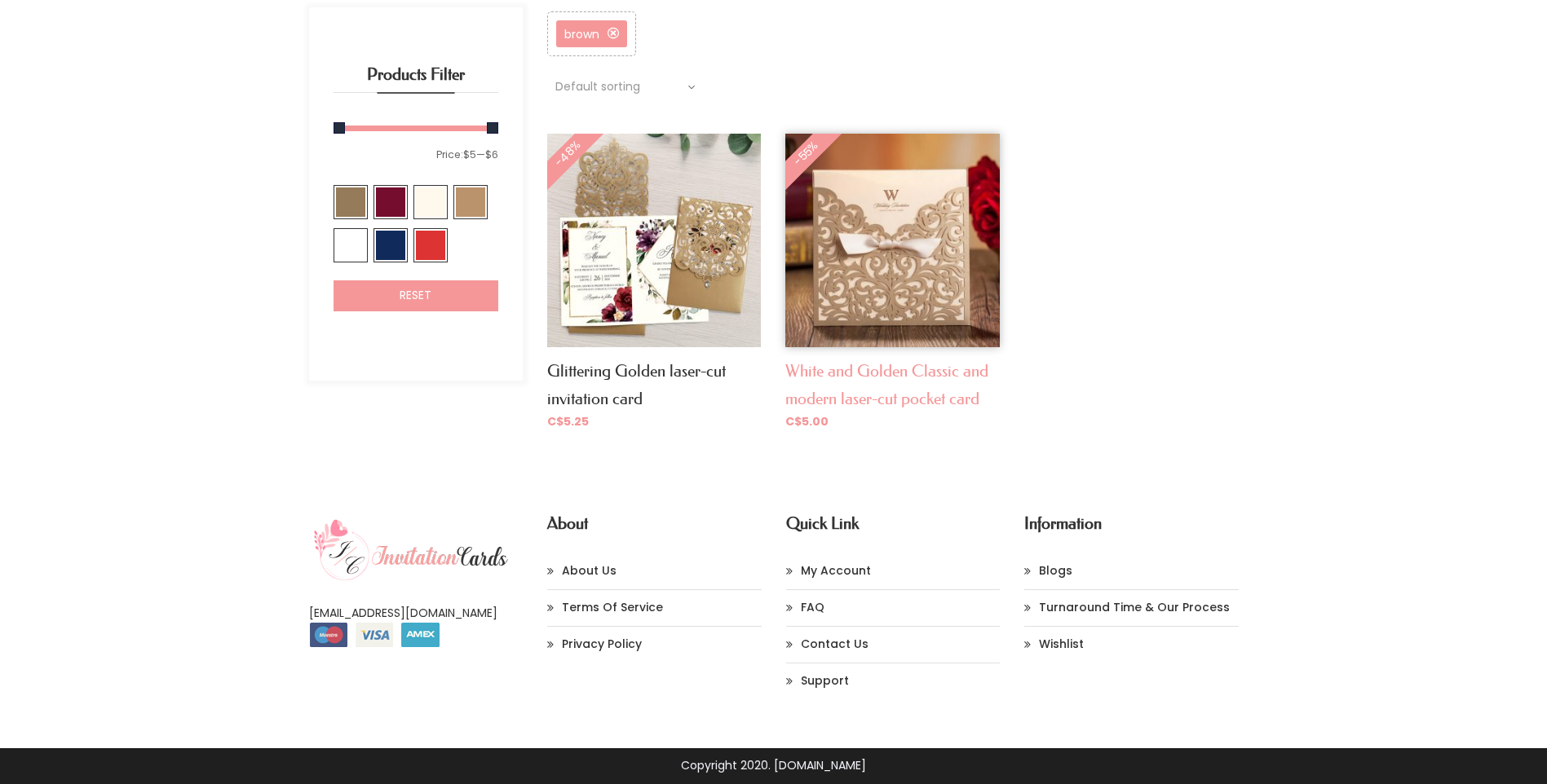
drag, startPoint x: 916, startPoint y: 366, endPoint x: 945, endPoint y: 365, distance: 29.0
click at [916, 366] on link "White and Golden Classic and modern laser-cut pocket card" at bounding box center [886, 385] width 203 height 47
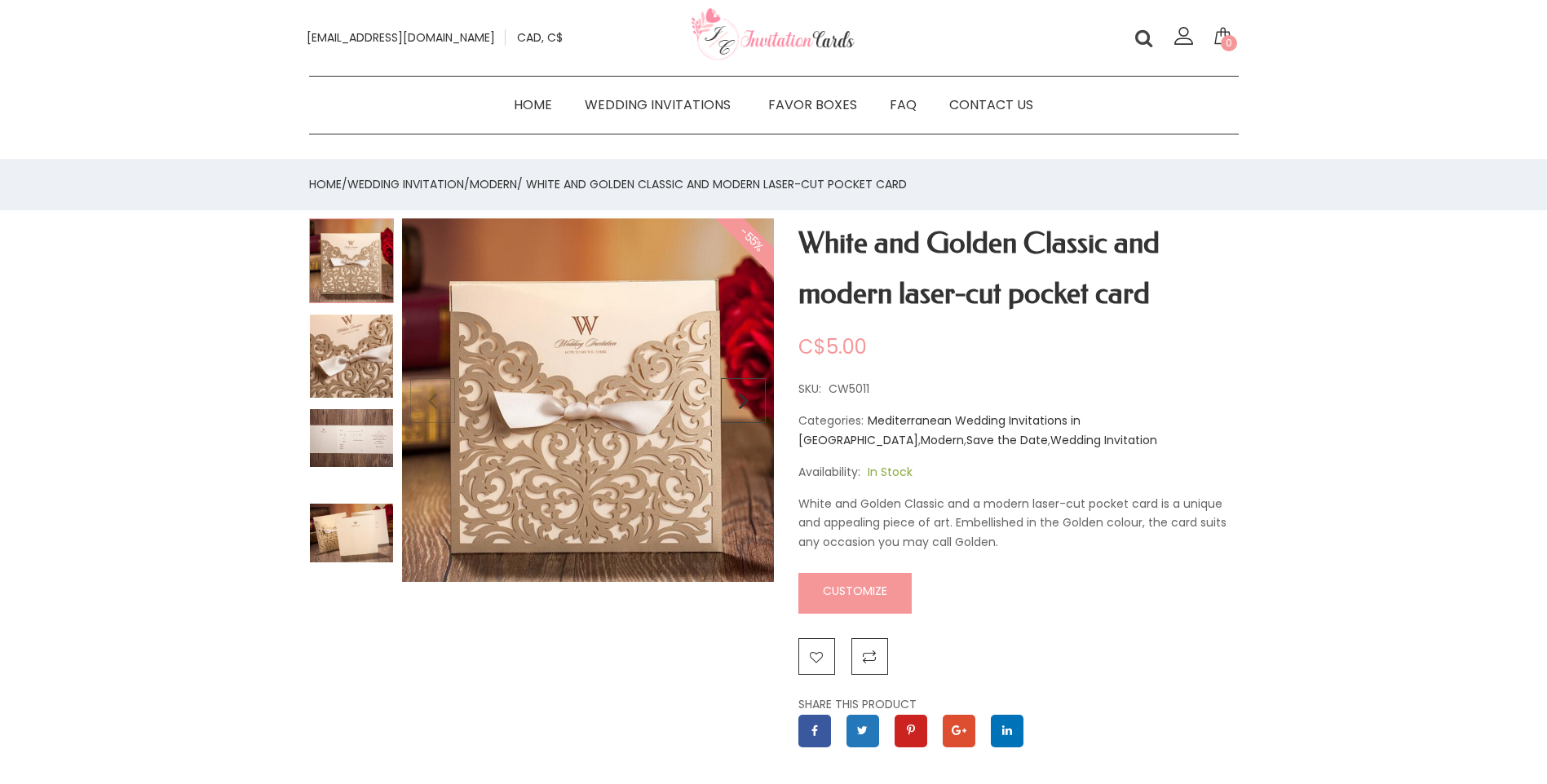
click at [864, 586] on link "Customize" at bounding box center [855, 594] width 113 height 41
click at [866, 588] on link "Customize" at bounding box center [855, 594] width 113 height 41
click at [607, 378] on img at bounding box center [588, 403] width 372 height 371
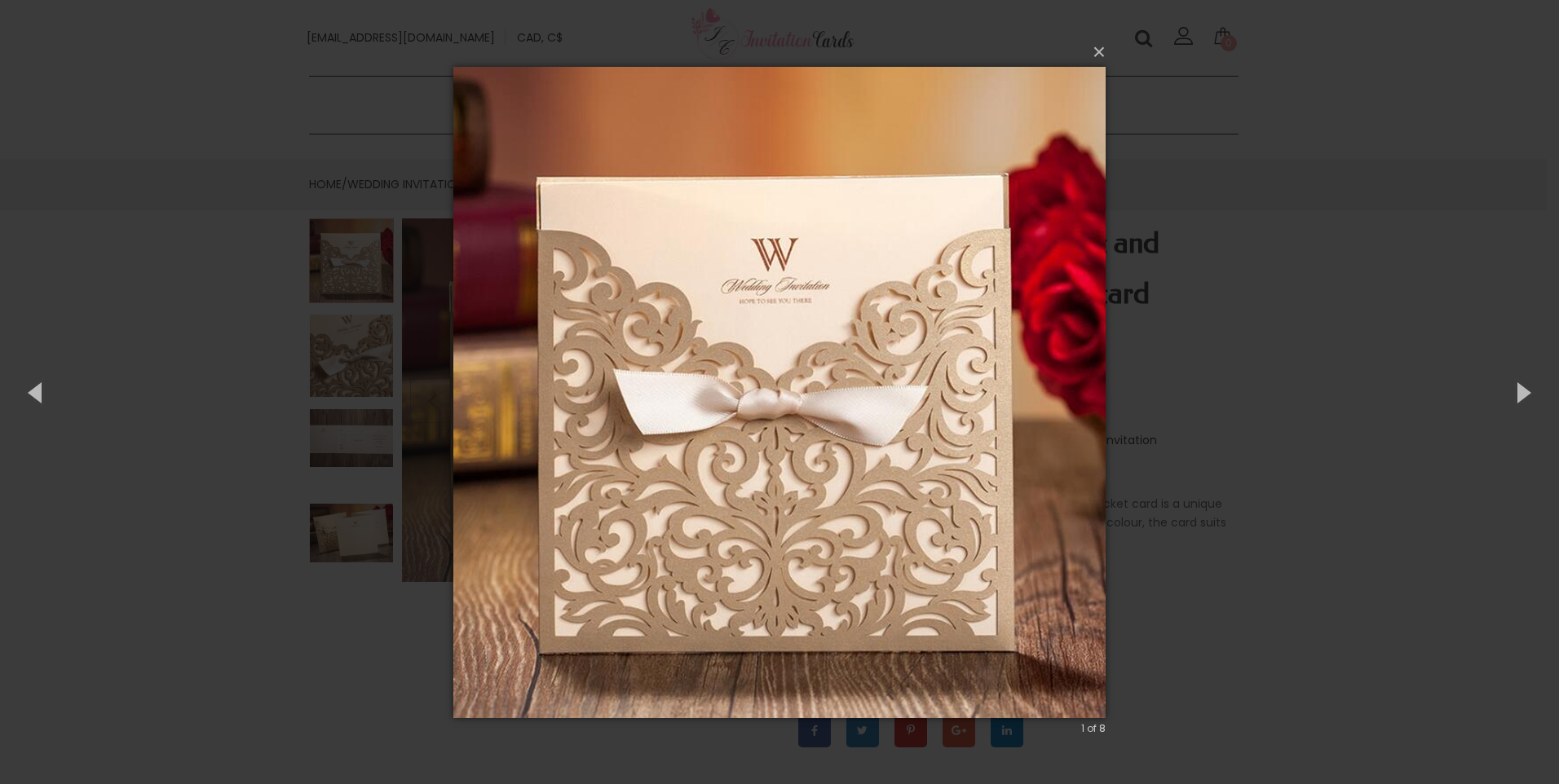
click at [848, 294] on img at bounding box center [780, 393] width 652 height 717
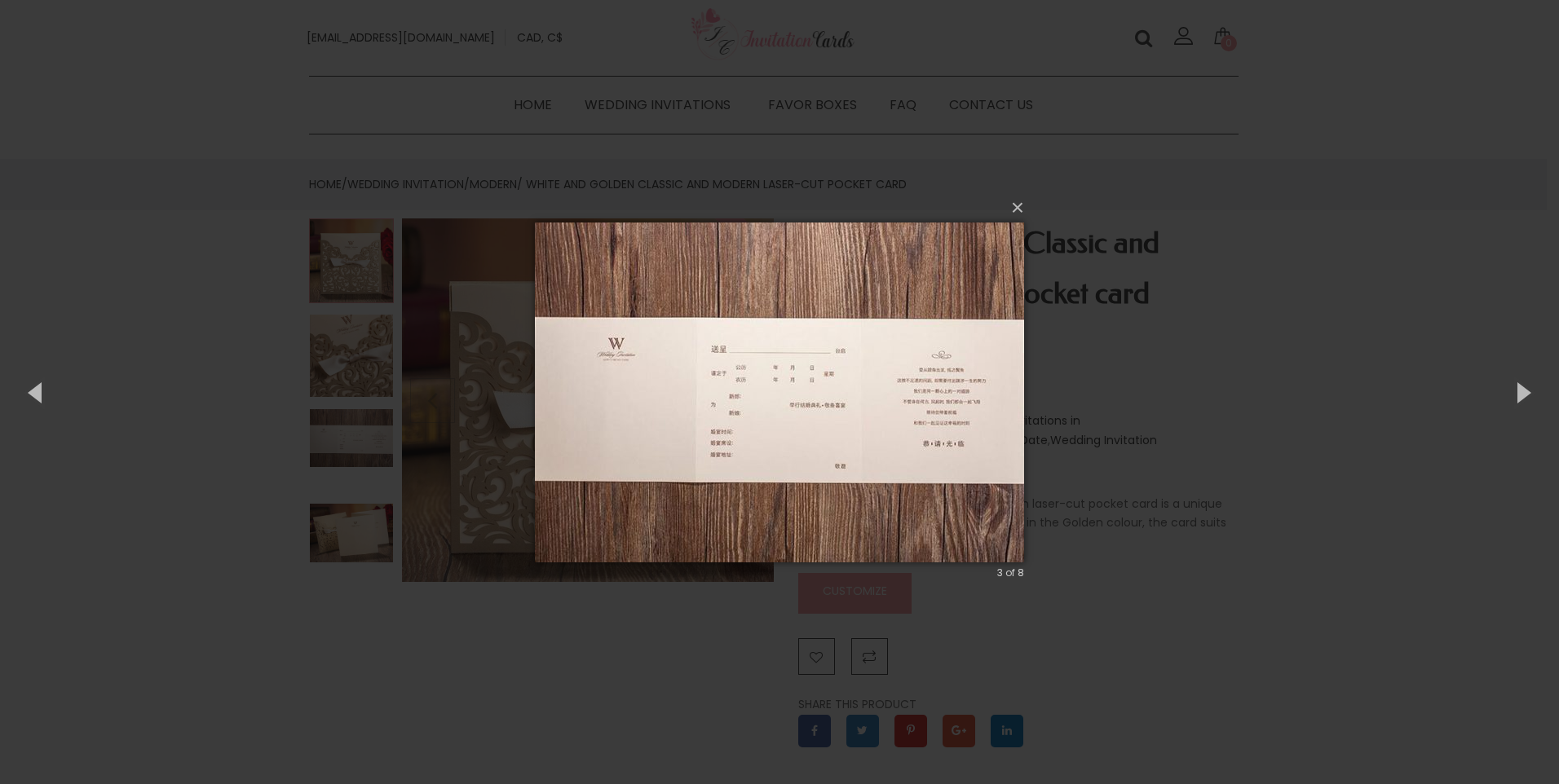
click at [743, 393] on img at bounding box center [780, 393] width 490 height 405
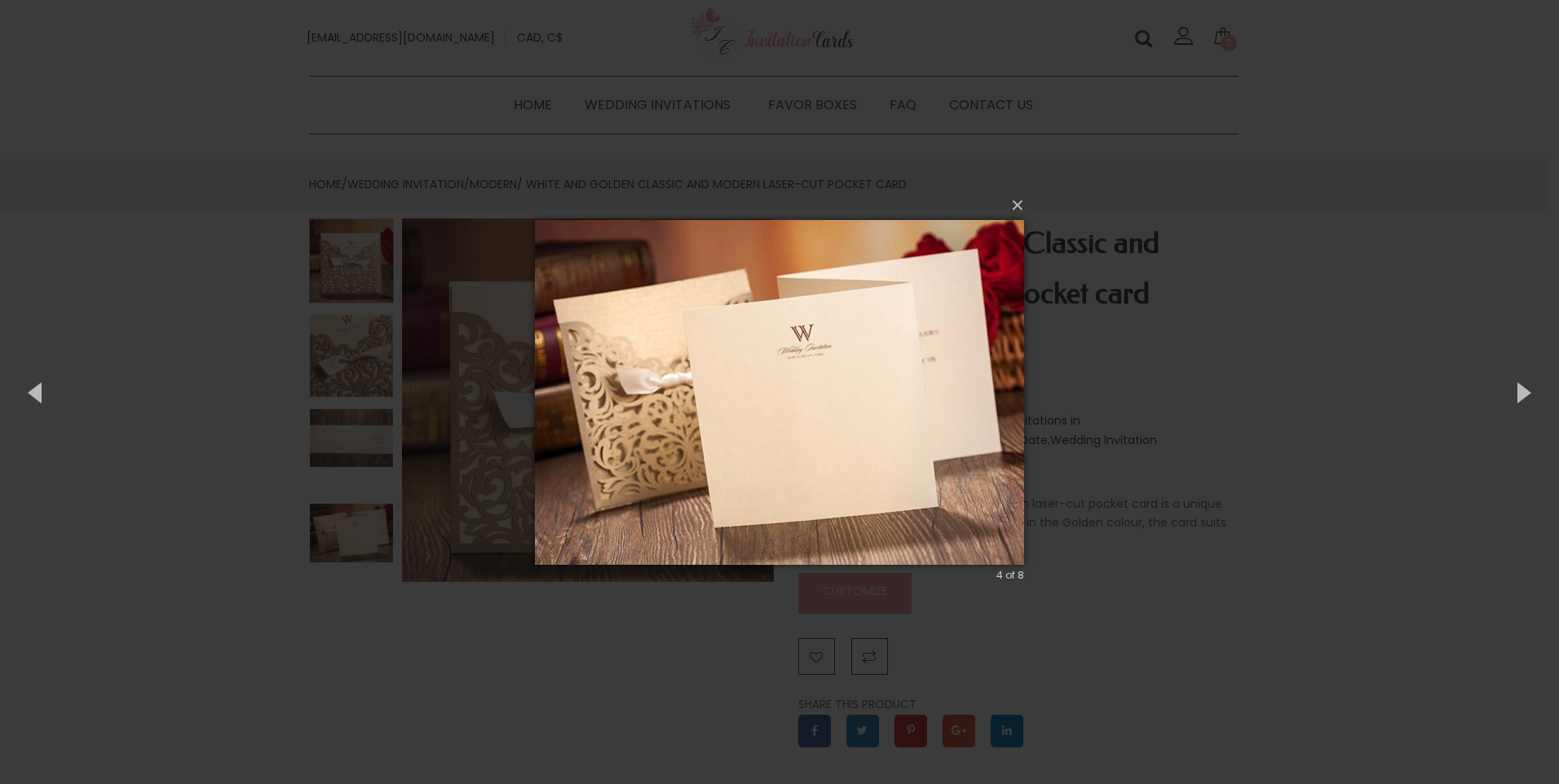
click at [879, 396] on img at bounding box center [780, 393] width 490 height 411
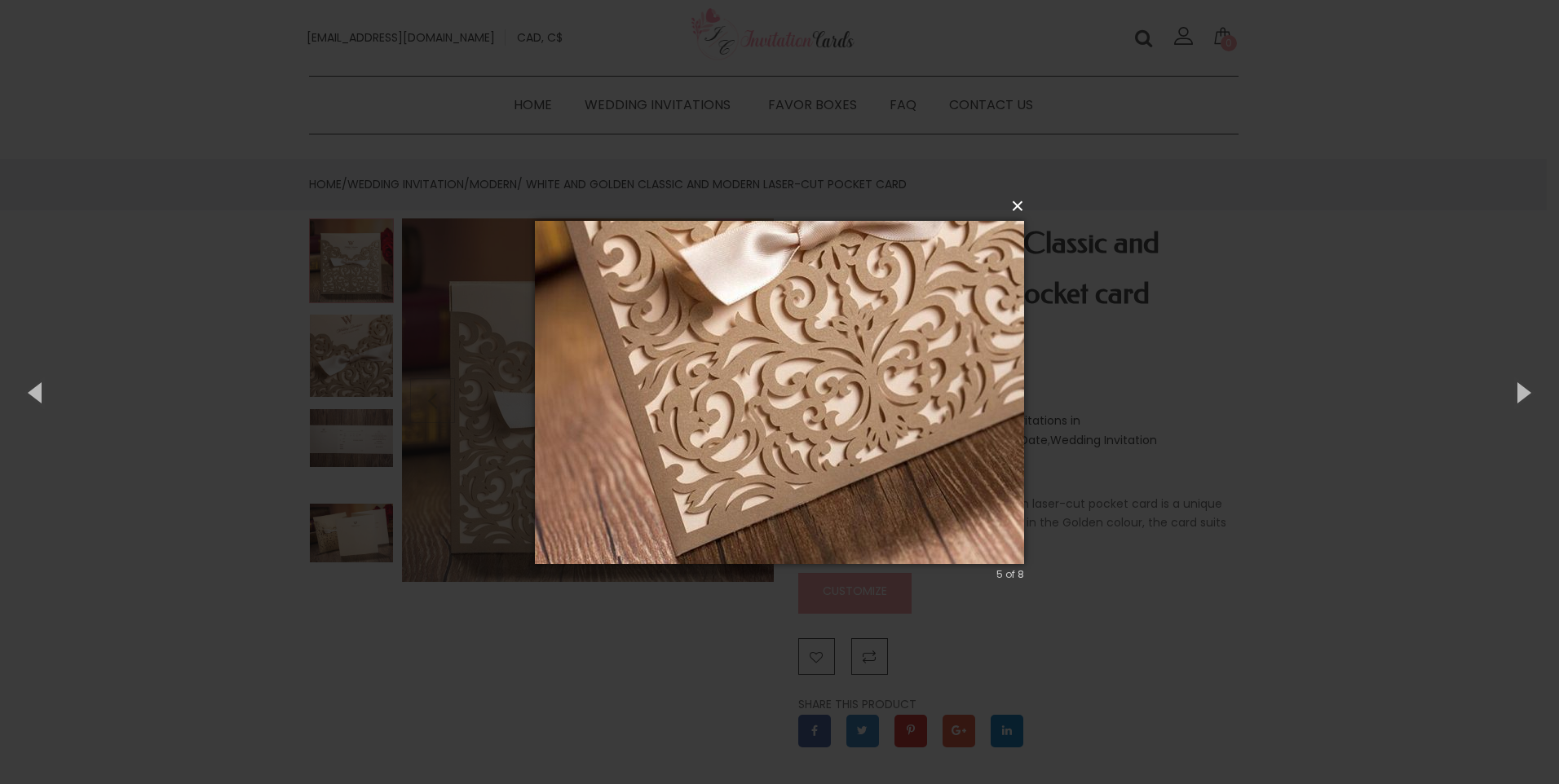
click at [1017, 210] on button "×" at bounding box center [784, 206] width 490 height 36
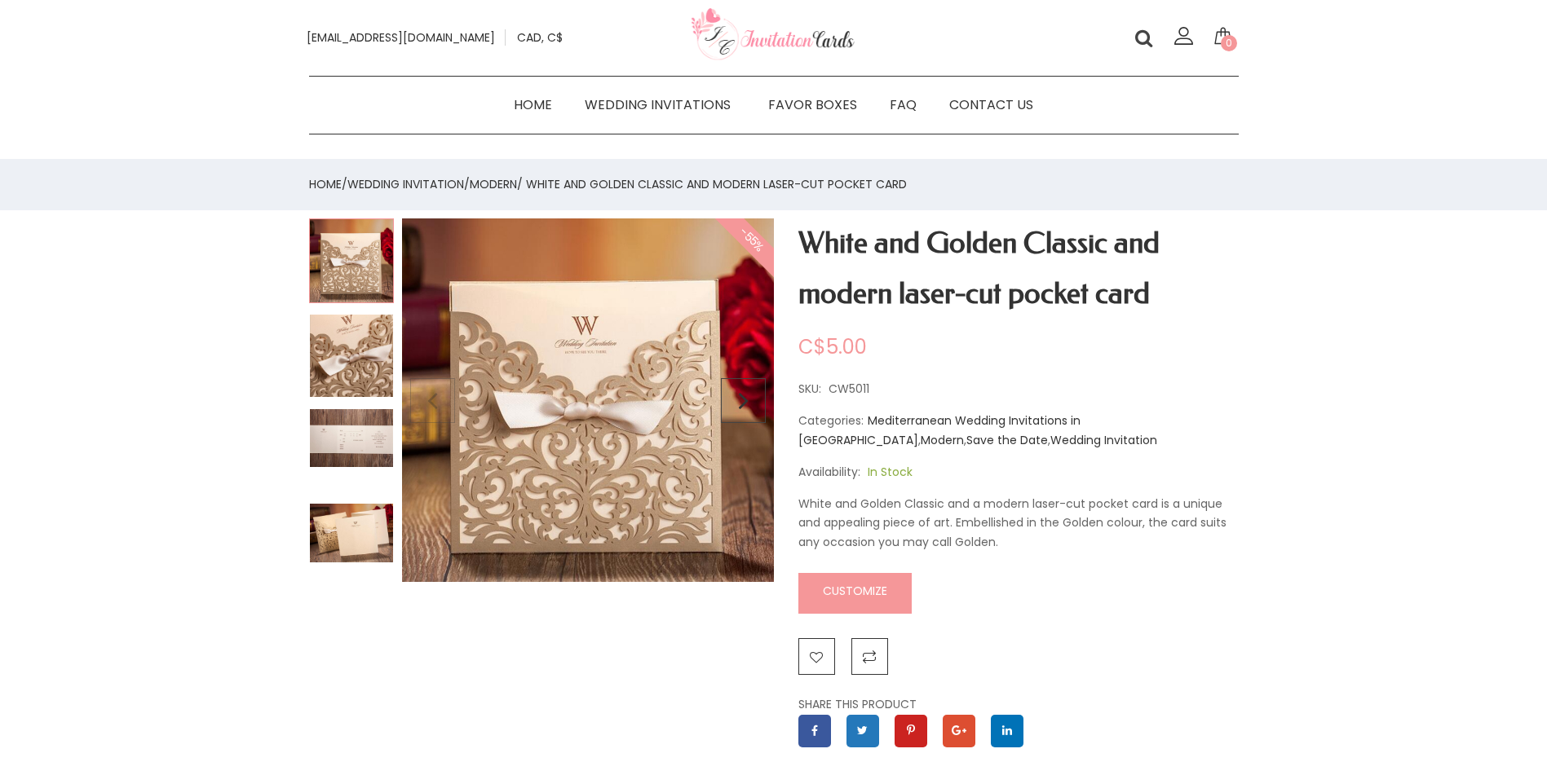
click at [357, 539] on img at bounding box center [351, 533] width 85 height 60
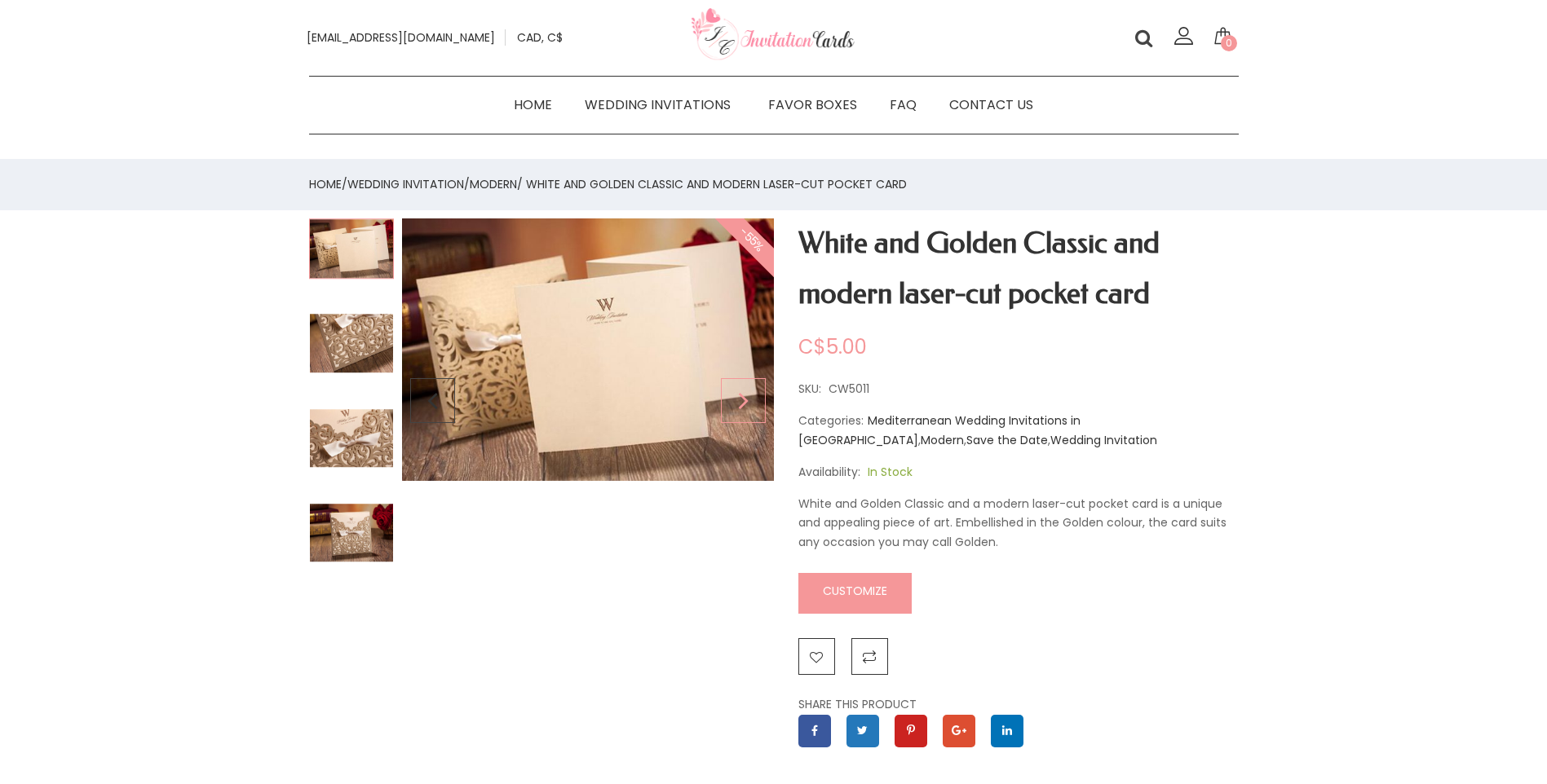
click at [752, 396] on div "Next slide" at bounding box center [743, 400] width 45 height 364
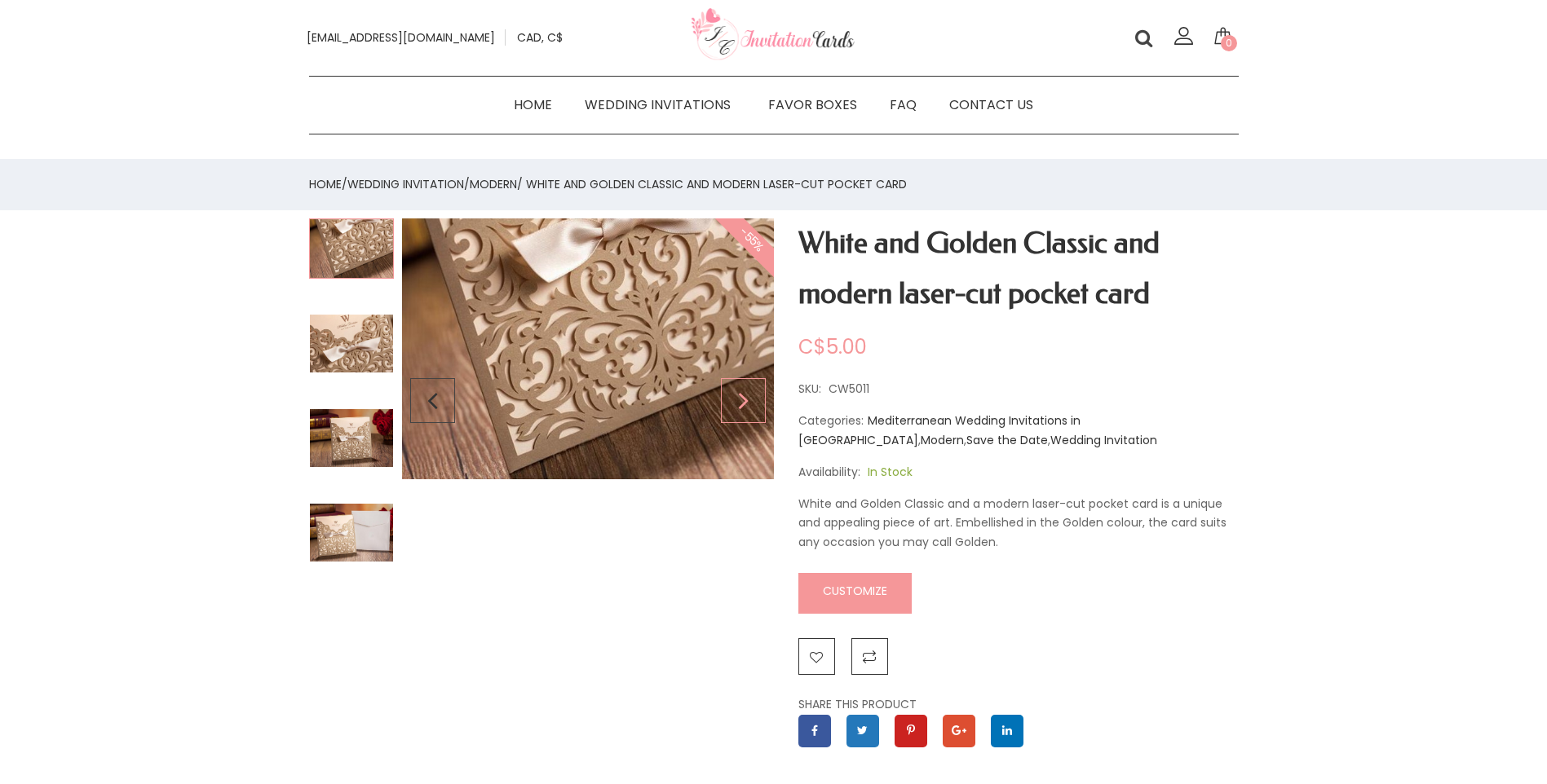
click at [752, 396] on div "Next slide" at bounding box center [743, 400] width 45 height 364
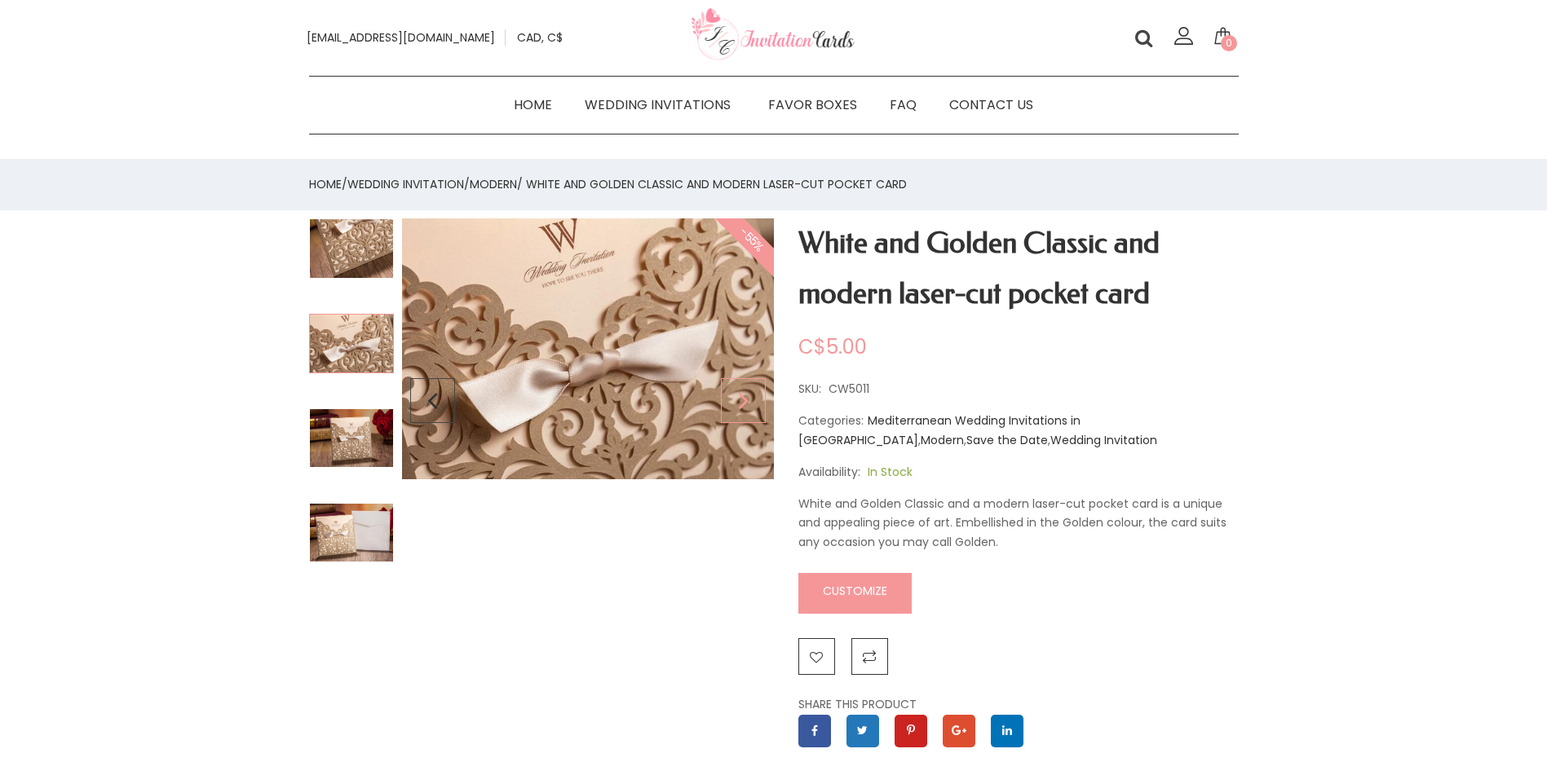
click at [752, 396] on div "Next slide" at bounding box center [743, 400] width 45 height 364
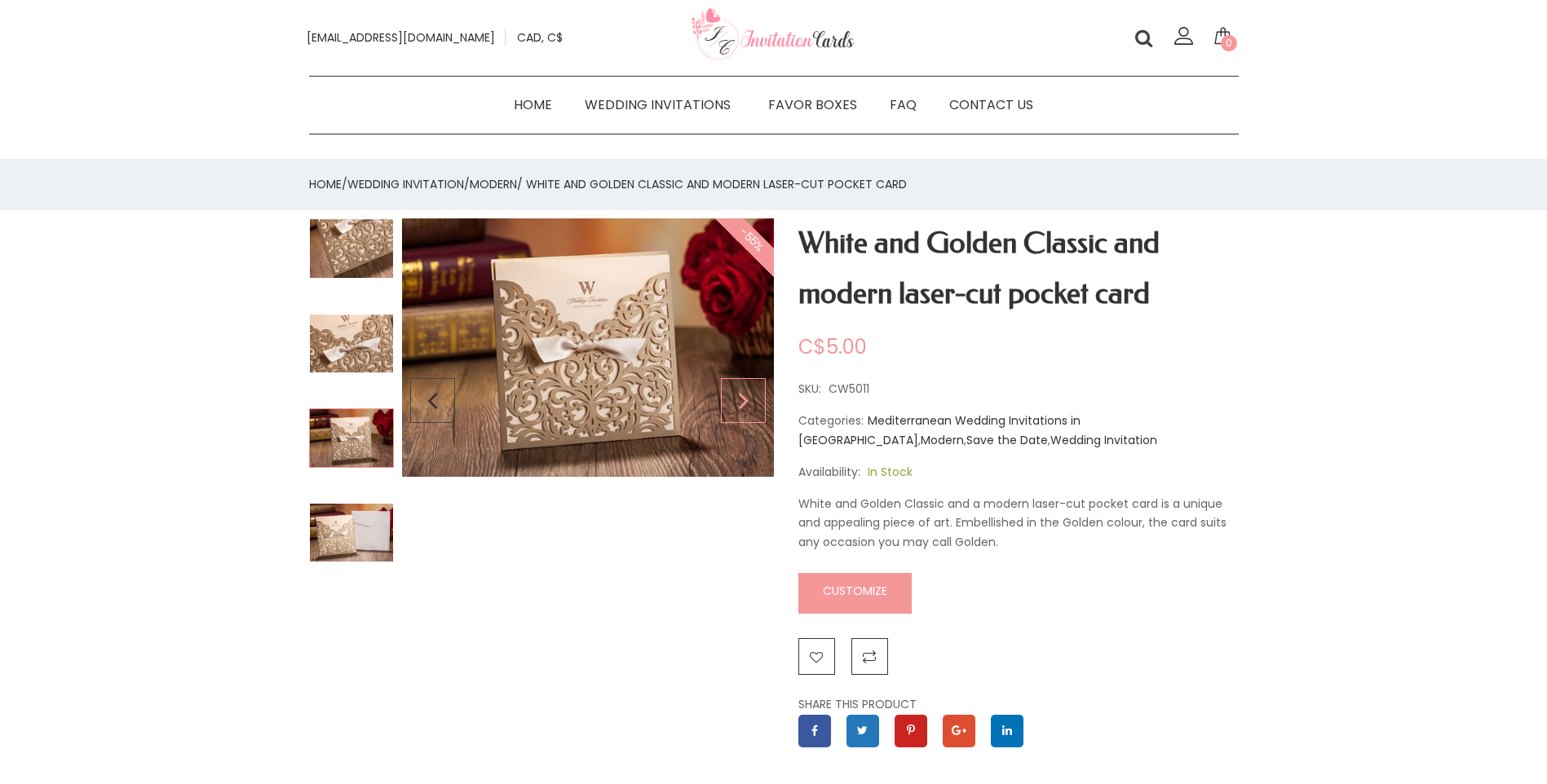
click at [752, 396] on div "Next slide" at bounding box center [743, 400] width 45 height 364
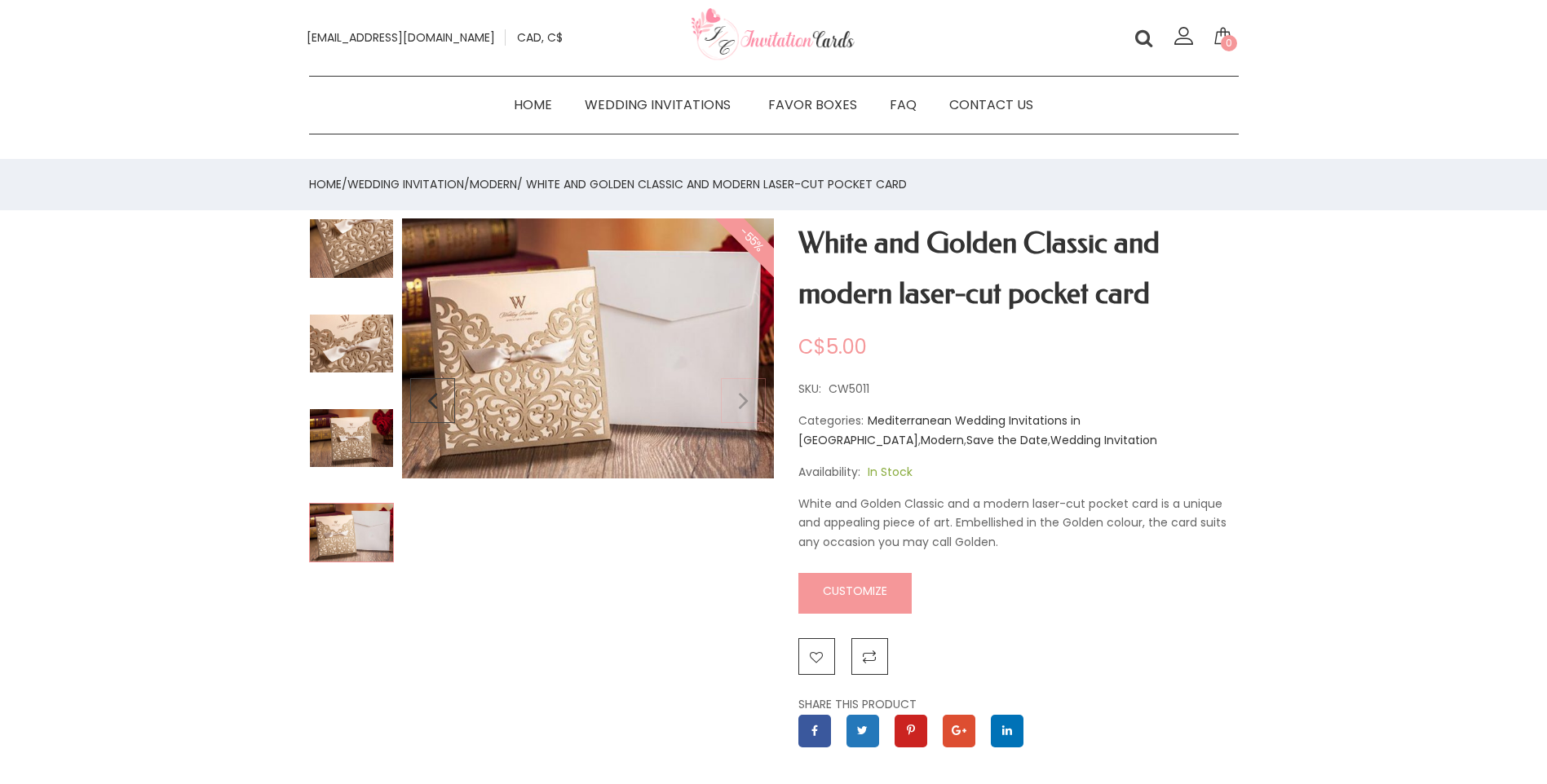
click at [752, 396] on img at bounding box center [588, 347] width 372 height 259
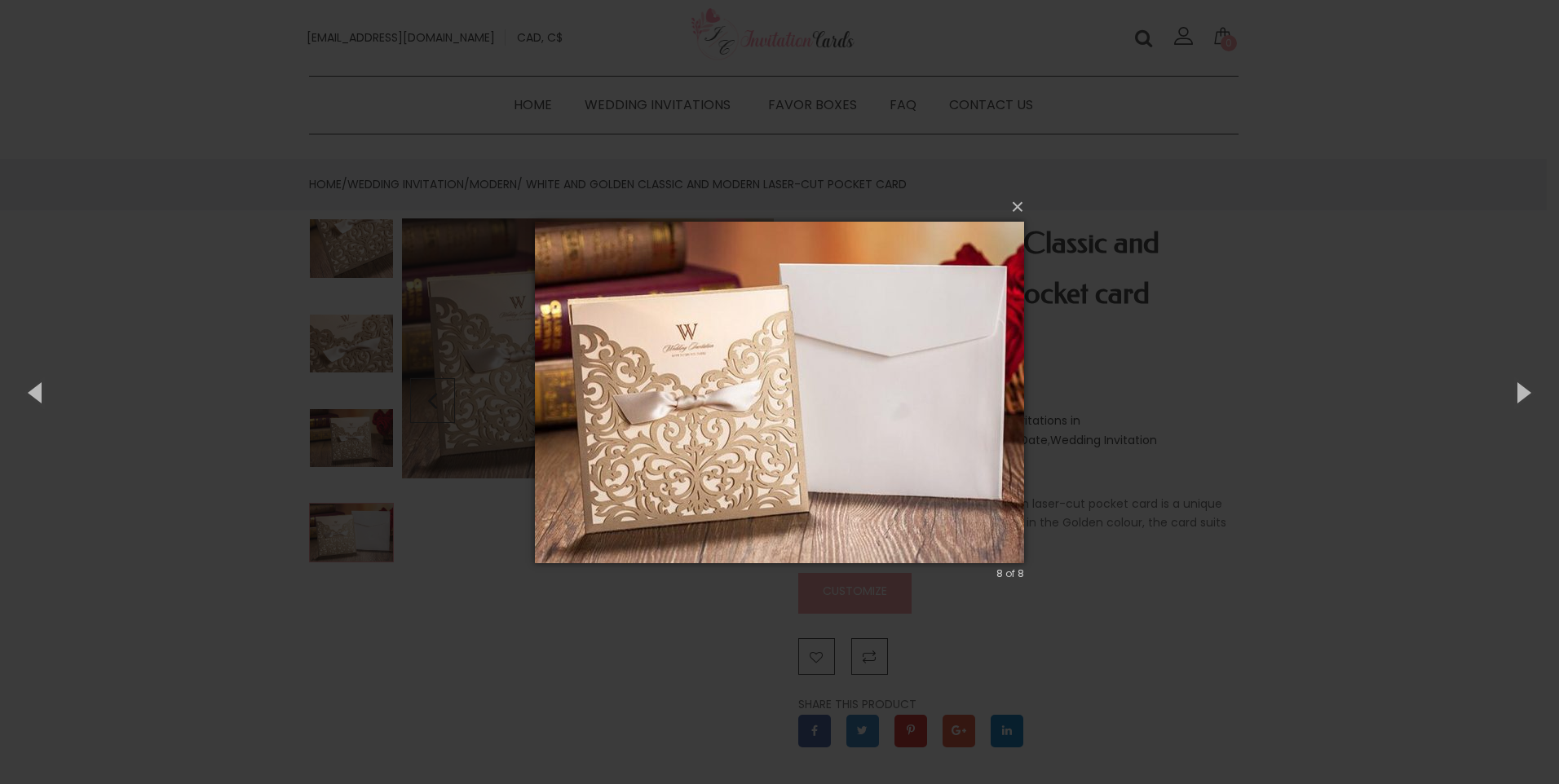
click at [747, 412] on img at bounding box center [780, 393] width 490 height 407
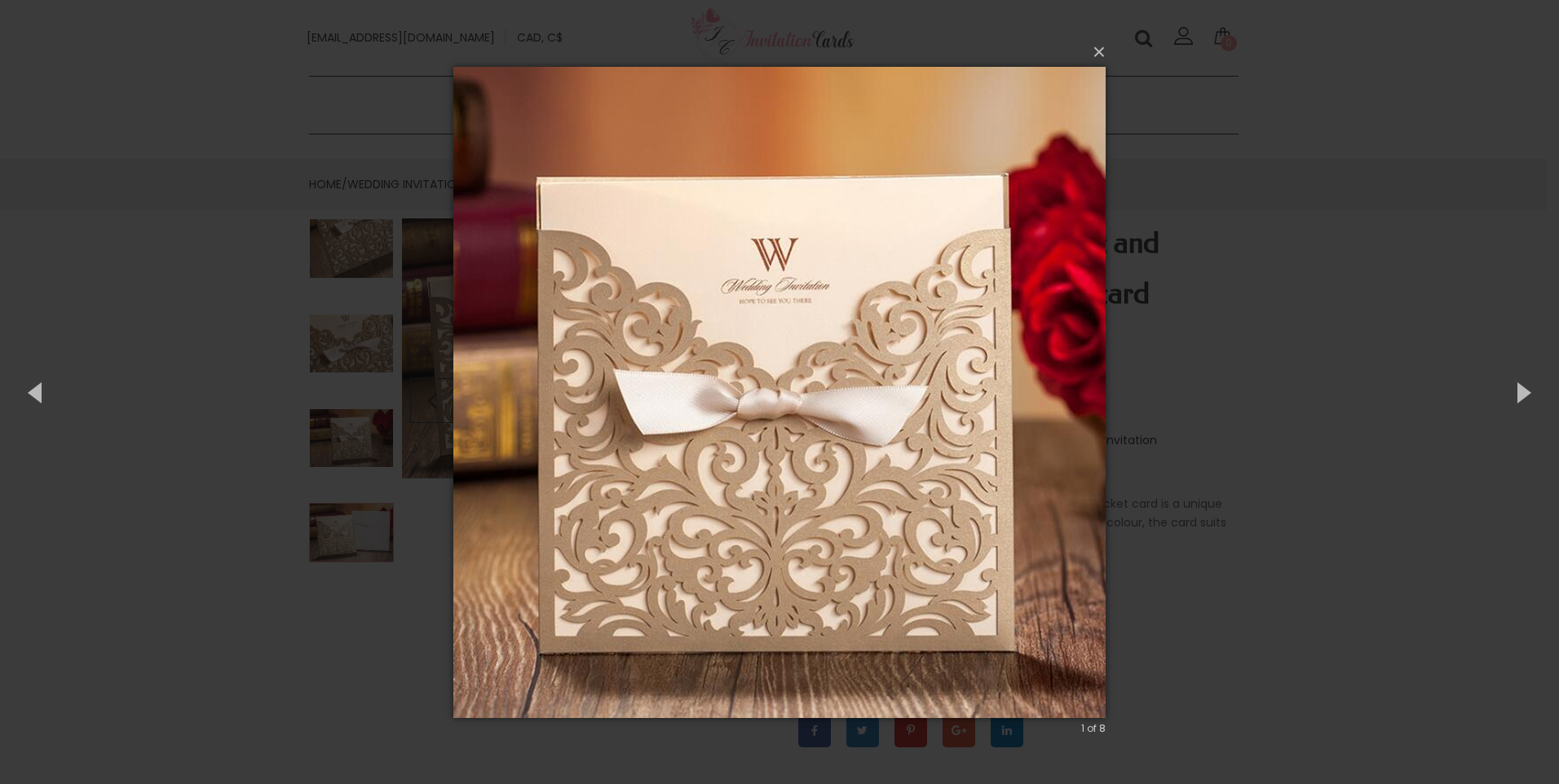
click at [798, 404] on img at bounding box center [780, 393] width 652 height 717
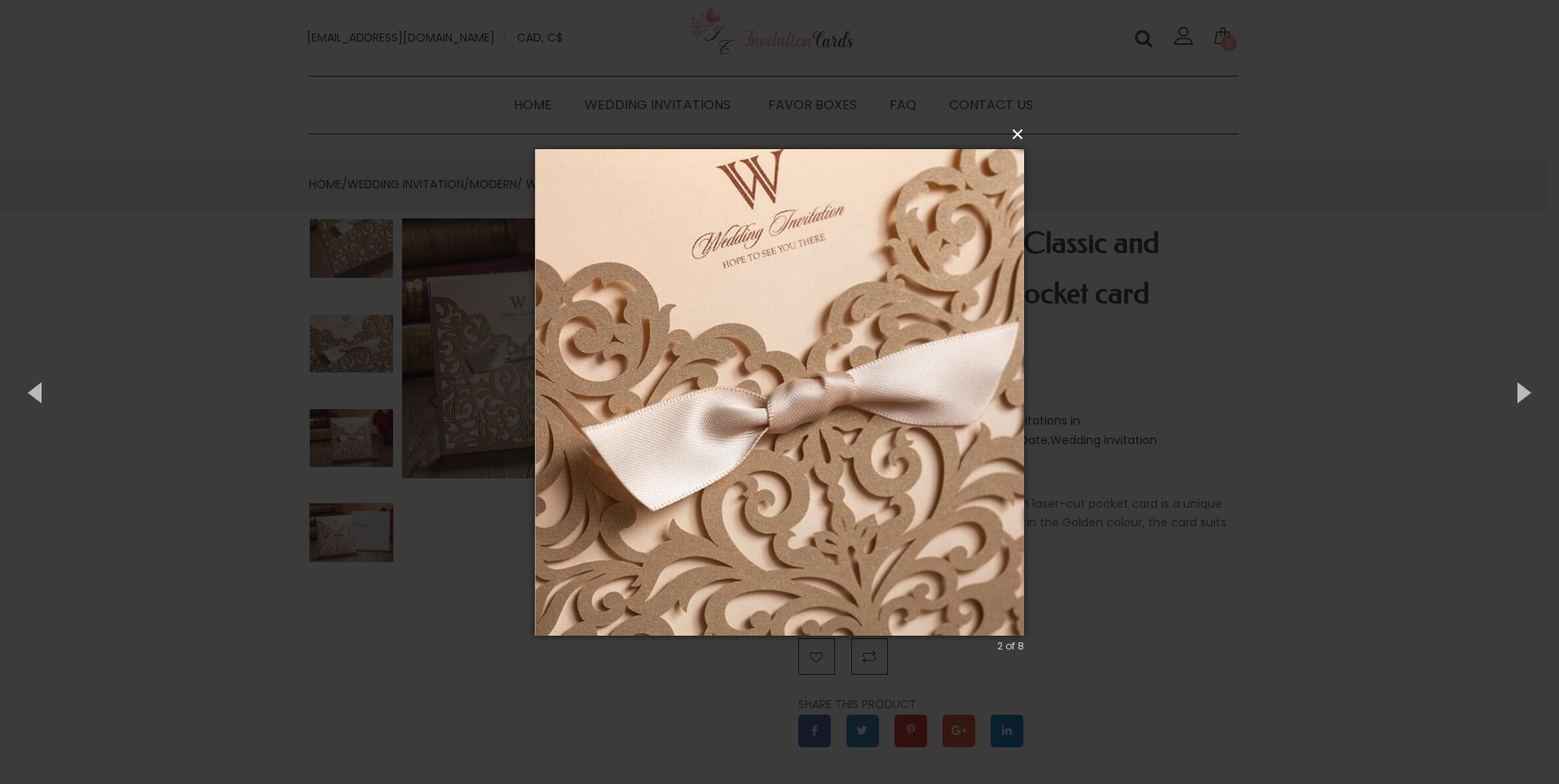
click at [1016, 137] on button "×" at bounding box center [784, 135] width 490 height 36
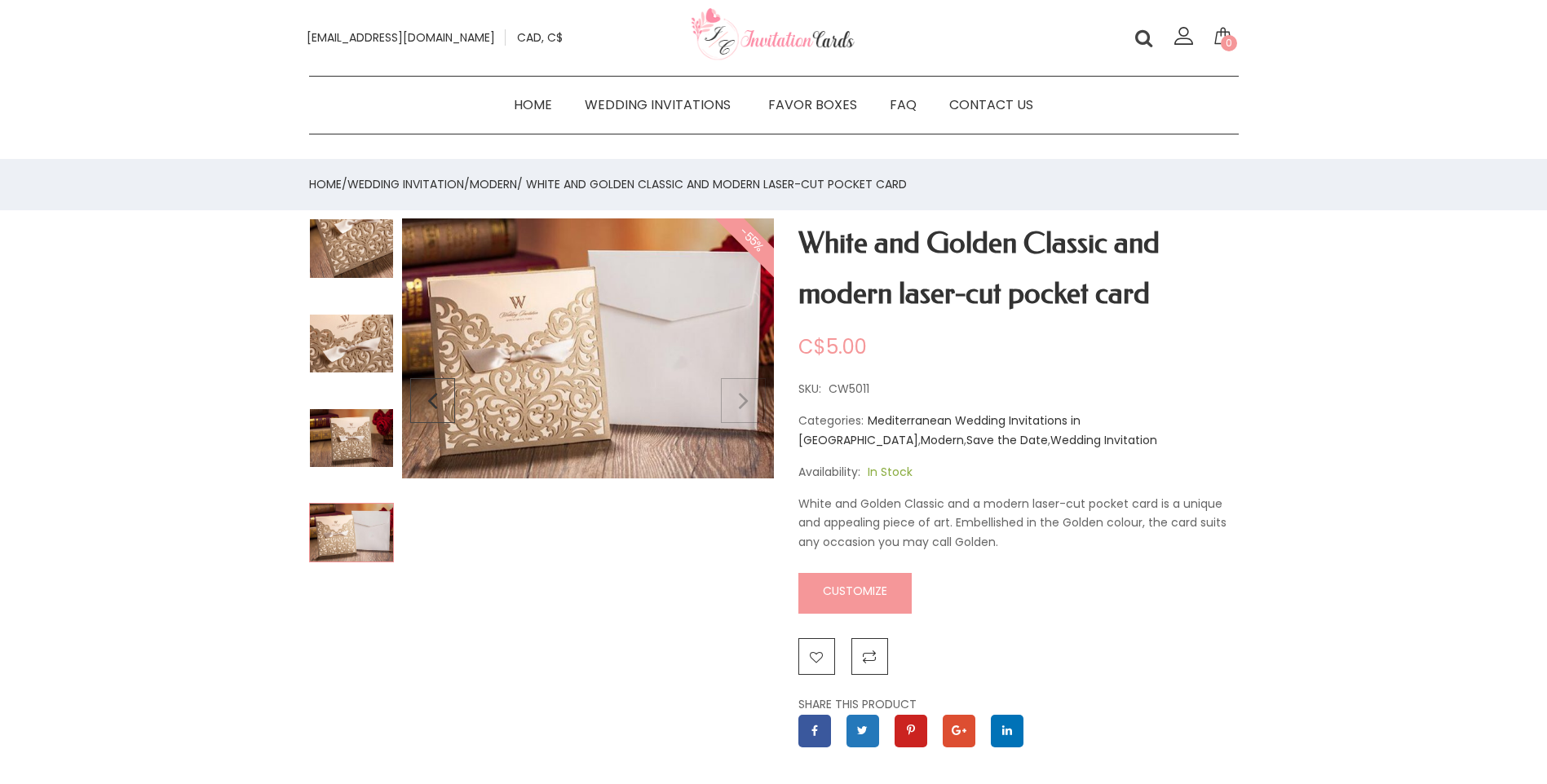
click at [760, 399] on img at bounding box center [588, 347] width 372 height 259
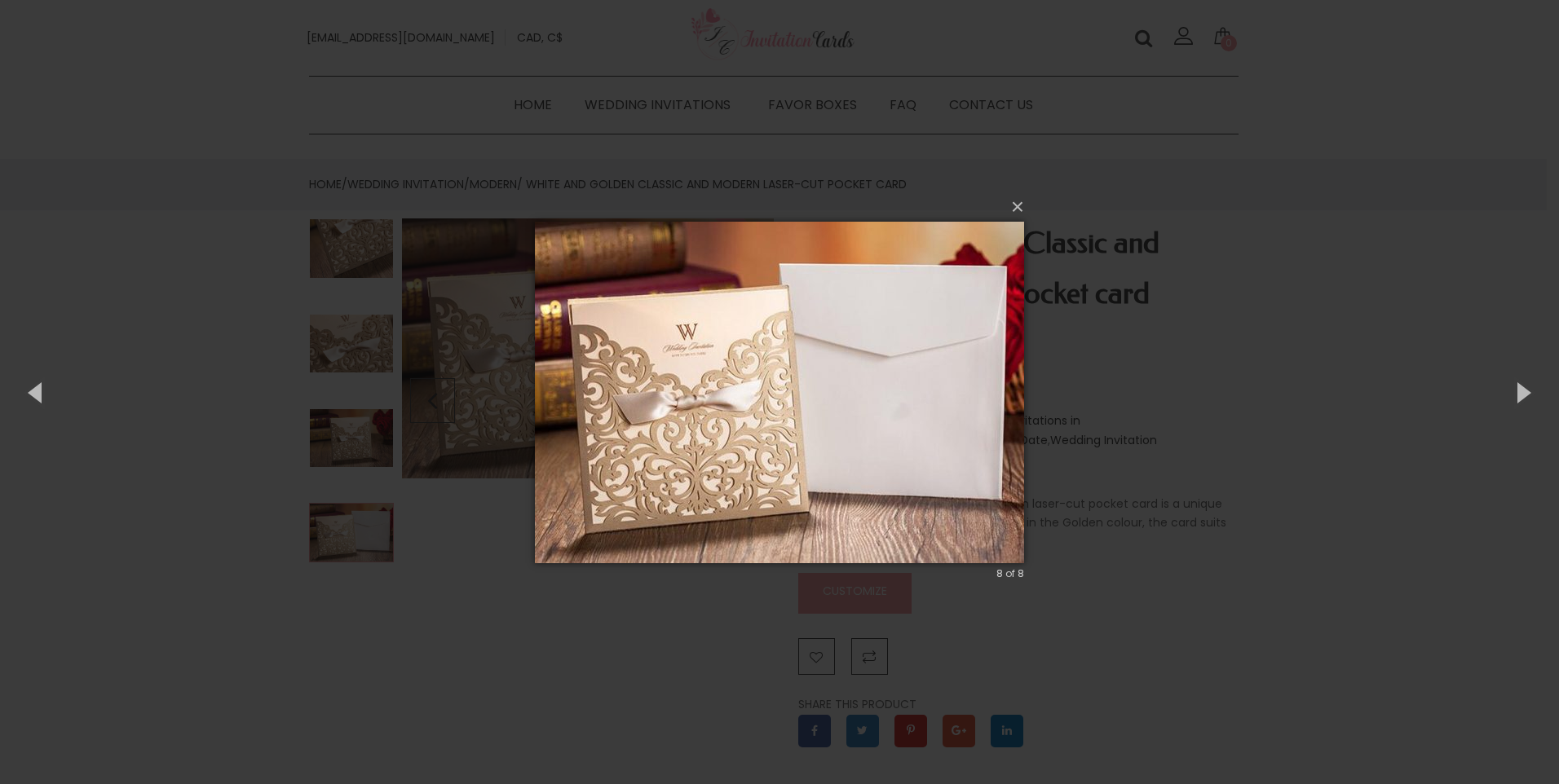
click at [971, 452] on img at bounding box center [780, 393] width 490 height 407
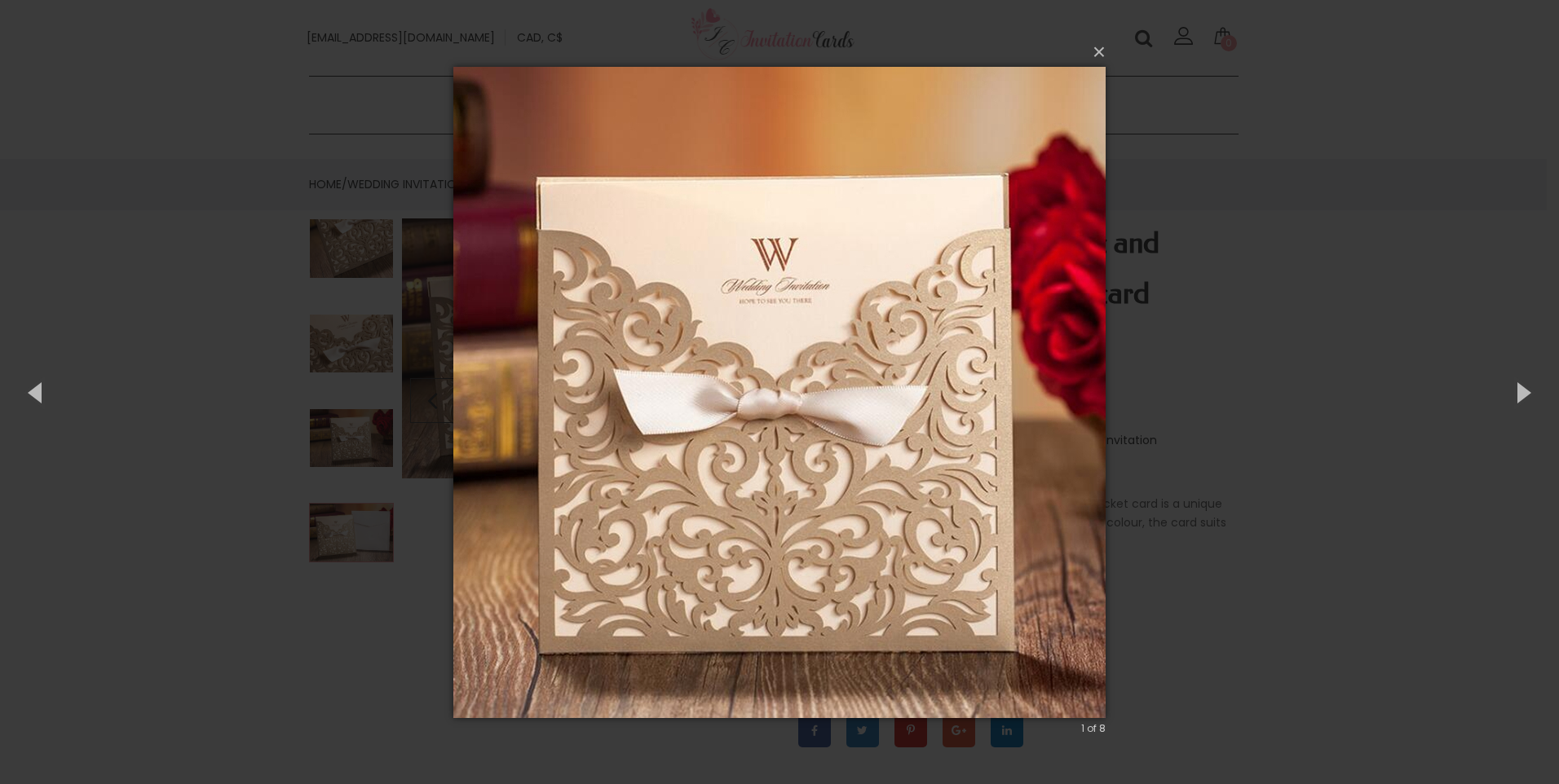
click at [971, 452] on img at bounding box center [780, 393] width 652 height 717
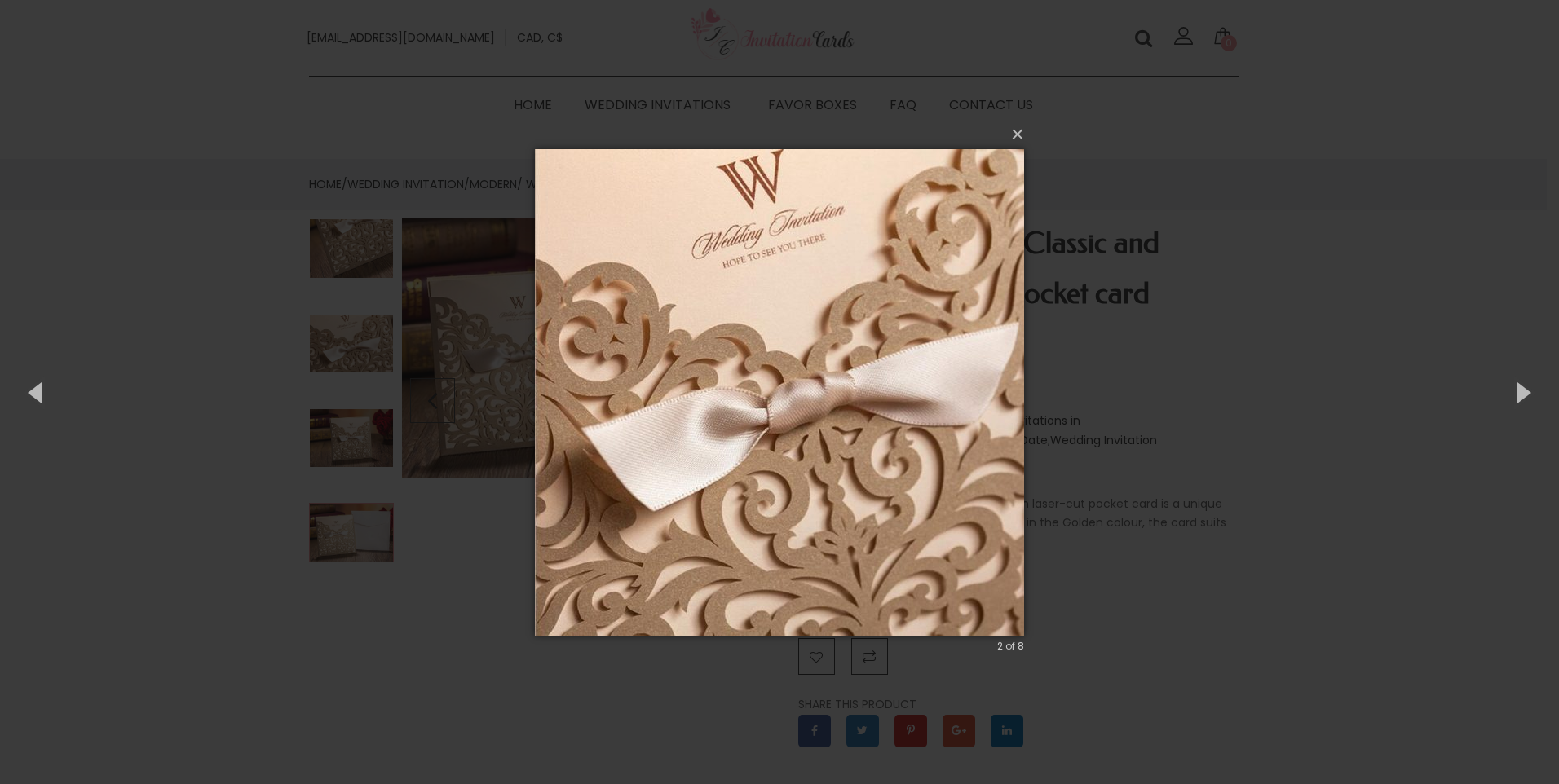
click at [971, 452] on img at bounding box center [780, 393] width 490 height 552
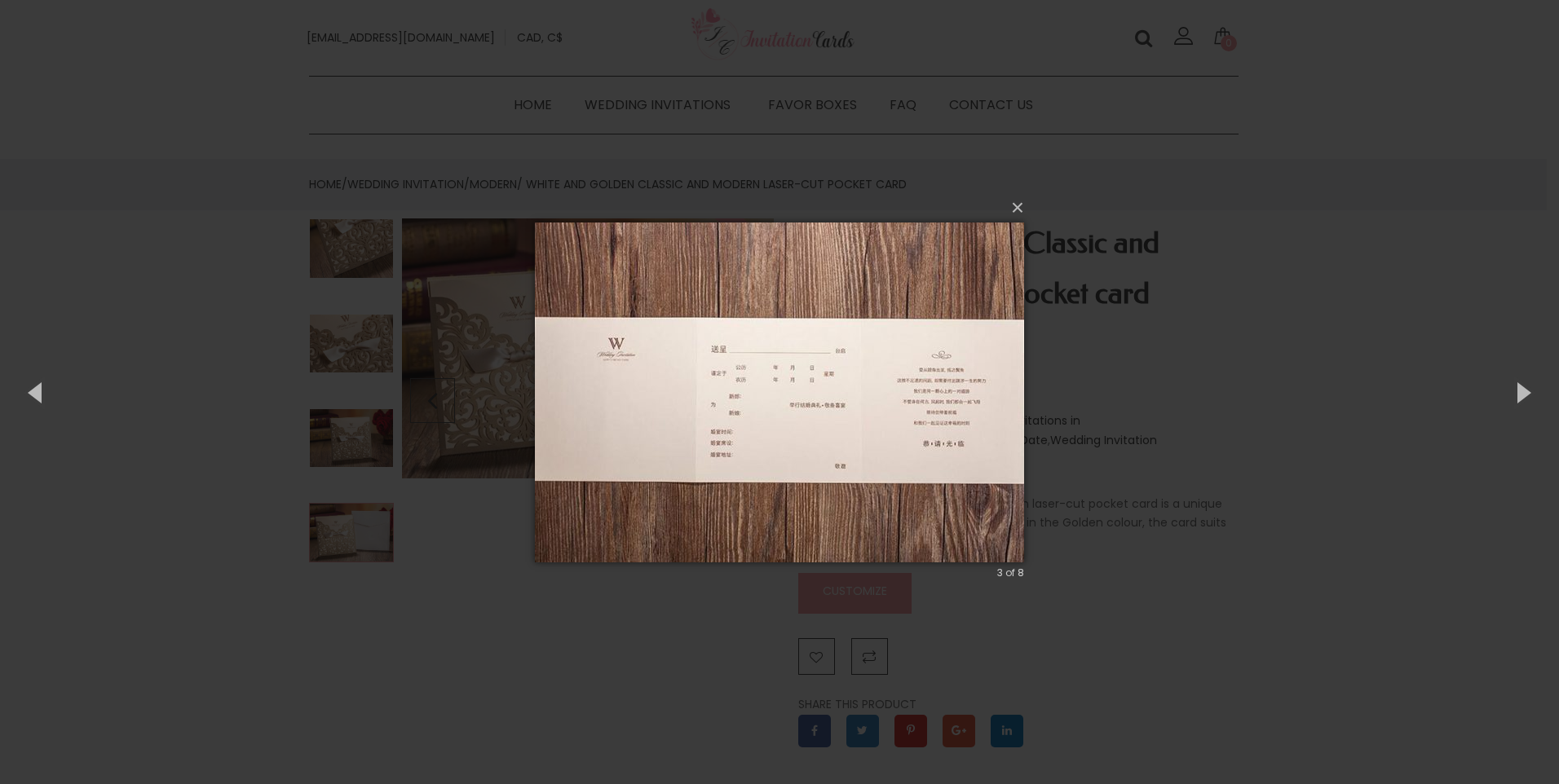
click at [803, 385] on img at bounding box center [780, 393] width 490 height 405
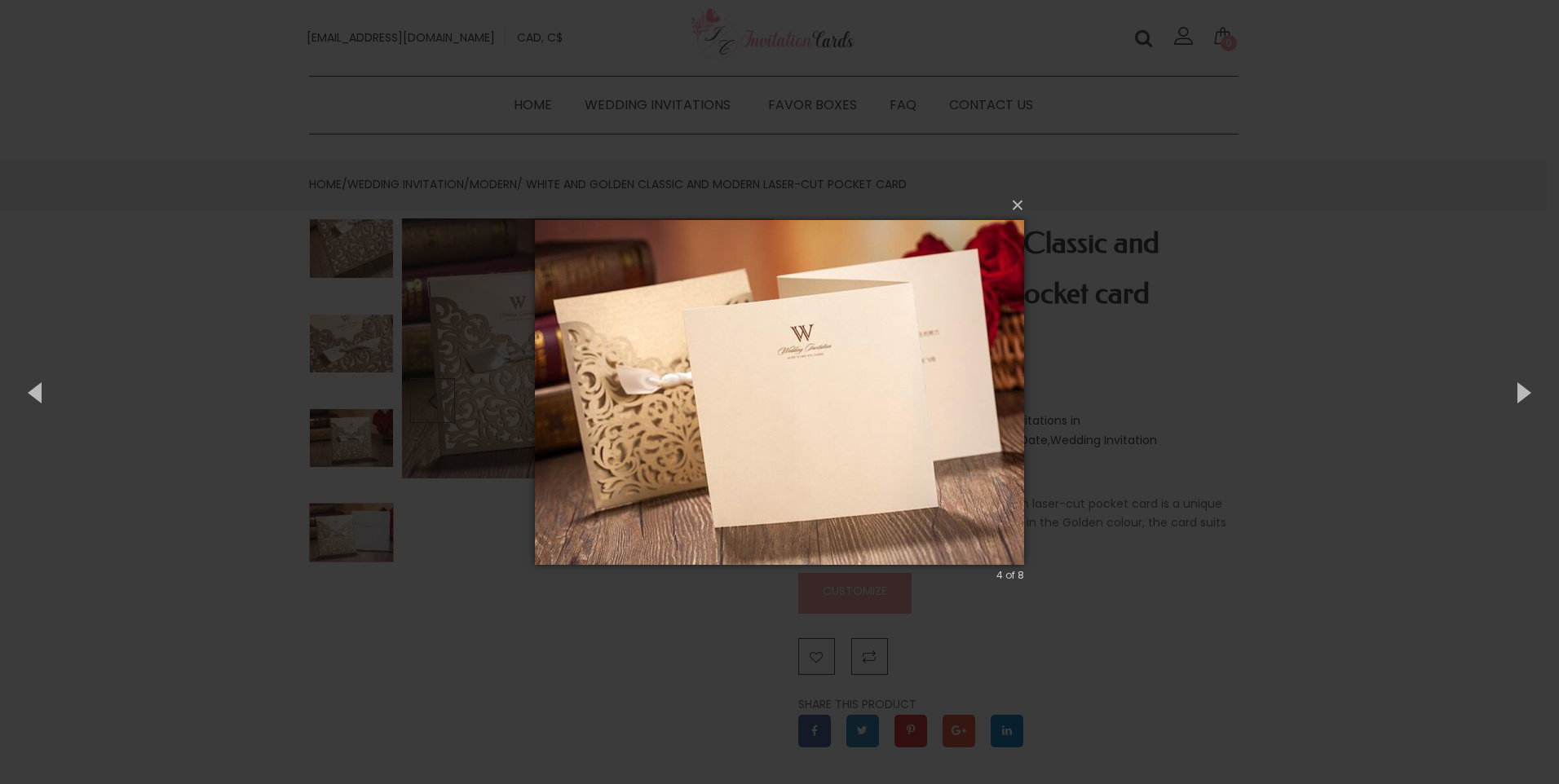
click at [921, 399] on img at bounding box center [780, 393] width 490 height 411
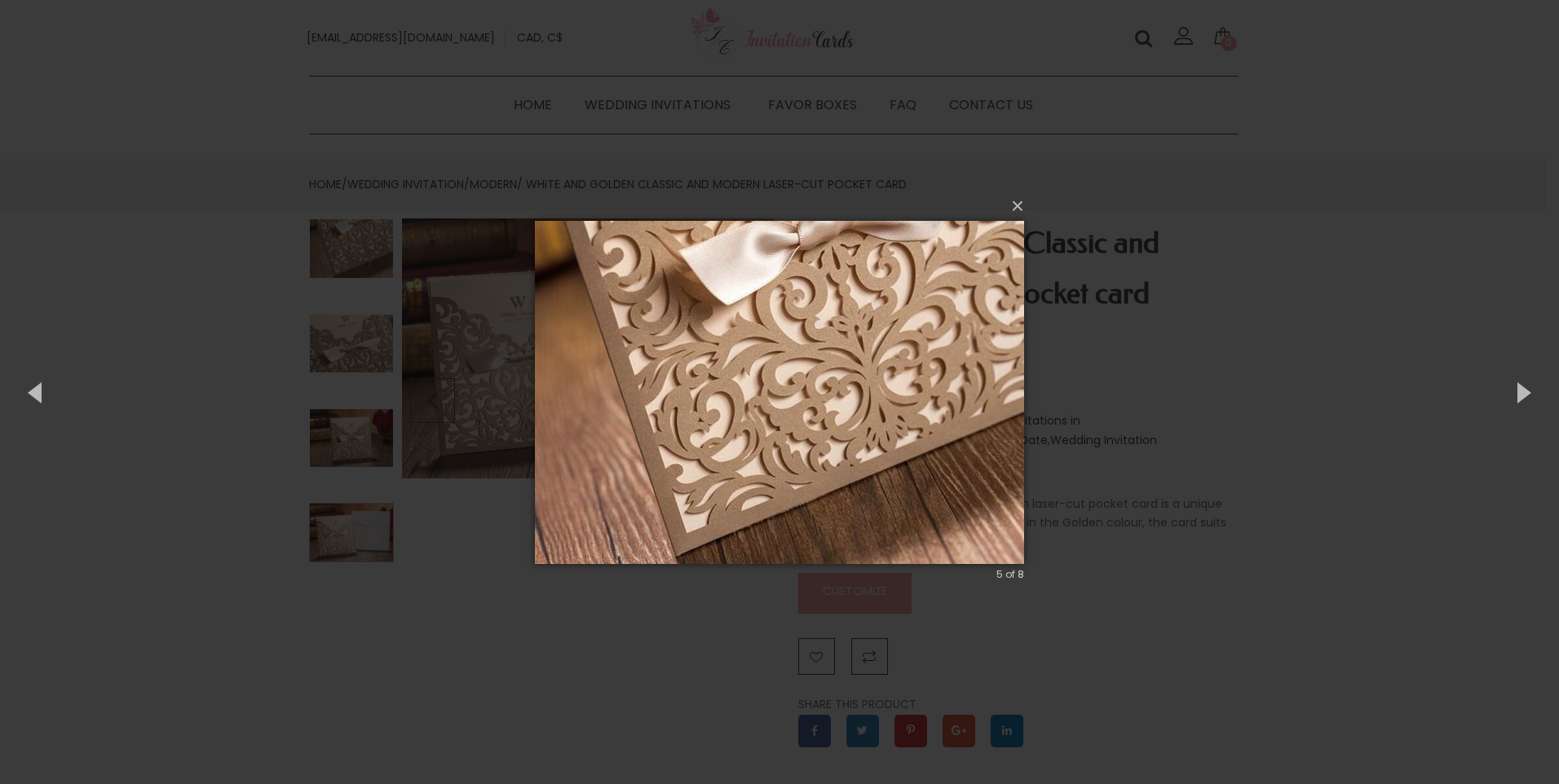
click at [921, 399] on img at bounding box center [780, 393] width 490 height 409
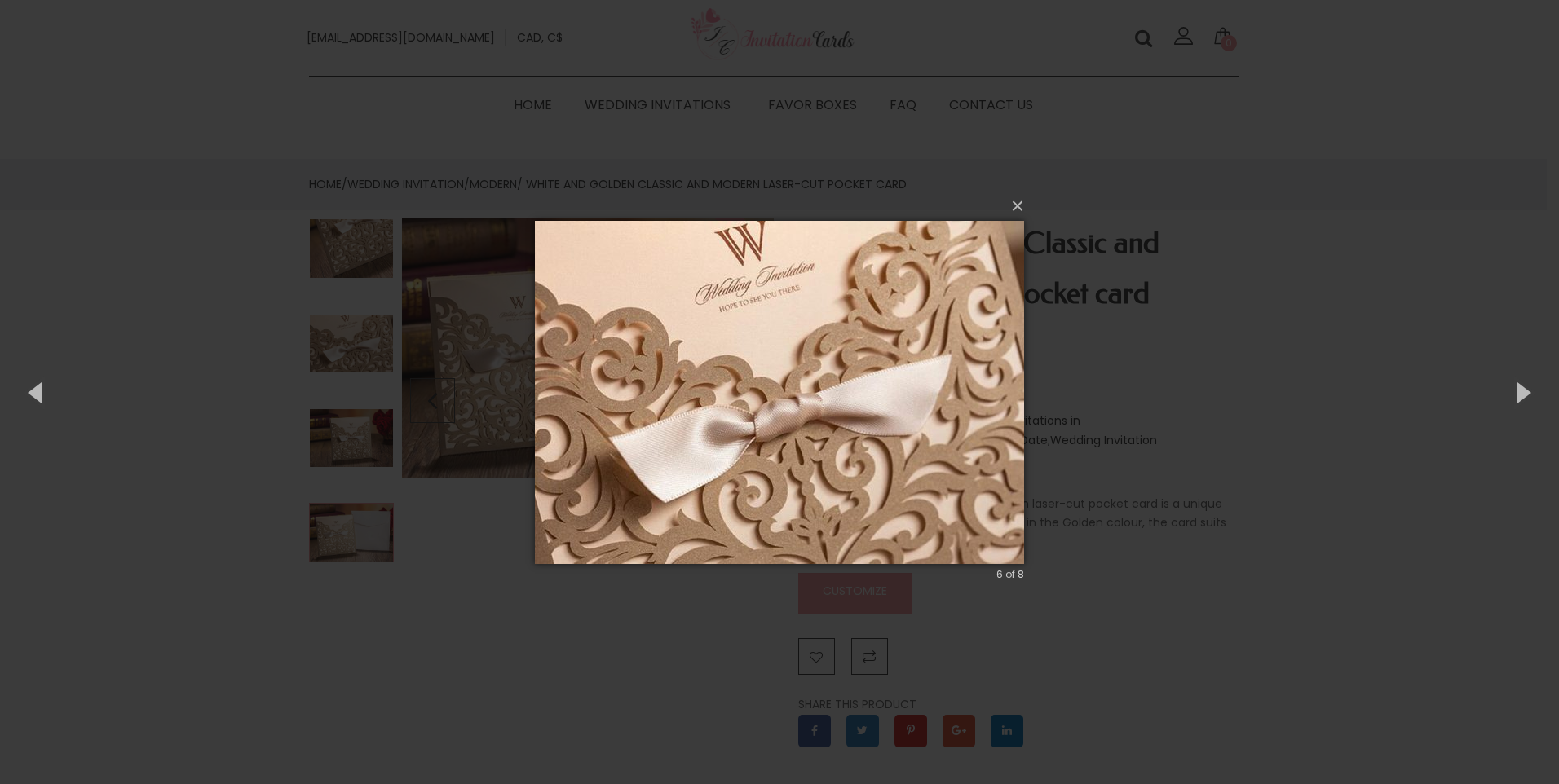
click at [921, 399] on img at bounding box center [780, 393] width 490 height 409
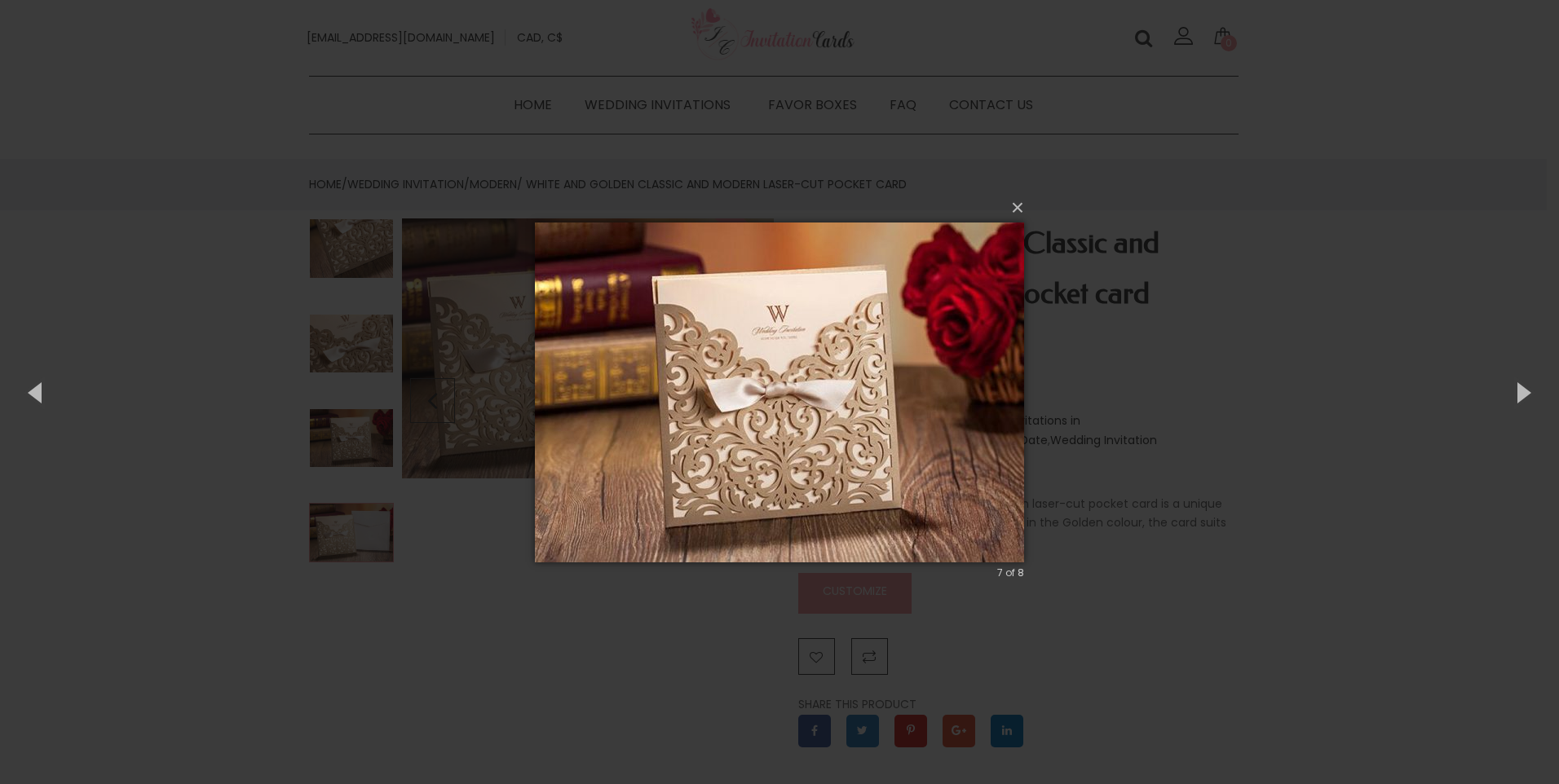
click at [968, 402] on img at bounding box center [780, 393] width 490 height 405
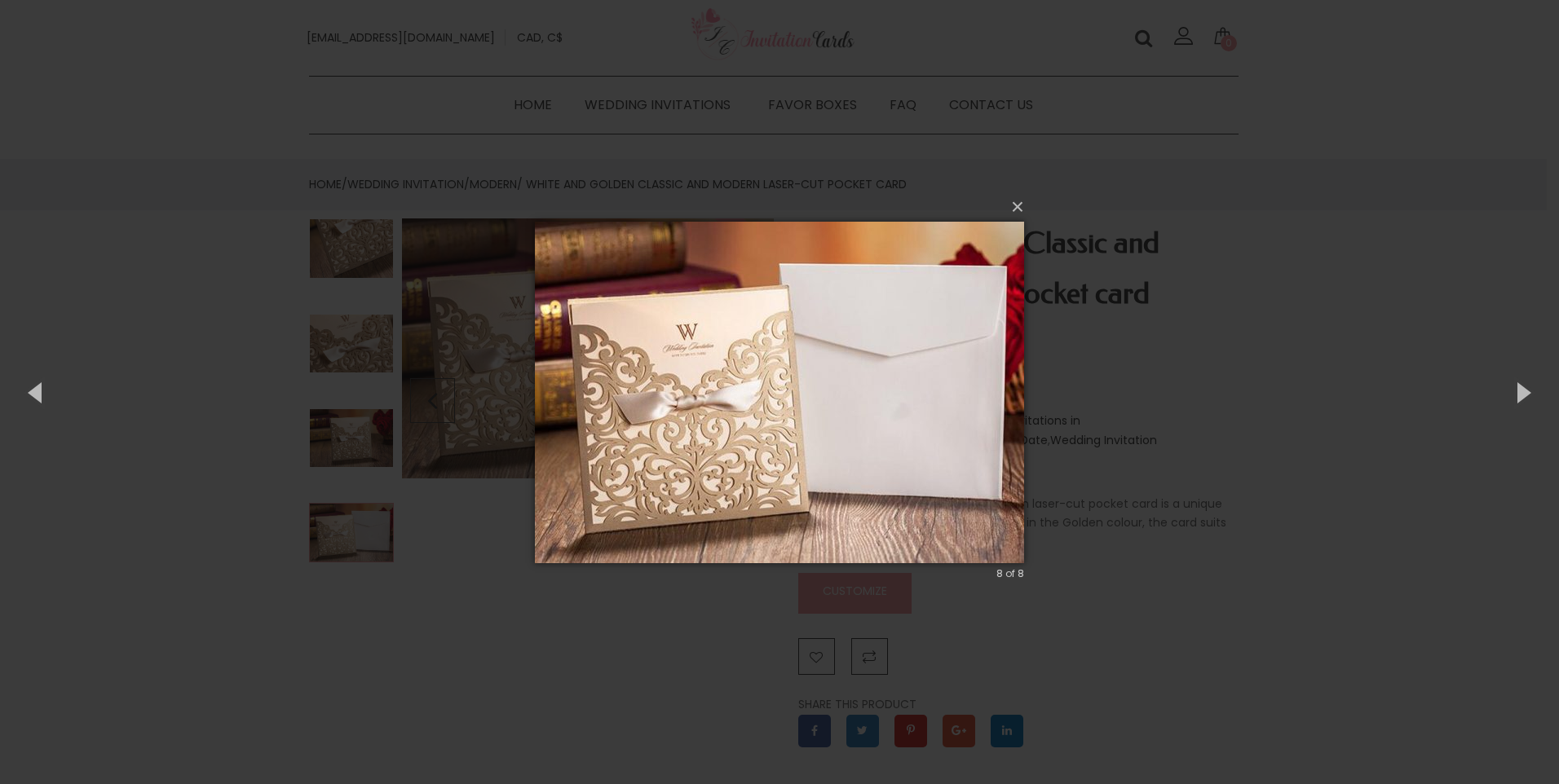
click at [775, 371] on img at bounding box center [780, 393] width 490 height 407
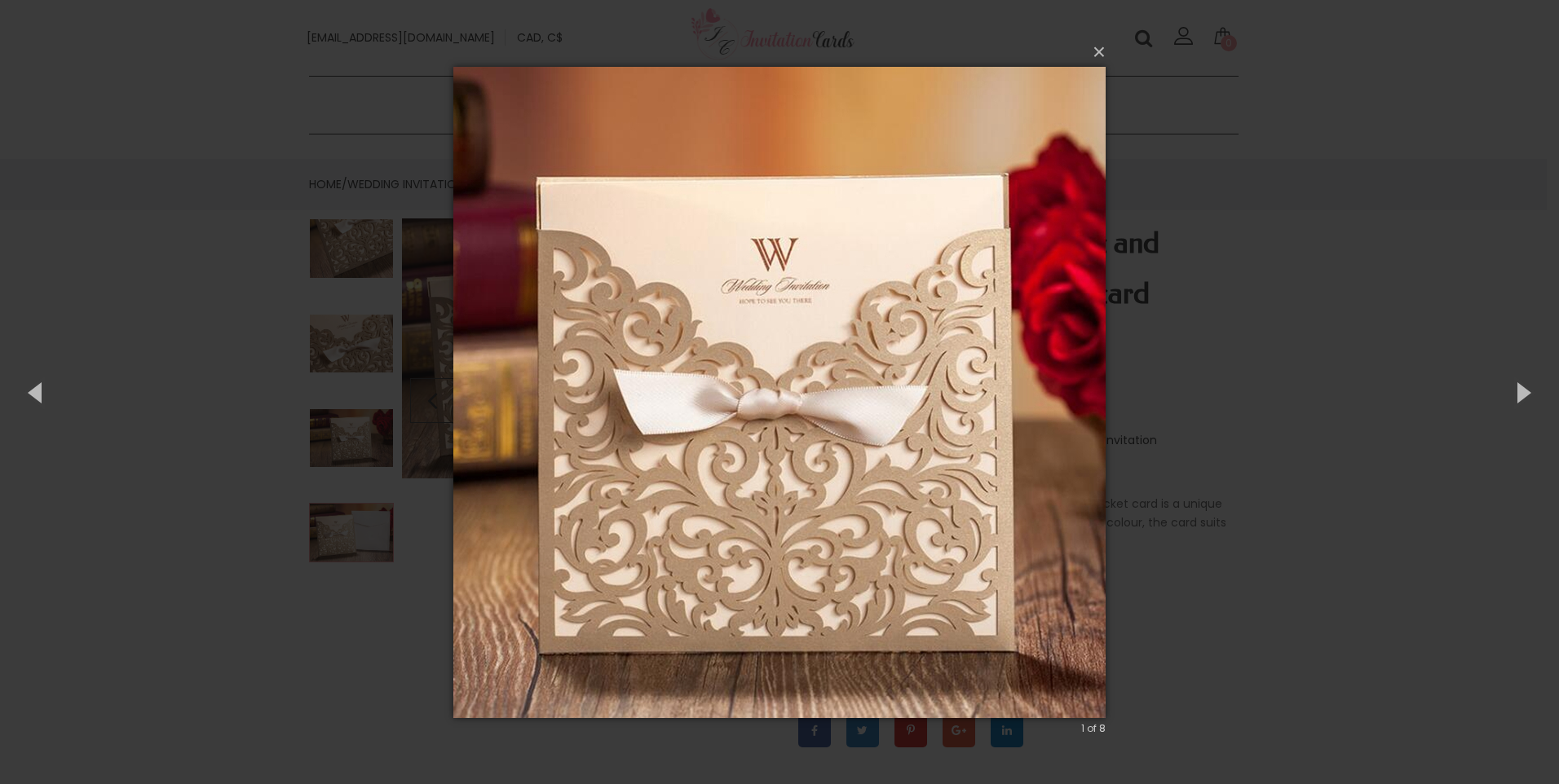
click at [805, 377] on img at bounding box center [780, 393] width 652 height 717
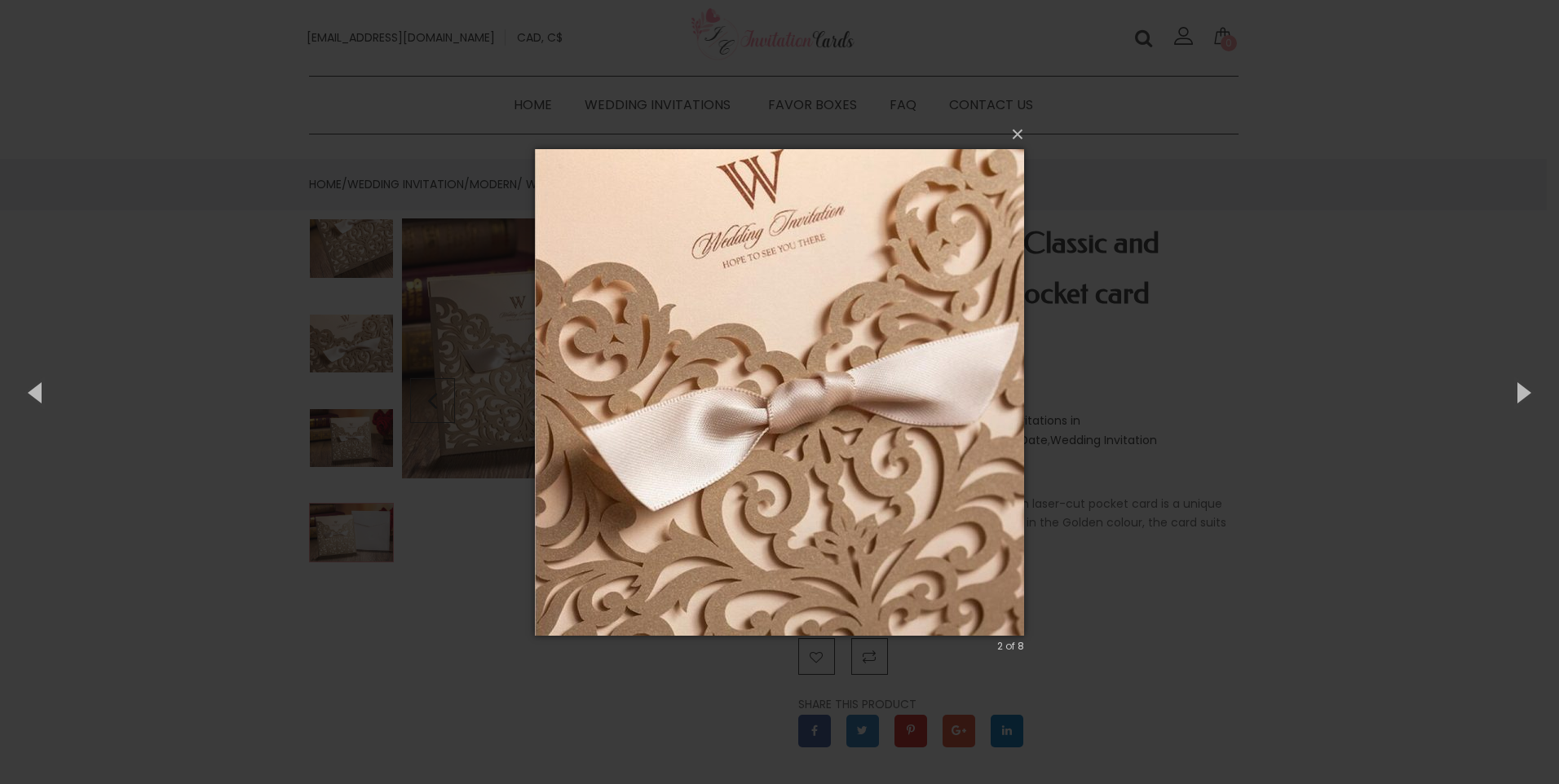
click at [806, 377] on img at bounding box center [780, 393] width 490 height 552
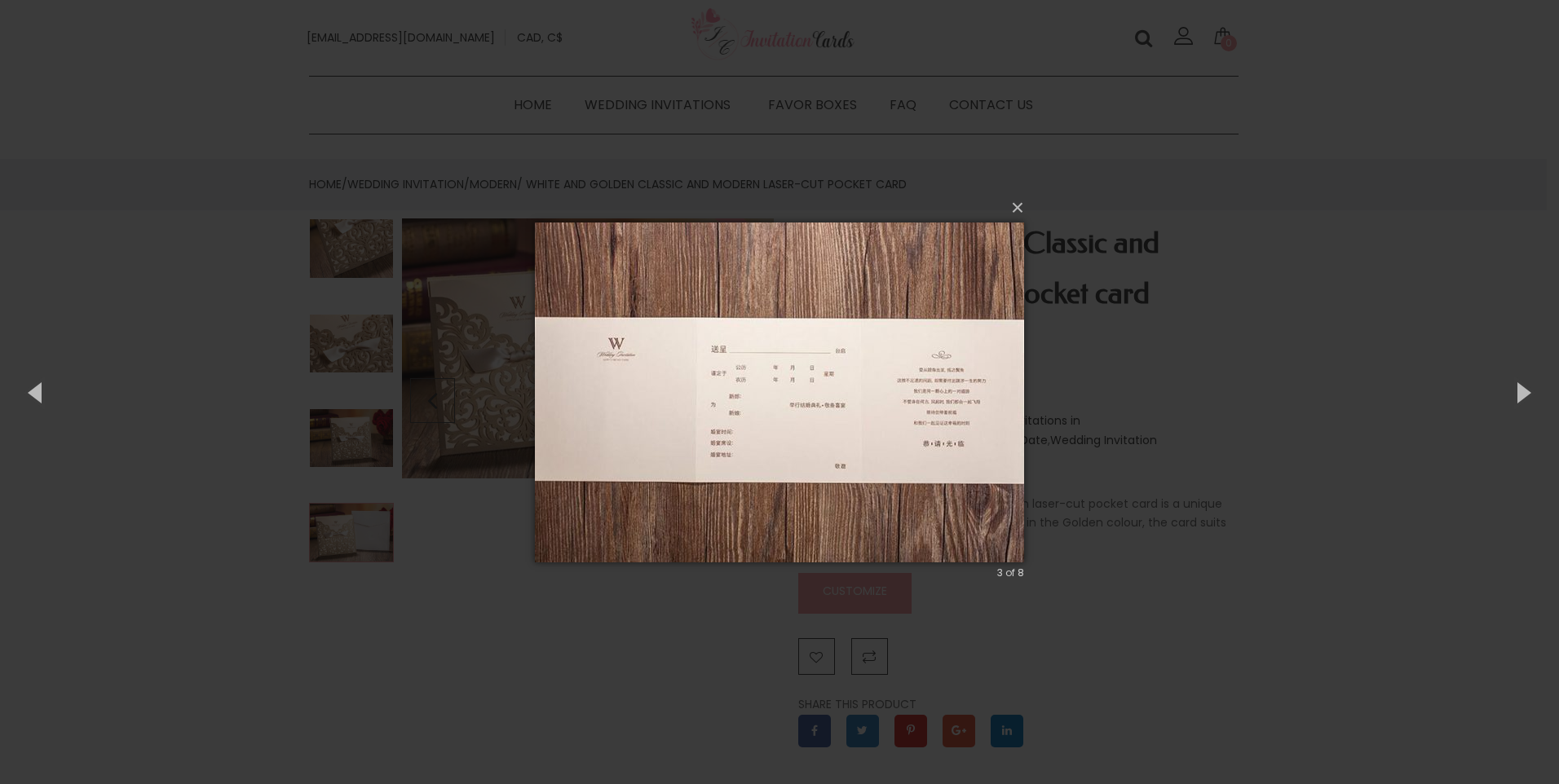
click at [1006, 359] on img at bounding box center [780, 393] width 490 height 405
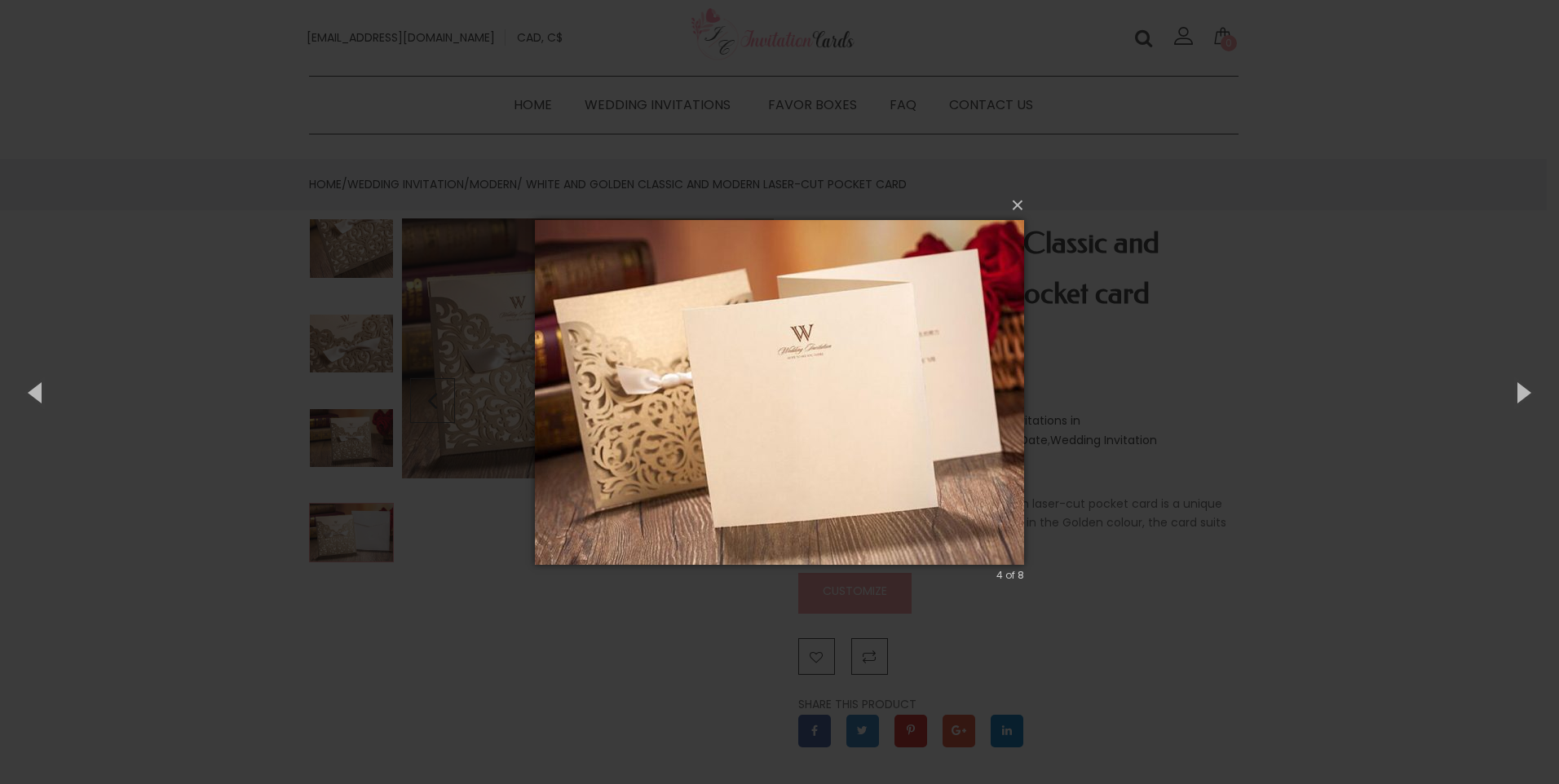
click at [1004, 359] on img at bounding box center [780, 393] width 490 height 411
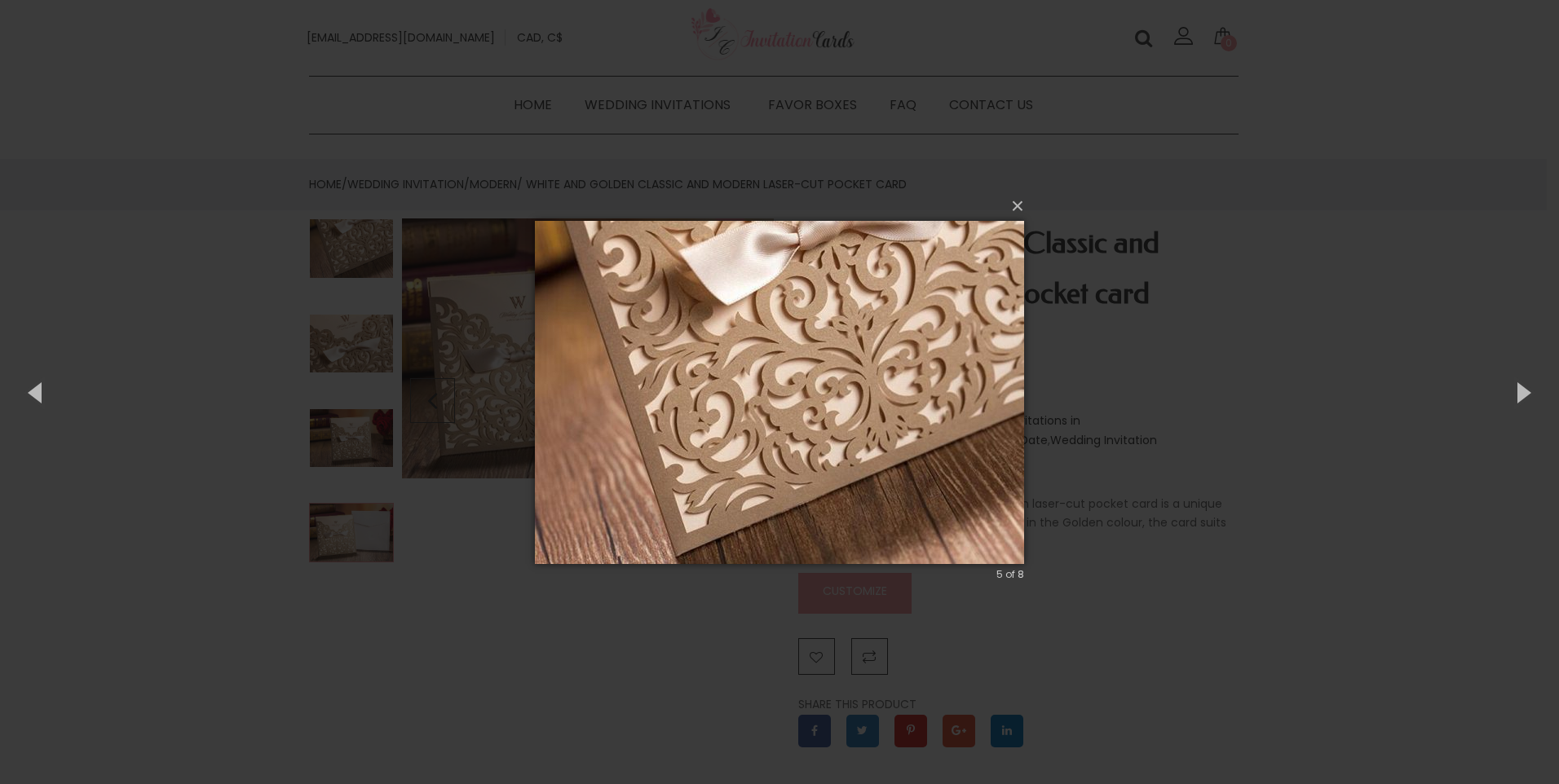
click at [1005, 281] on img at bounding box center [780, 393] width 490 height 409
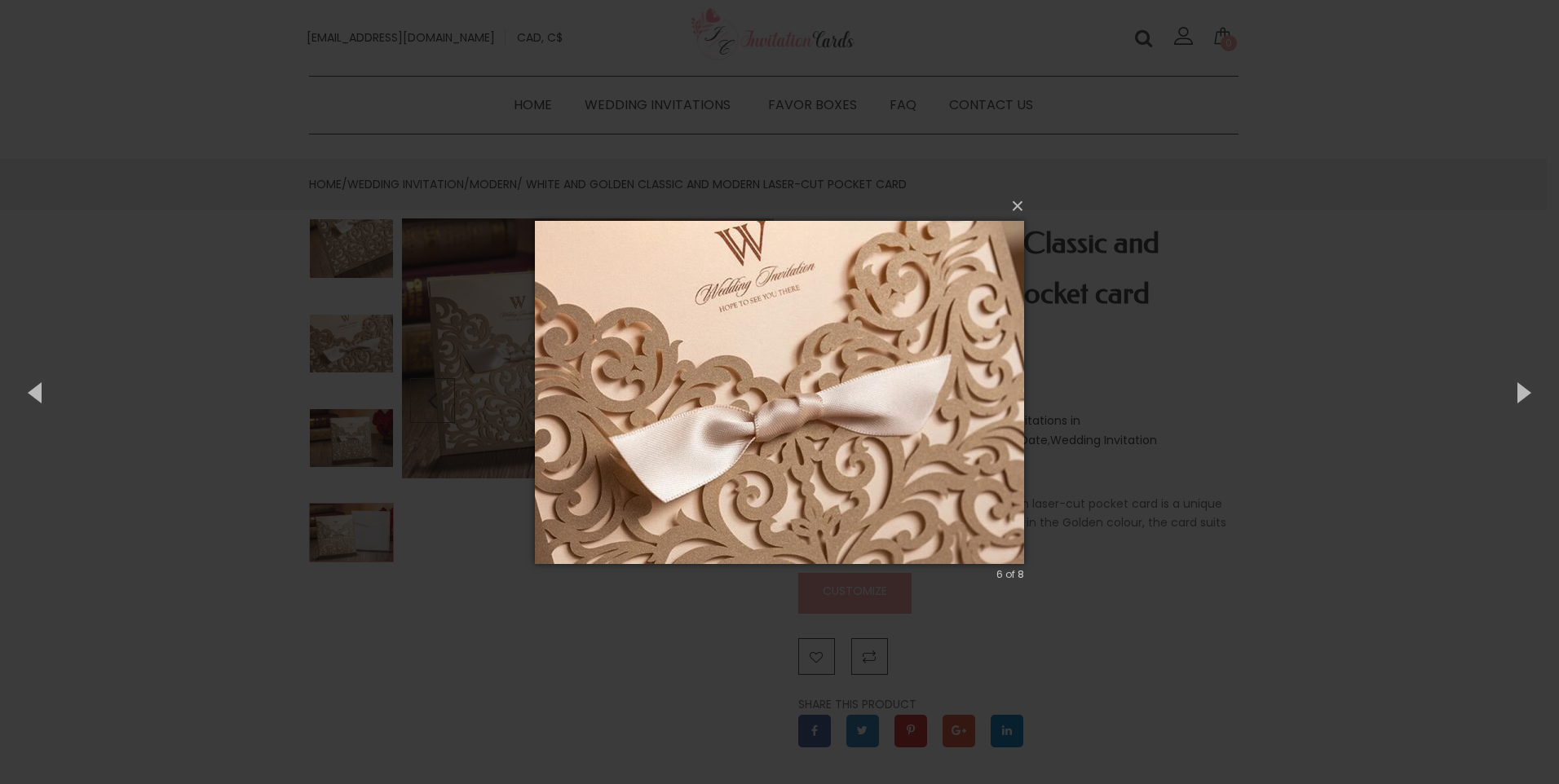
click at [1012, 251] on img at bounding box center [780, 393] width 490 height 409
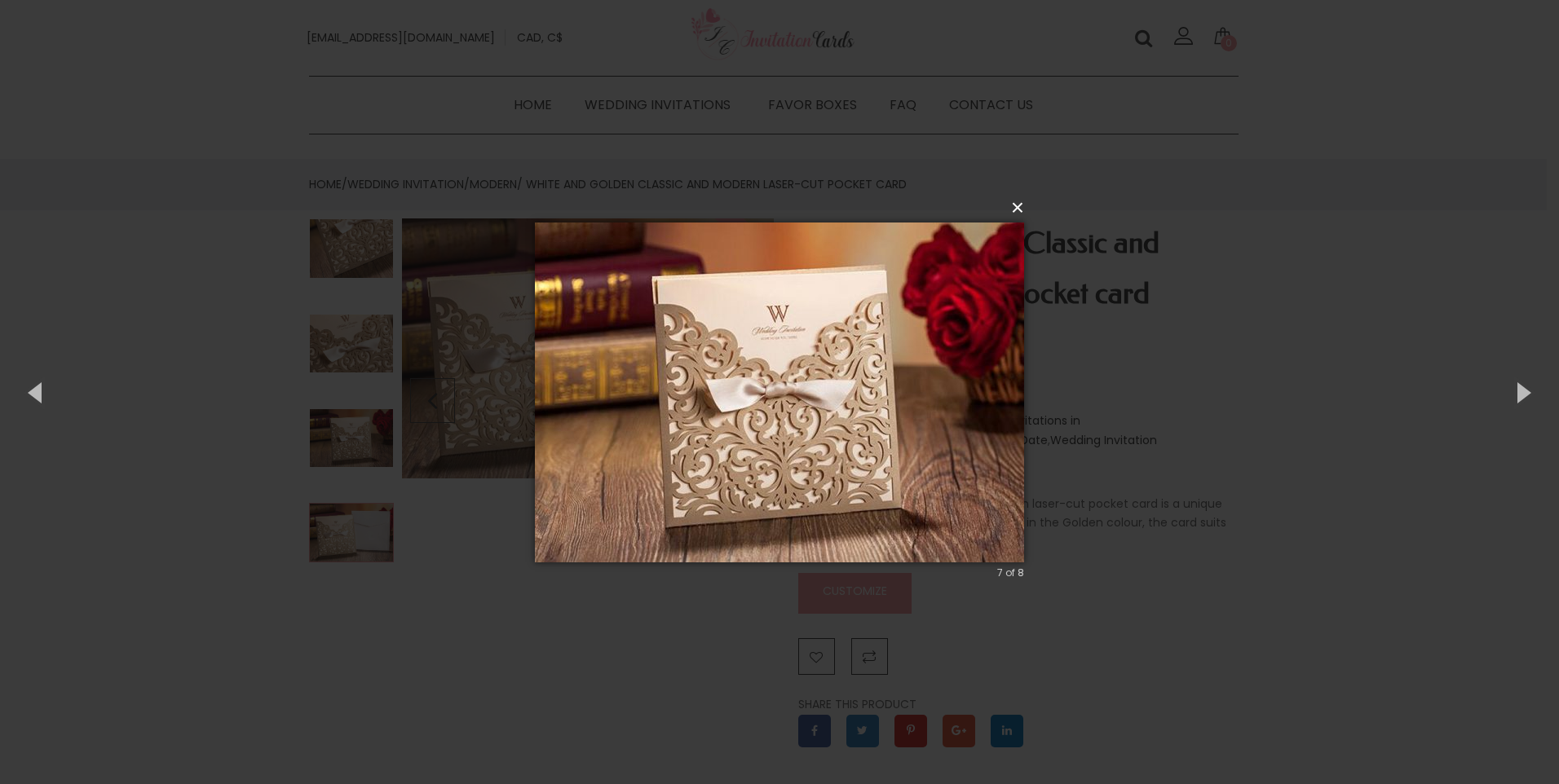
click at [1020, 209] on button "×" at bounding box center [784, 208] width 490 height 36
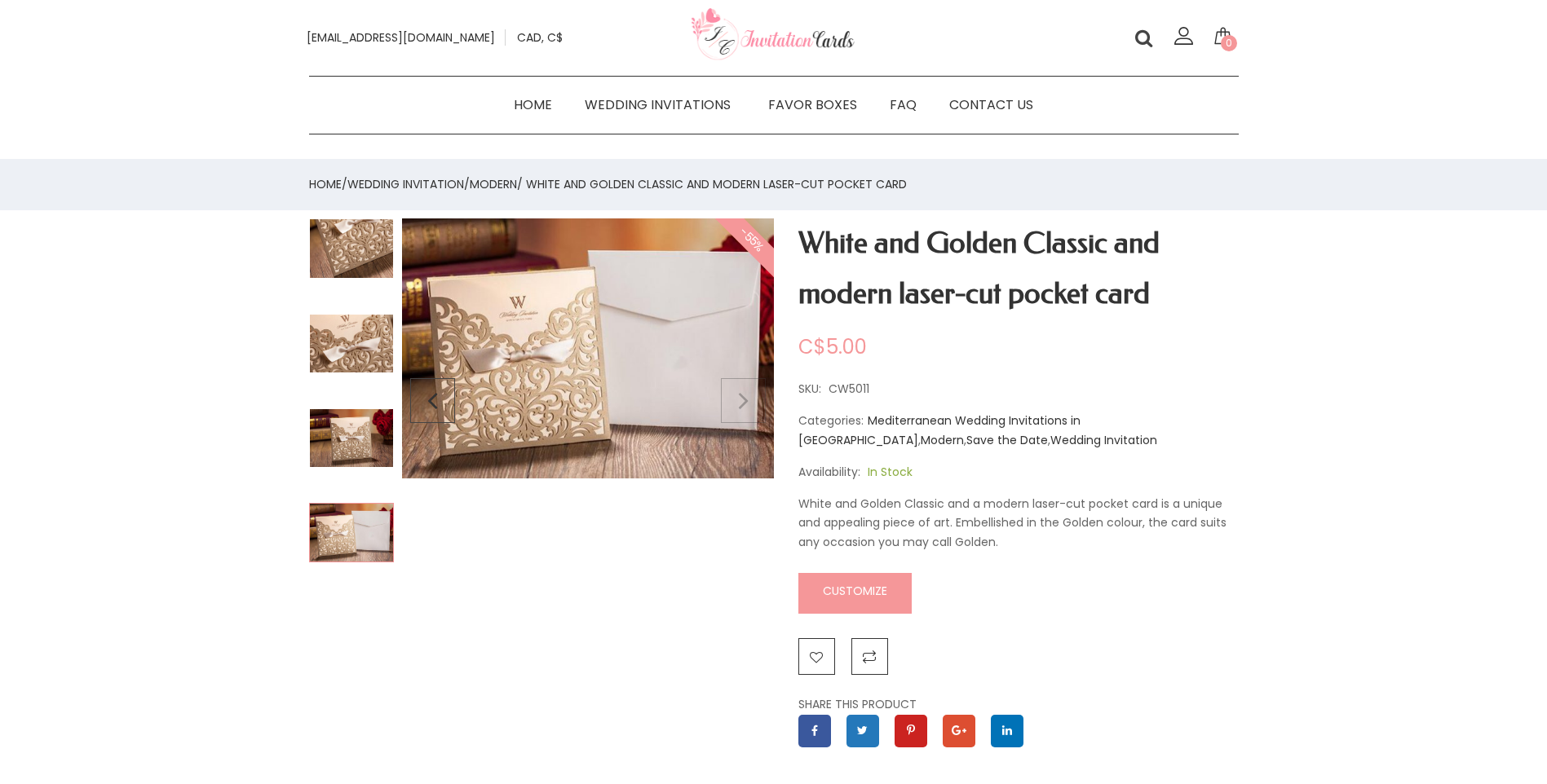
click at [749, 393] on img at bounding box center [588, 347] width 372 height 259
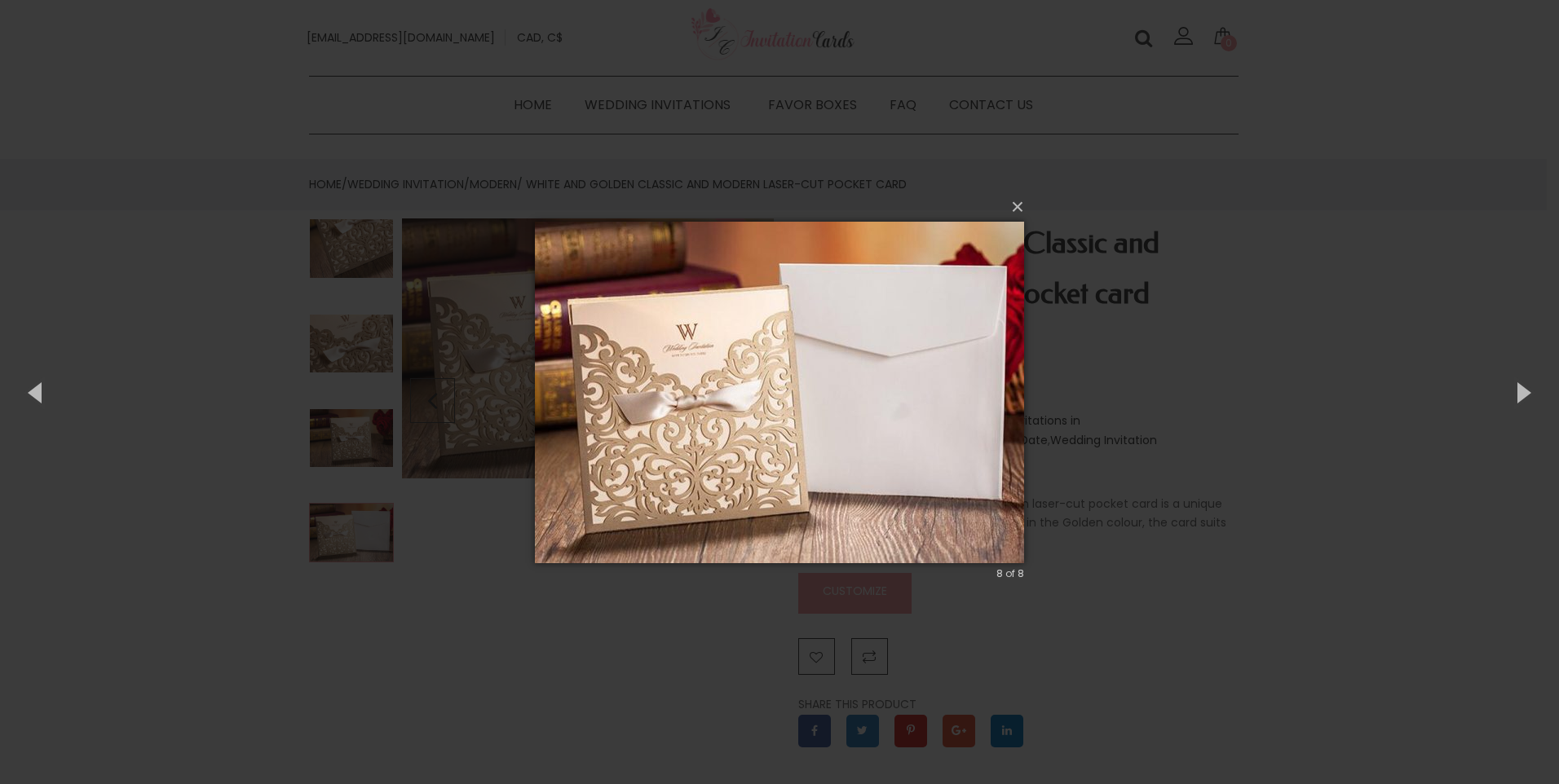
click at [365, 243] on div "× 8 of 8 Loading..." at bounding box center [780, 392] width 1559 height 784
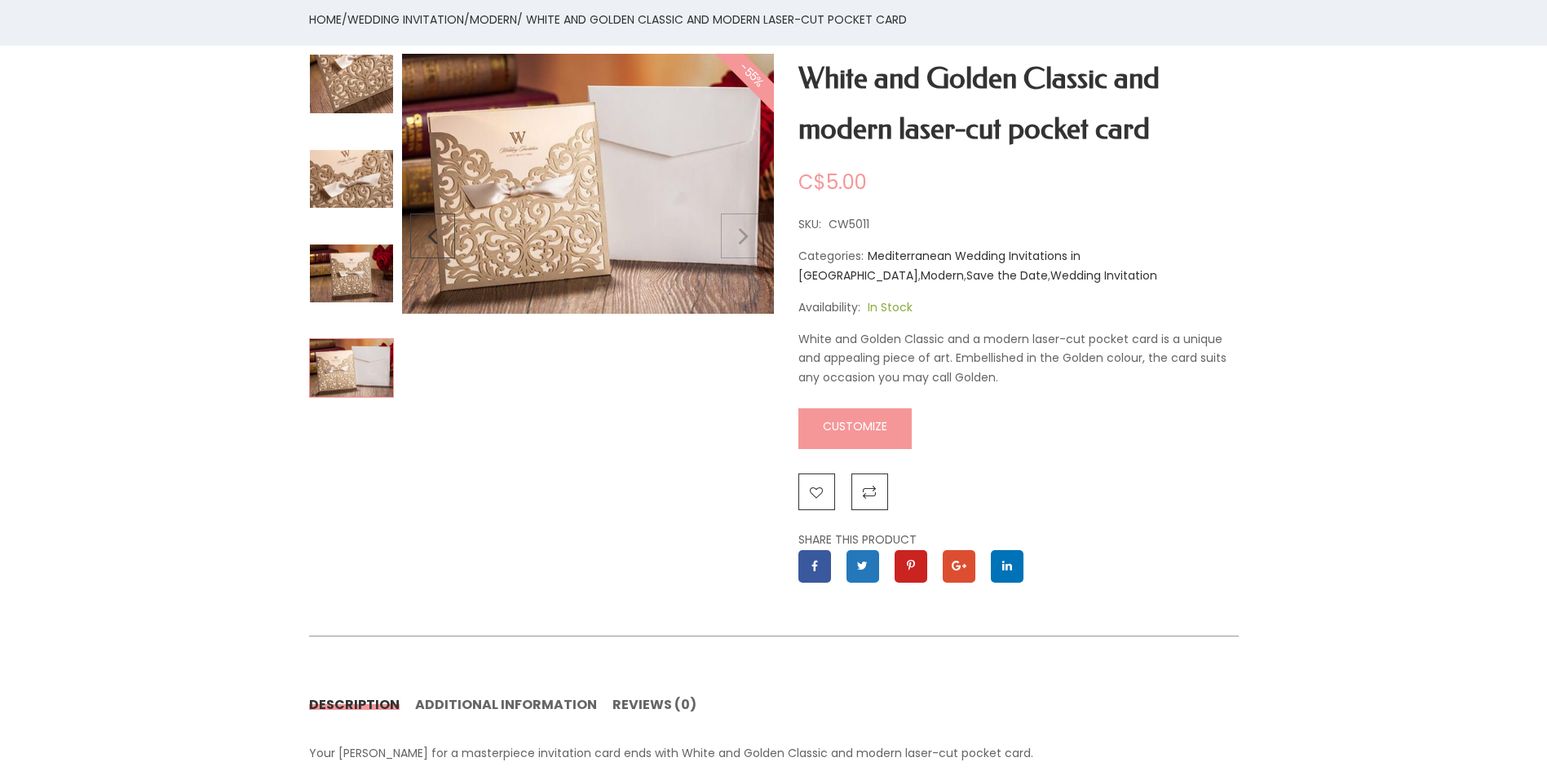
scroll to position [163, 0]
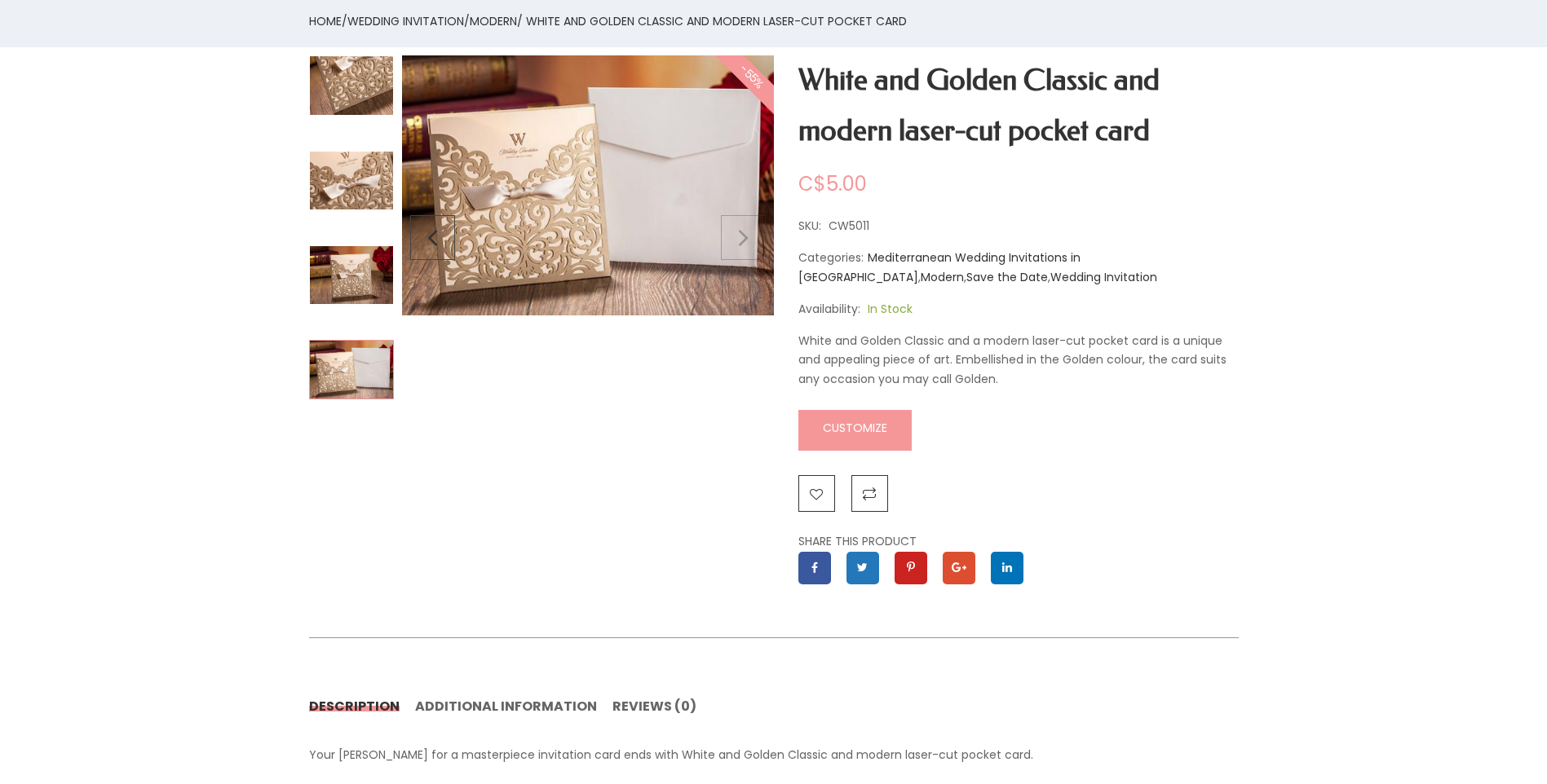
click at [857, 426] on link "Customize" at bounding box center [855, 431] width 113 height 41
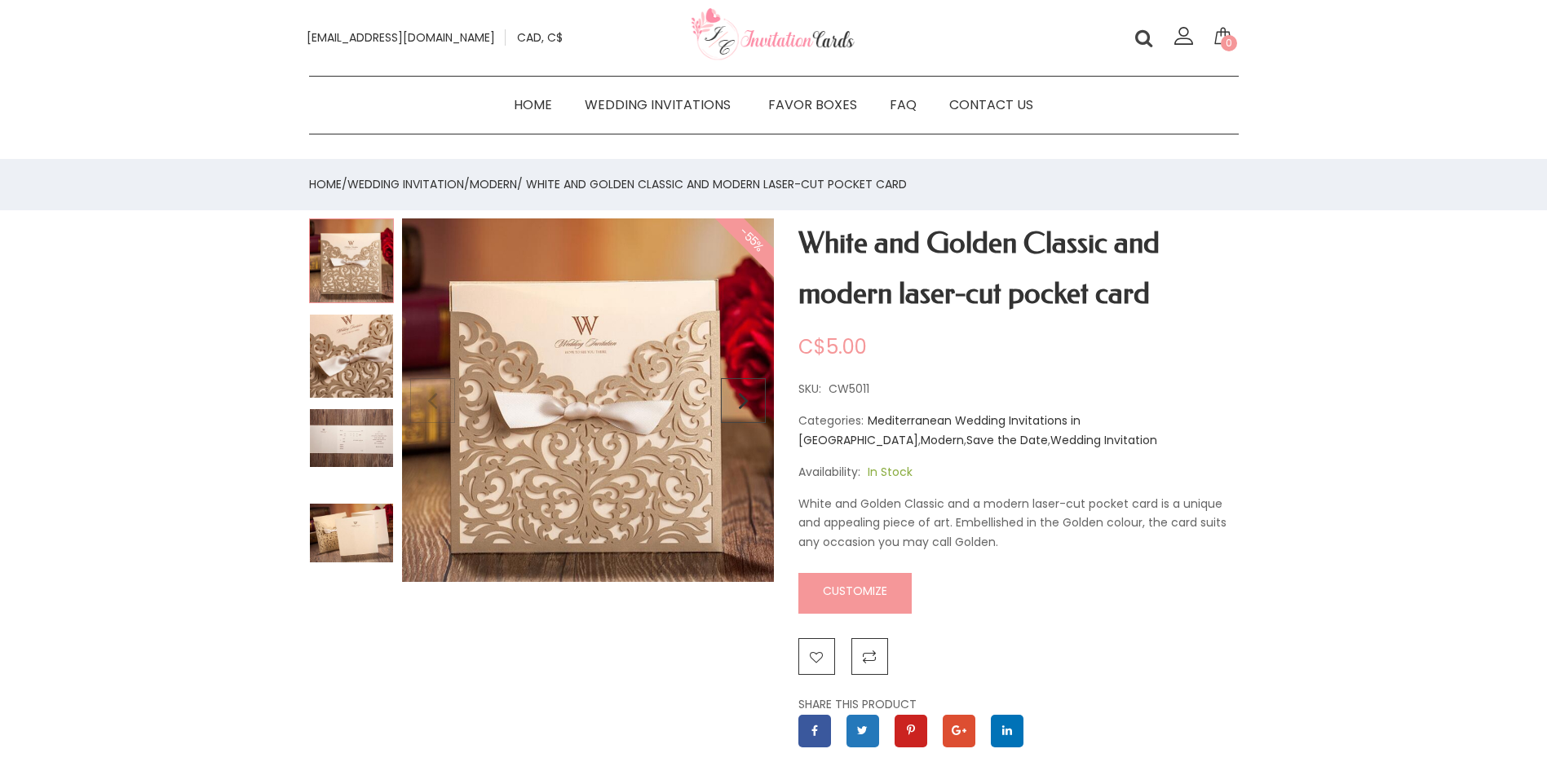
click at [866, 586] on link "Customize" at bounding box center [855, 594] width 113 height 41
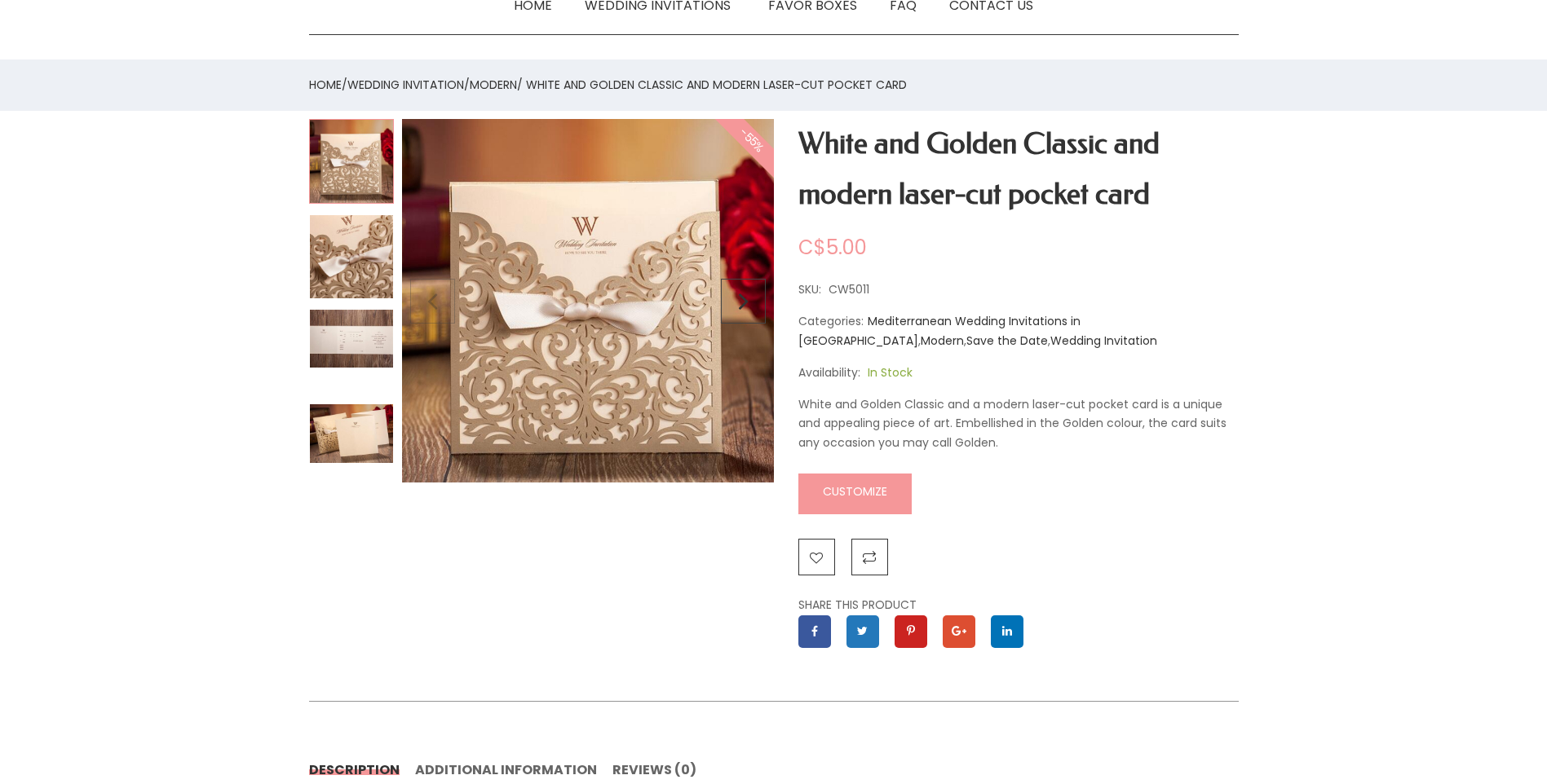
scroll to position [82, 0]
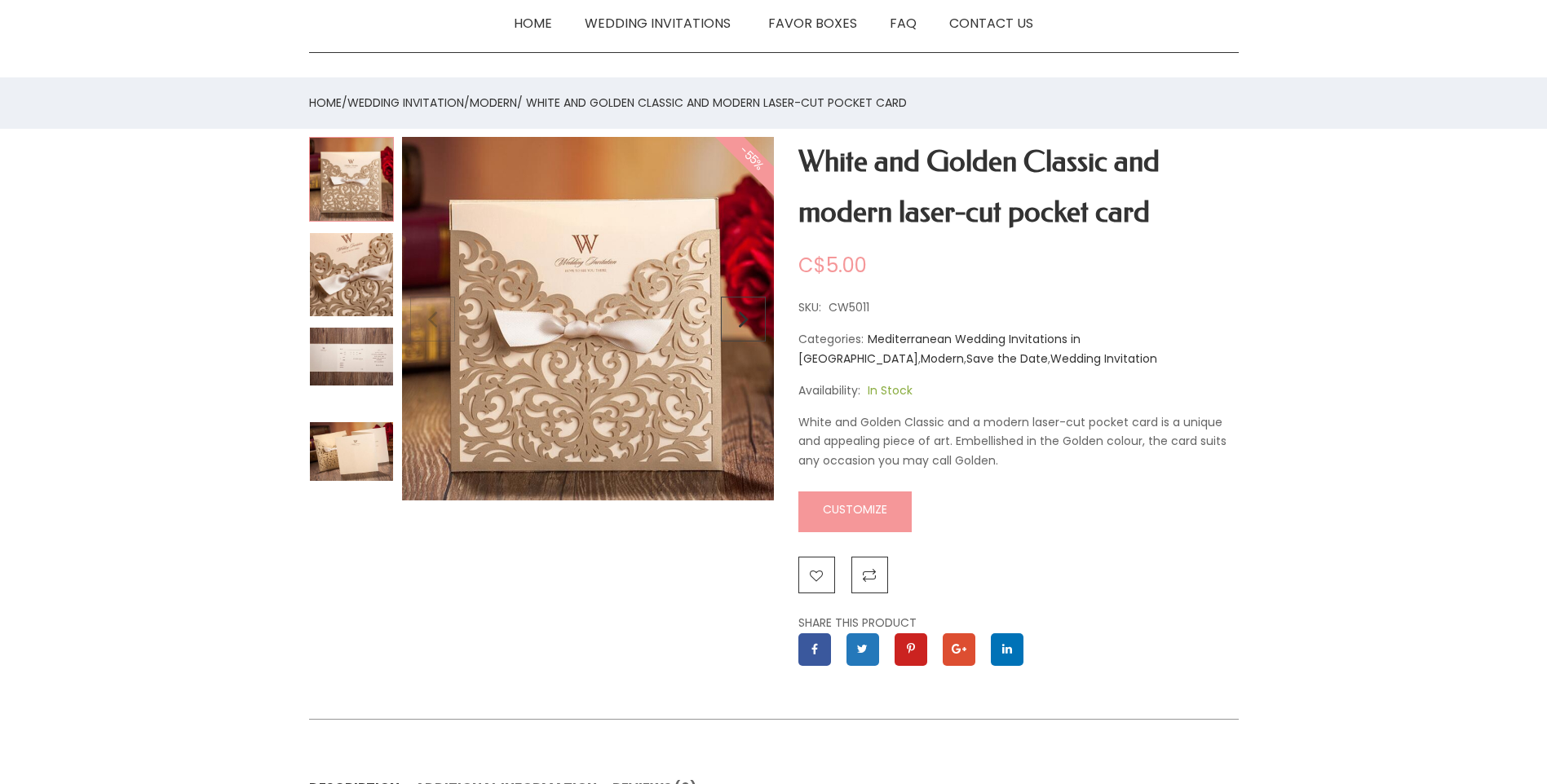
click at [564, 234] on img at bounding box center [588, 321] width 372 height 371
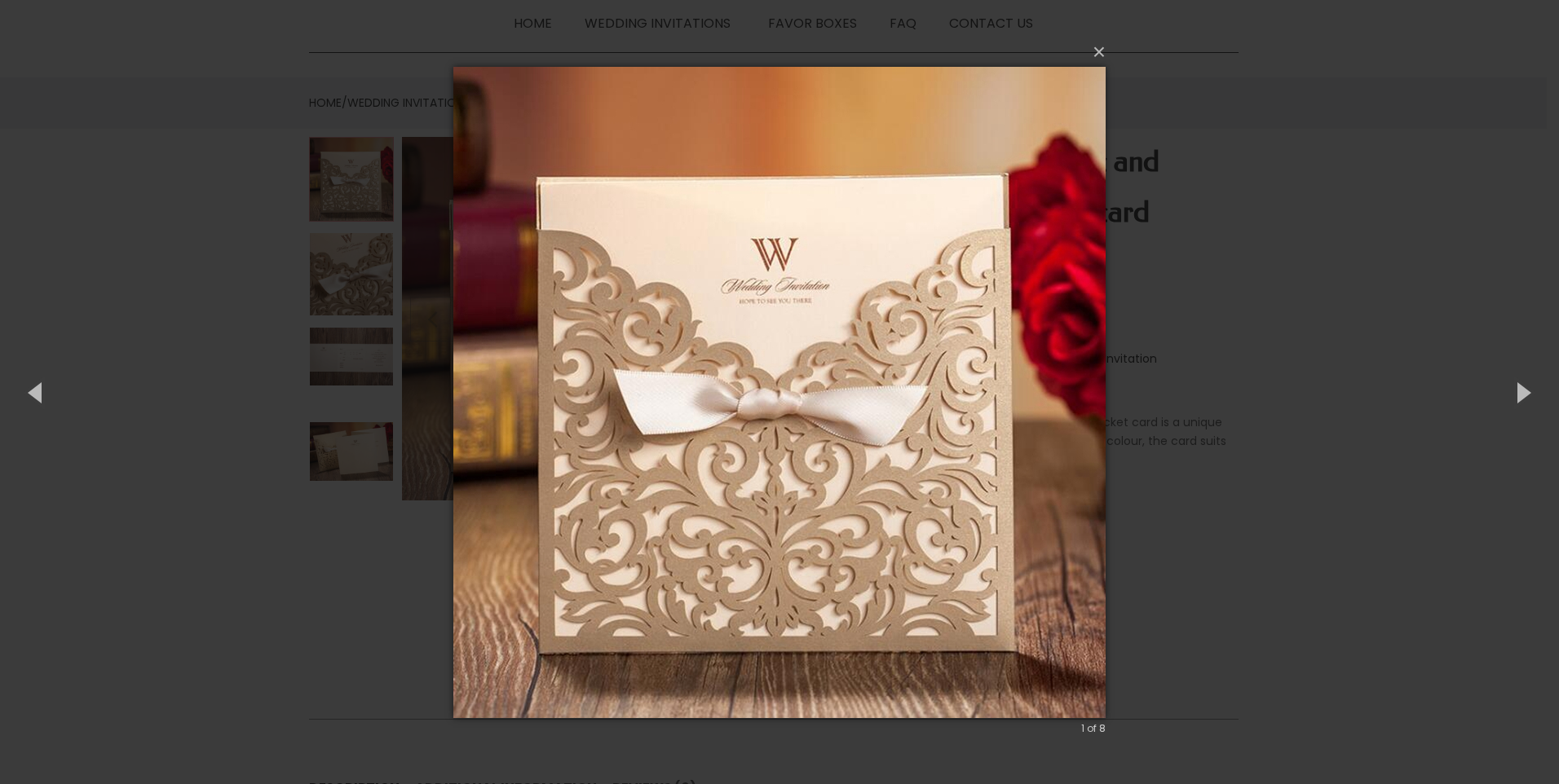
click at [787, 316] on img at bounding box center [780, 393] width 652 height 717
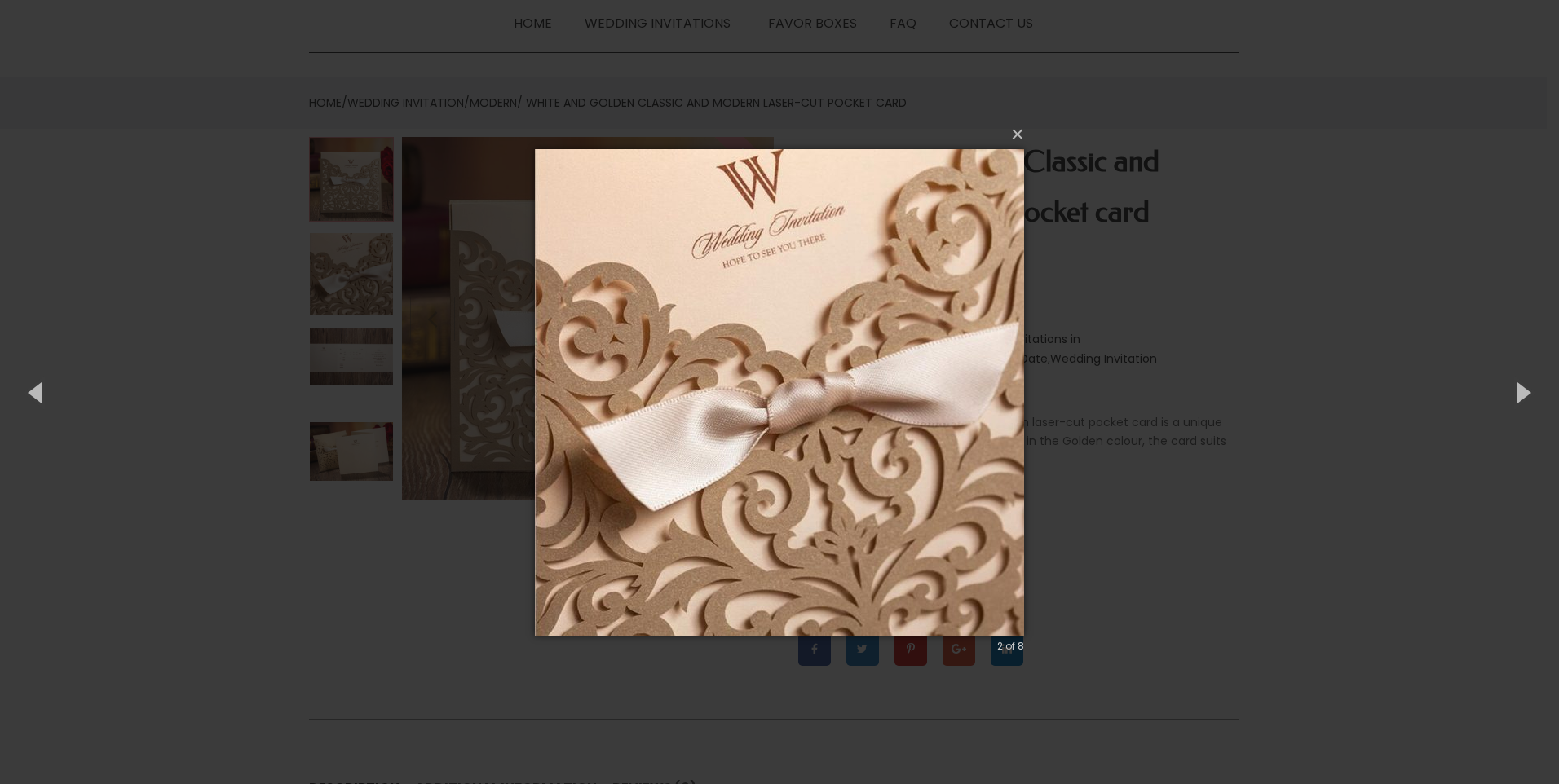
click at [787, 316] on img at bounding box center [780, 393] width 490 height 552
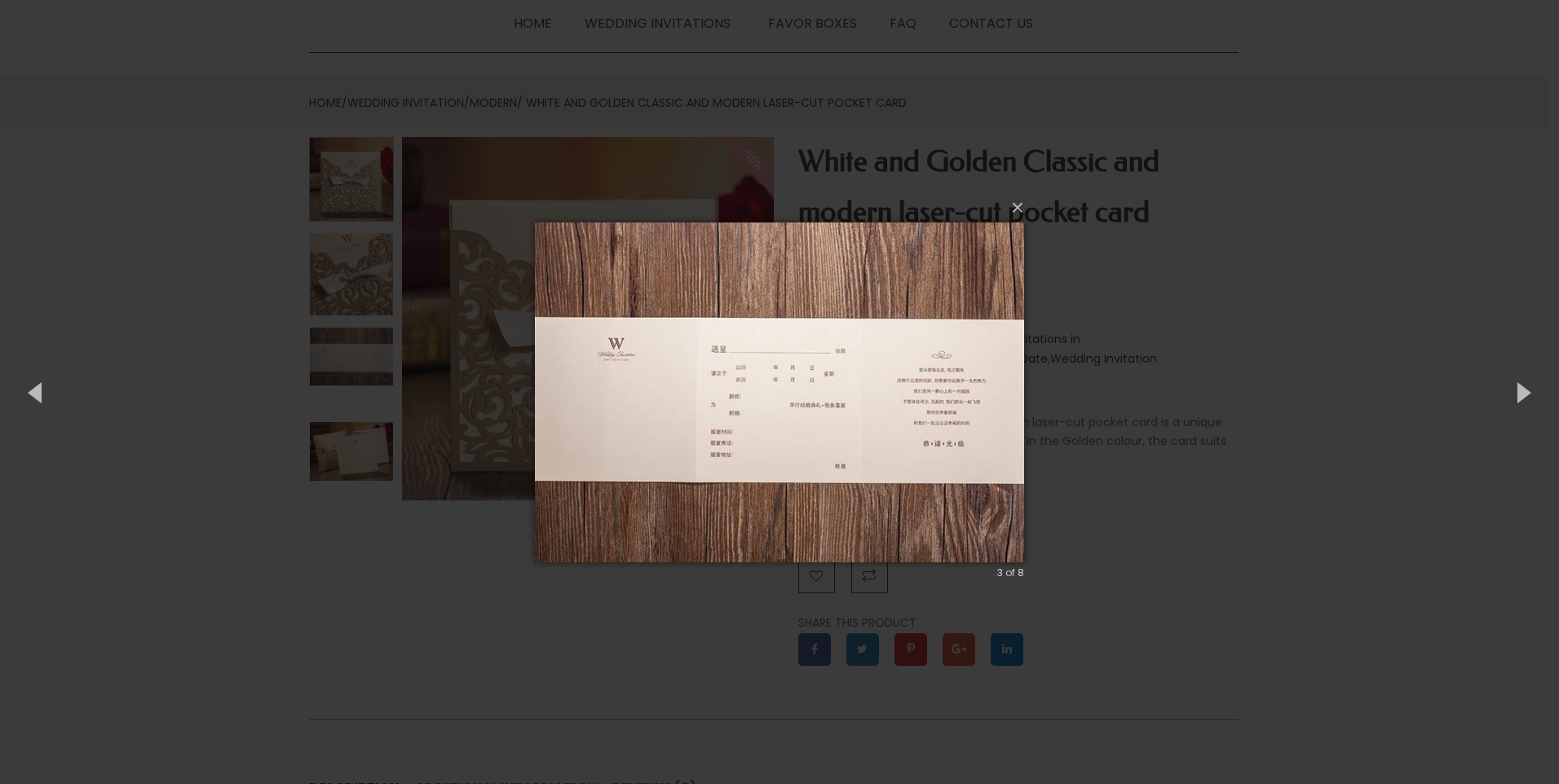
click at [787, 316] on img at bounding box center [780, 393] width 490 height 405
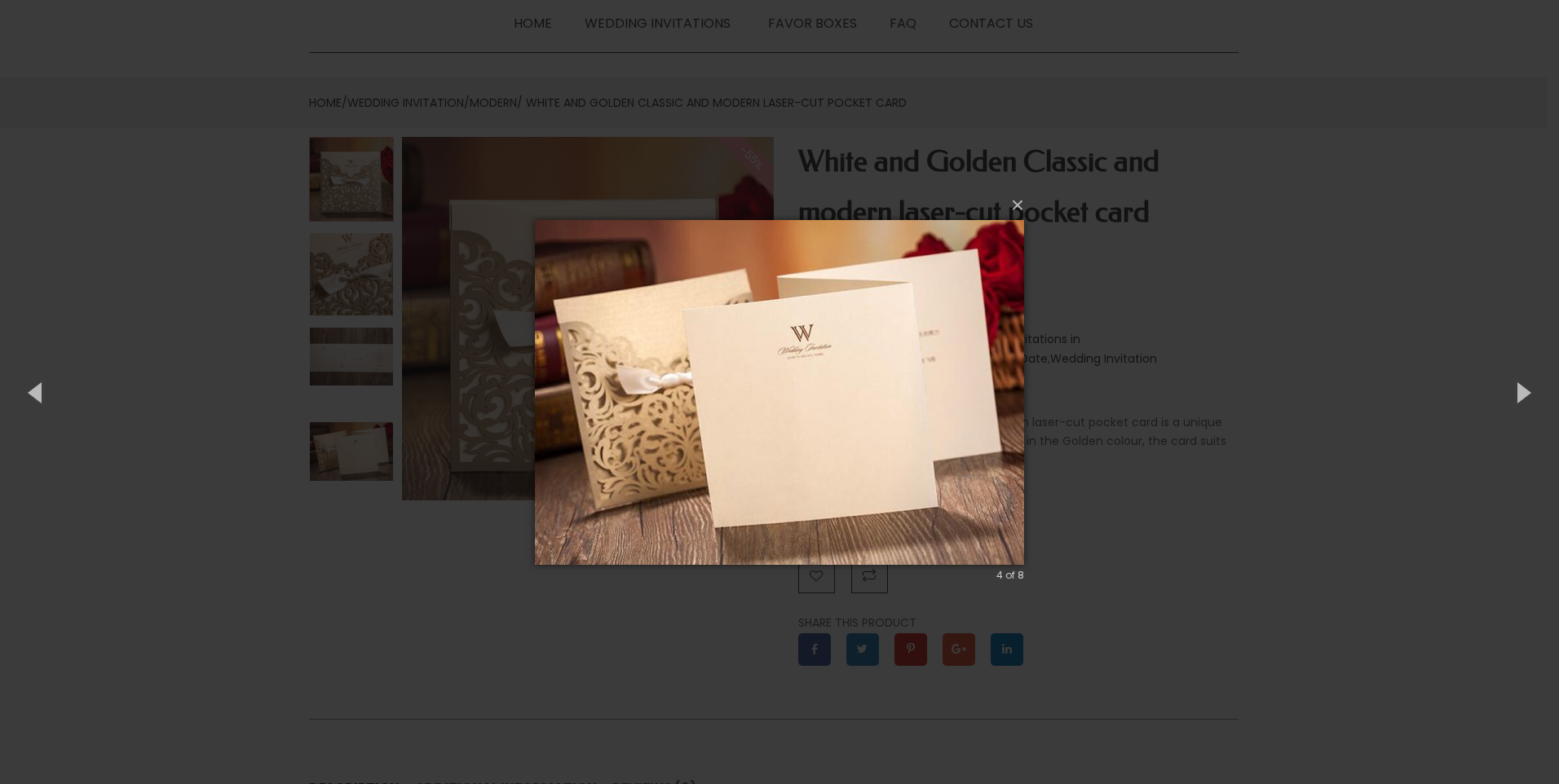
click at [851, 364] on img at bounding box center [780, 393] width 490 height 411
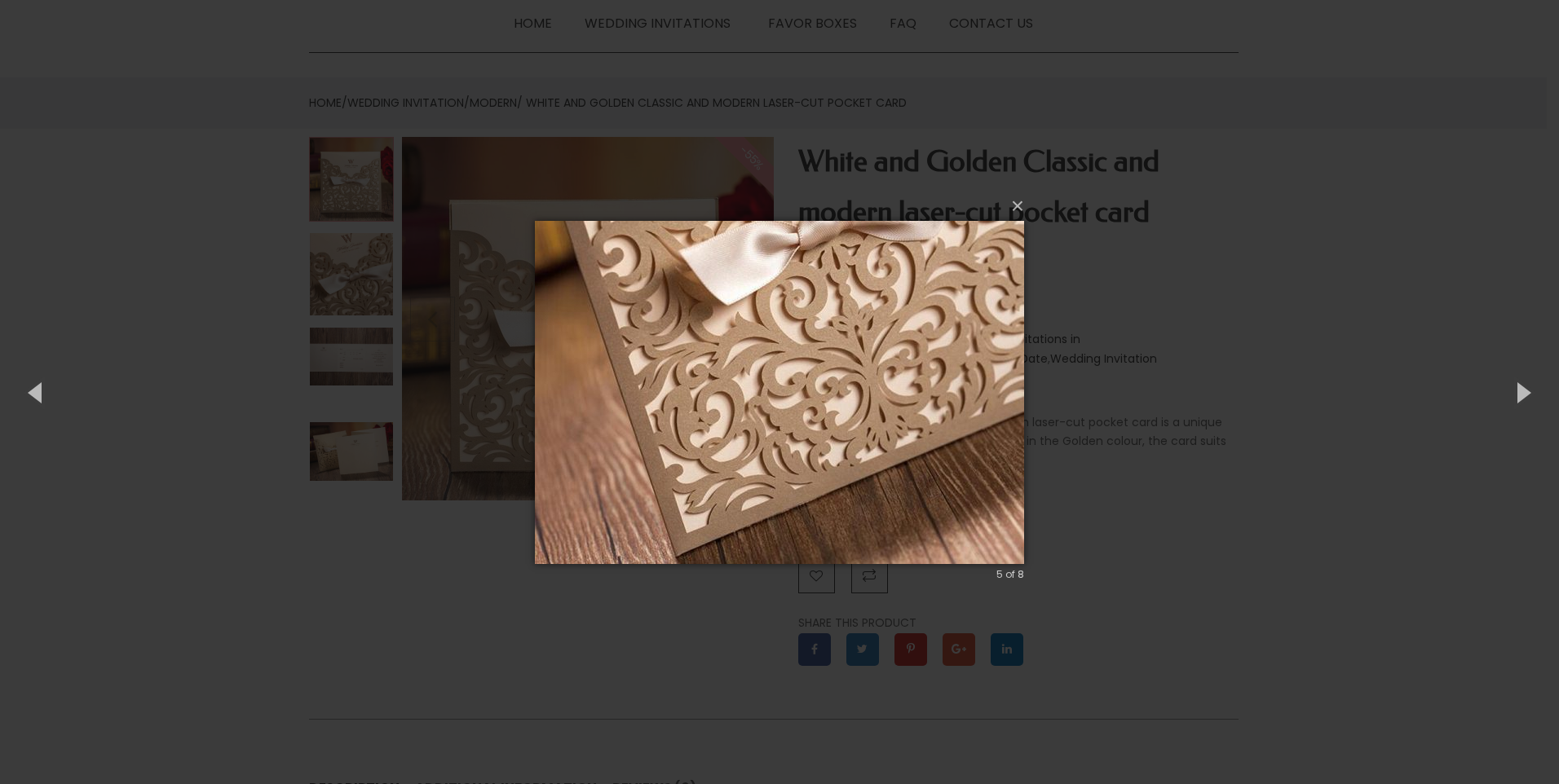
click at [955, 406] on img at bounding box center [780, 393] width 490 height 409
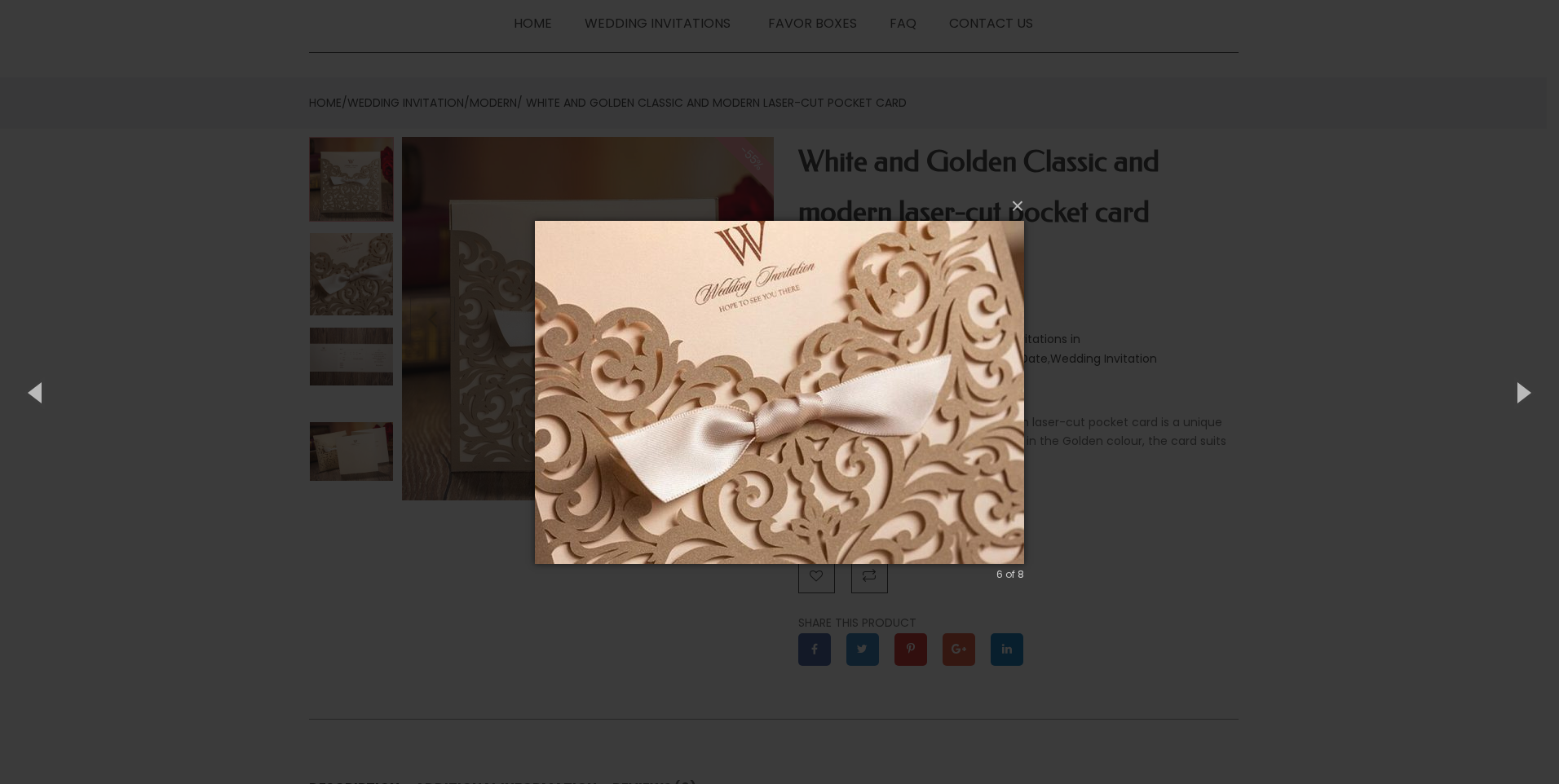
click at [955, 406] on img at bounding box center [780, 393] width 490 height 409
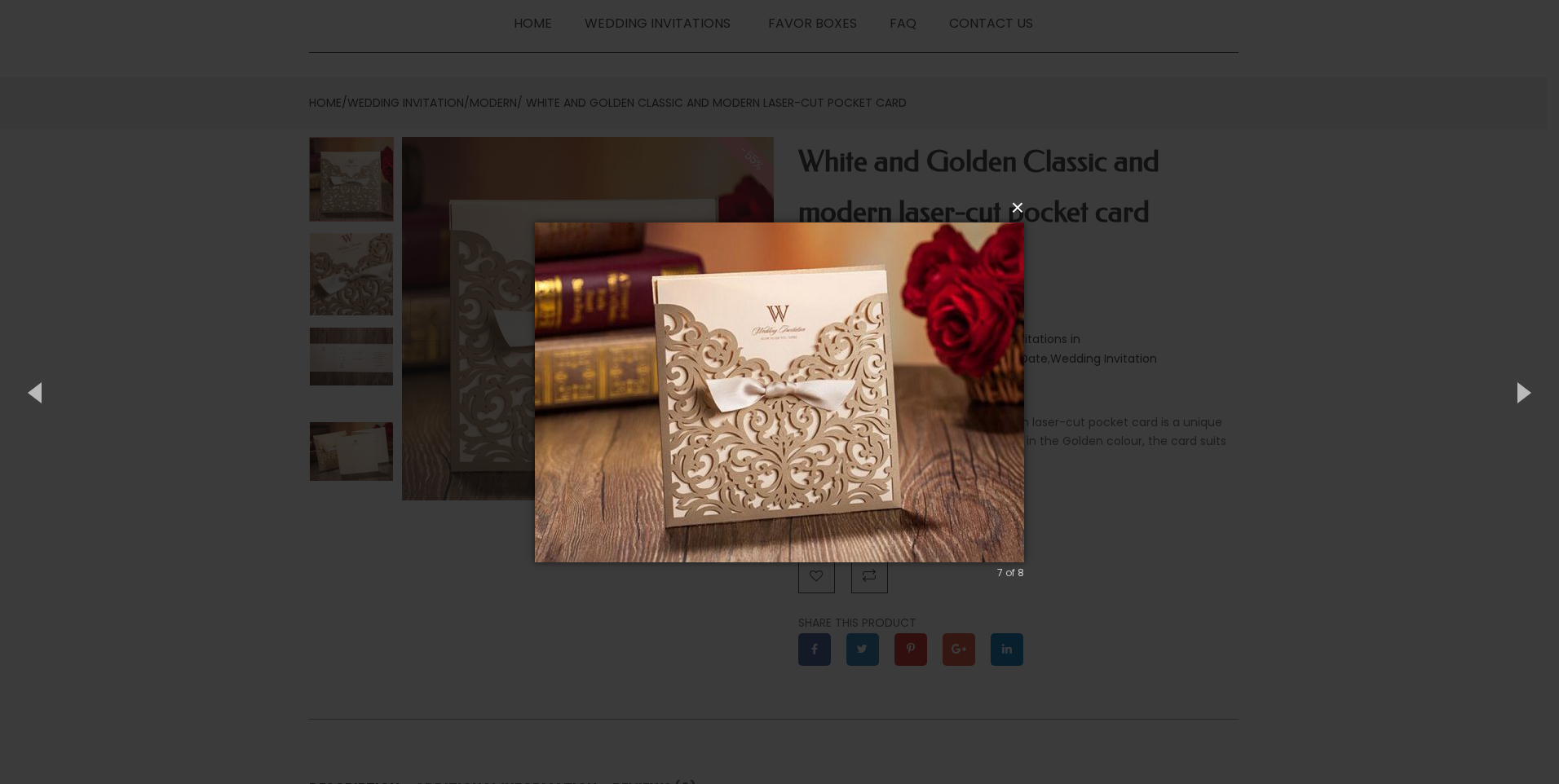
click at [1018, 208] on button "×" at bounding box center [784, 208] width 490 height 36
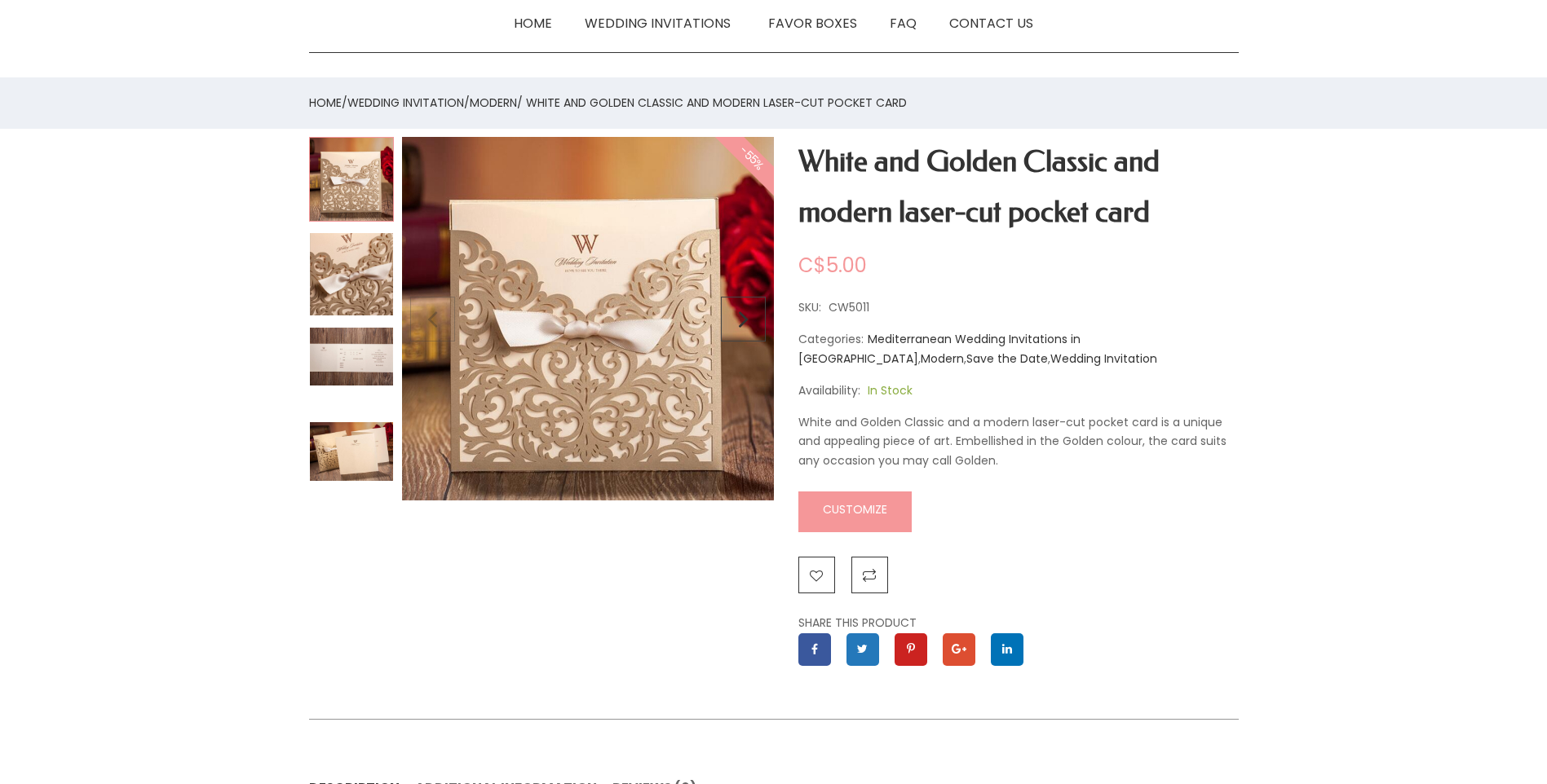
click at [557, 324] on img at bounding box center [588, 321] width 372 height 371
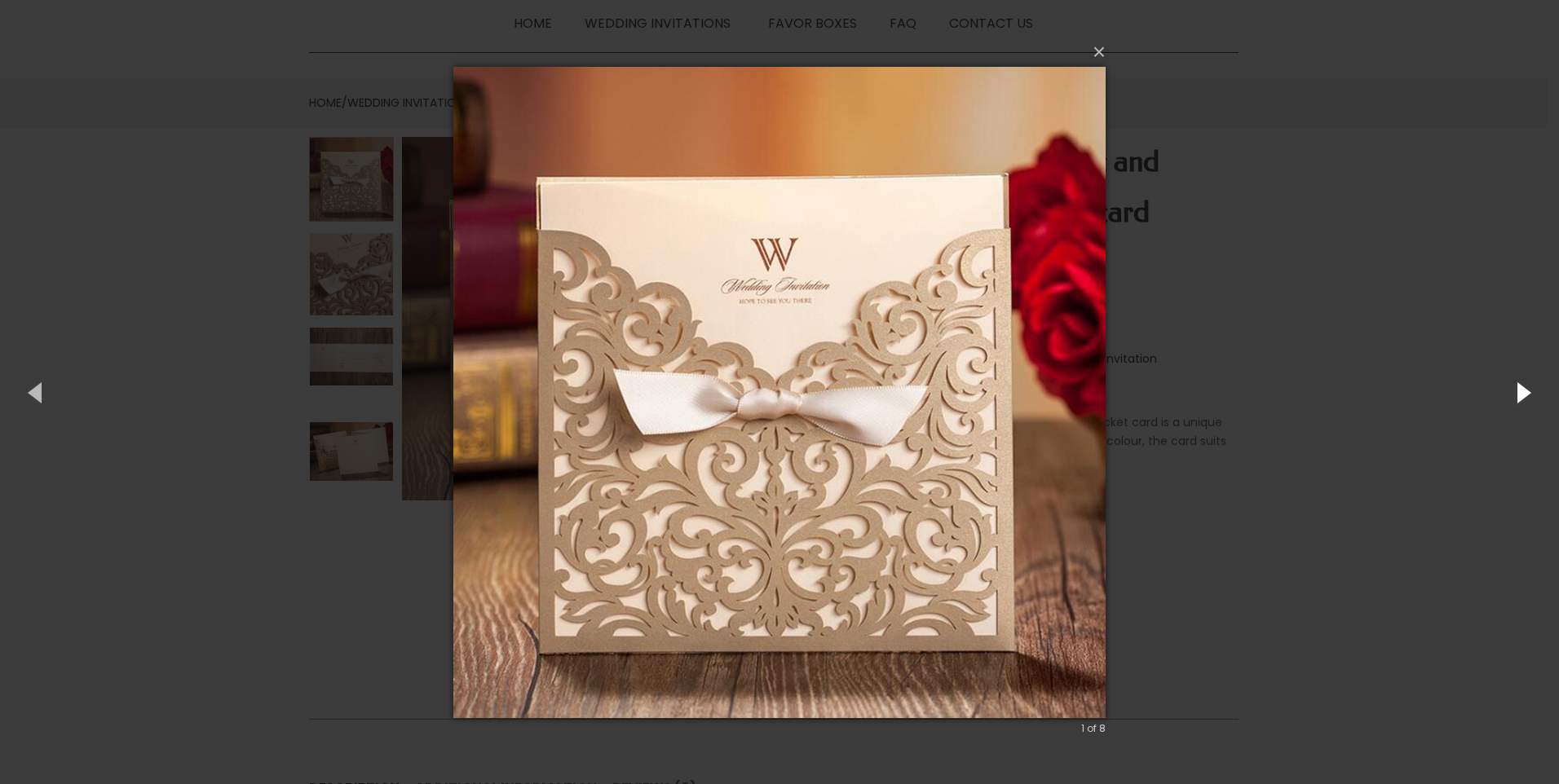
click at [1518, 385] on button "button" at bounding box center [1522, 392] width 73 height 90
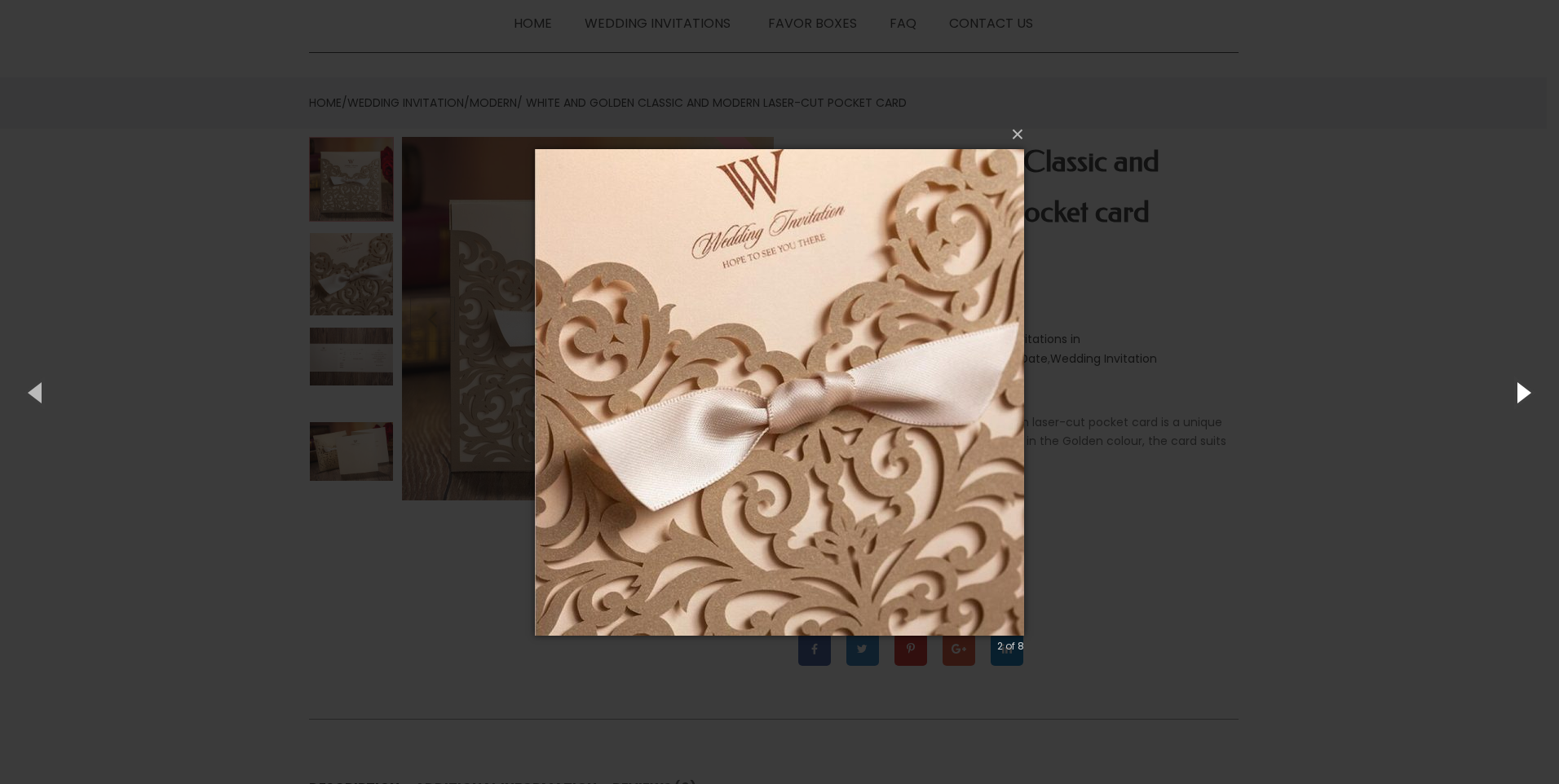
click at [1518, 385] on button "button" at bounding box center [1522, 392] width 73 height 90
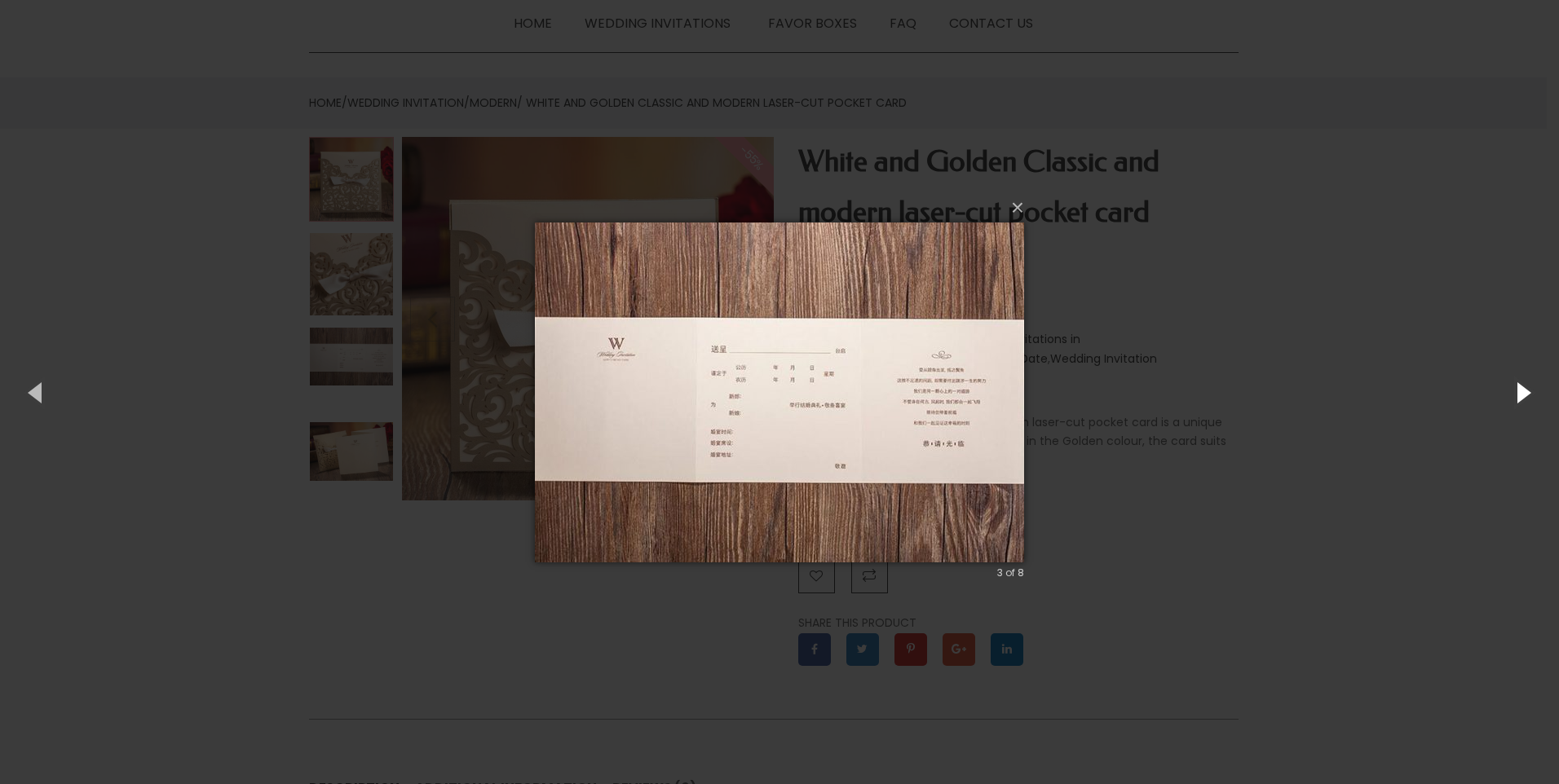
click at [1517, 386] on button "button" at bounding box center [1522, 392] width 73 height 90
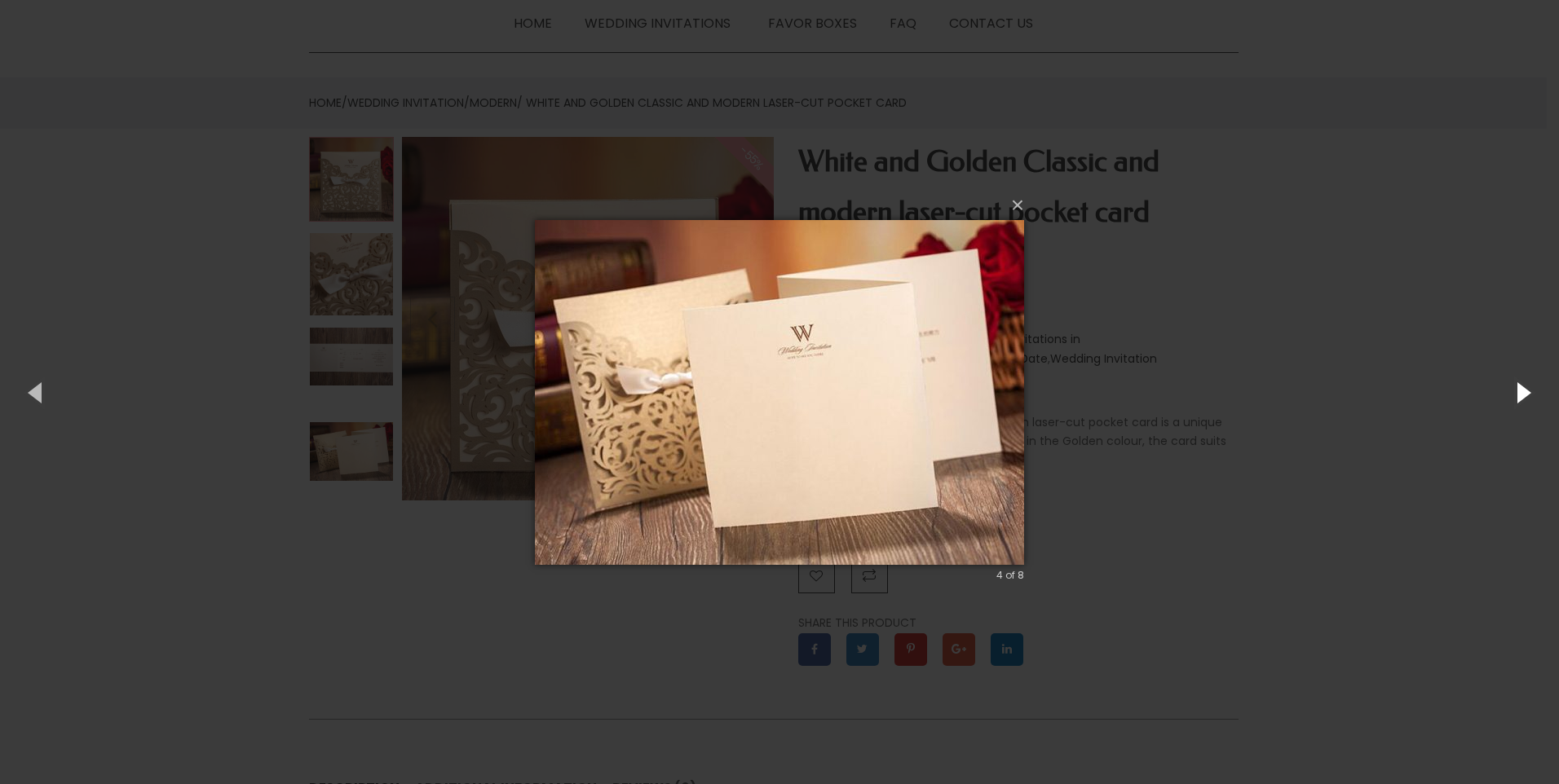
click at [1516, 390] on button "button" at bounding box center [1522, 392] width 73 height 90
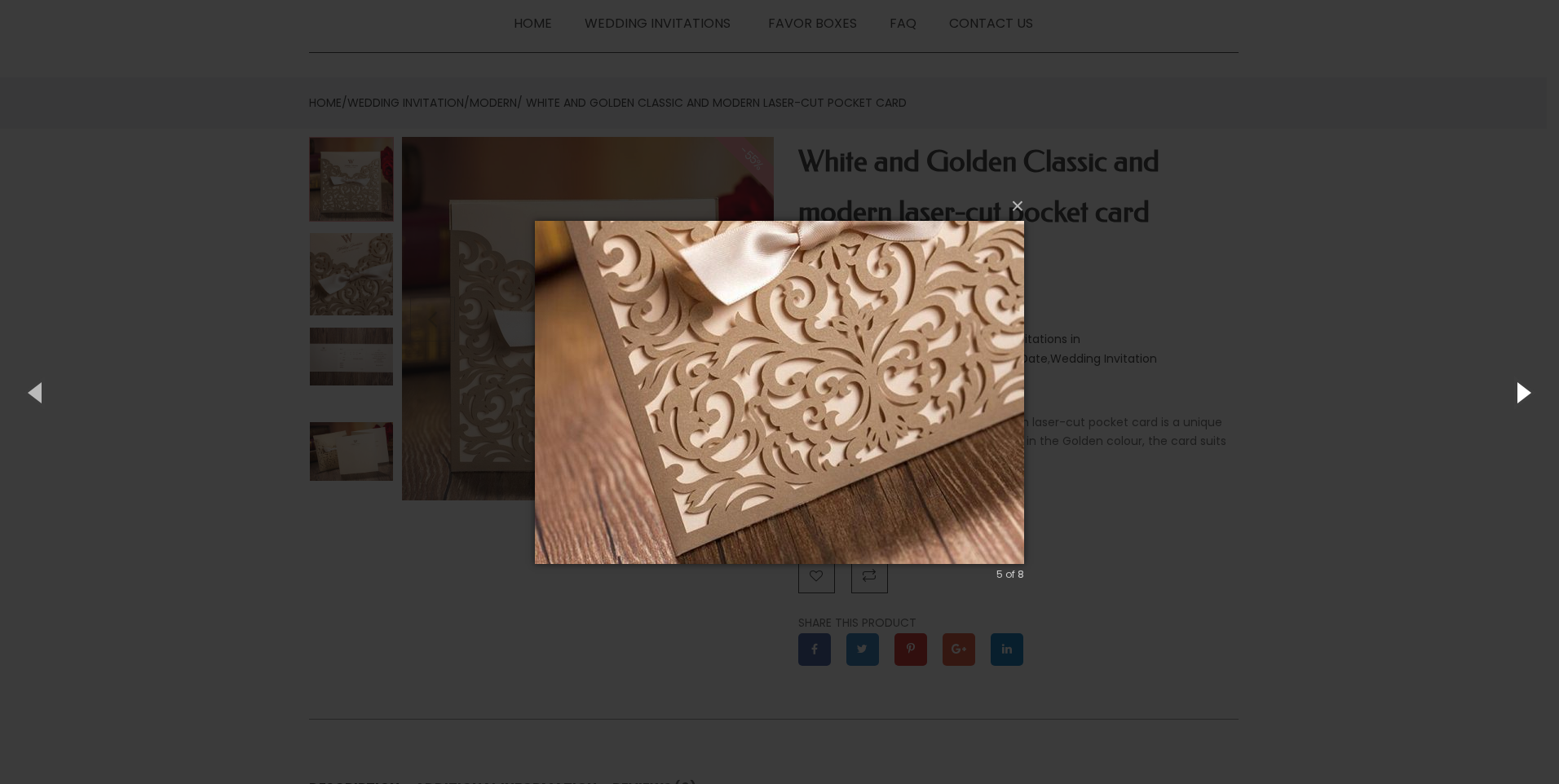
click at [1513, 390] on button "button" at bounding box center [1522, 392] width 73 height 90
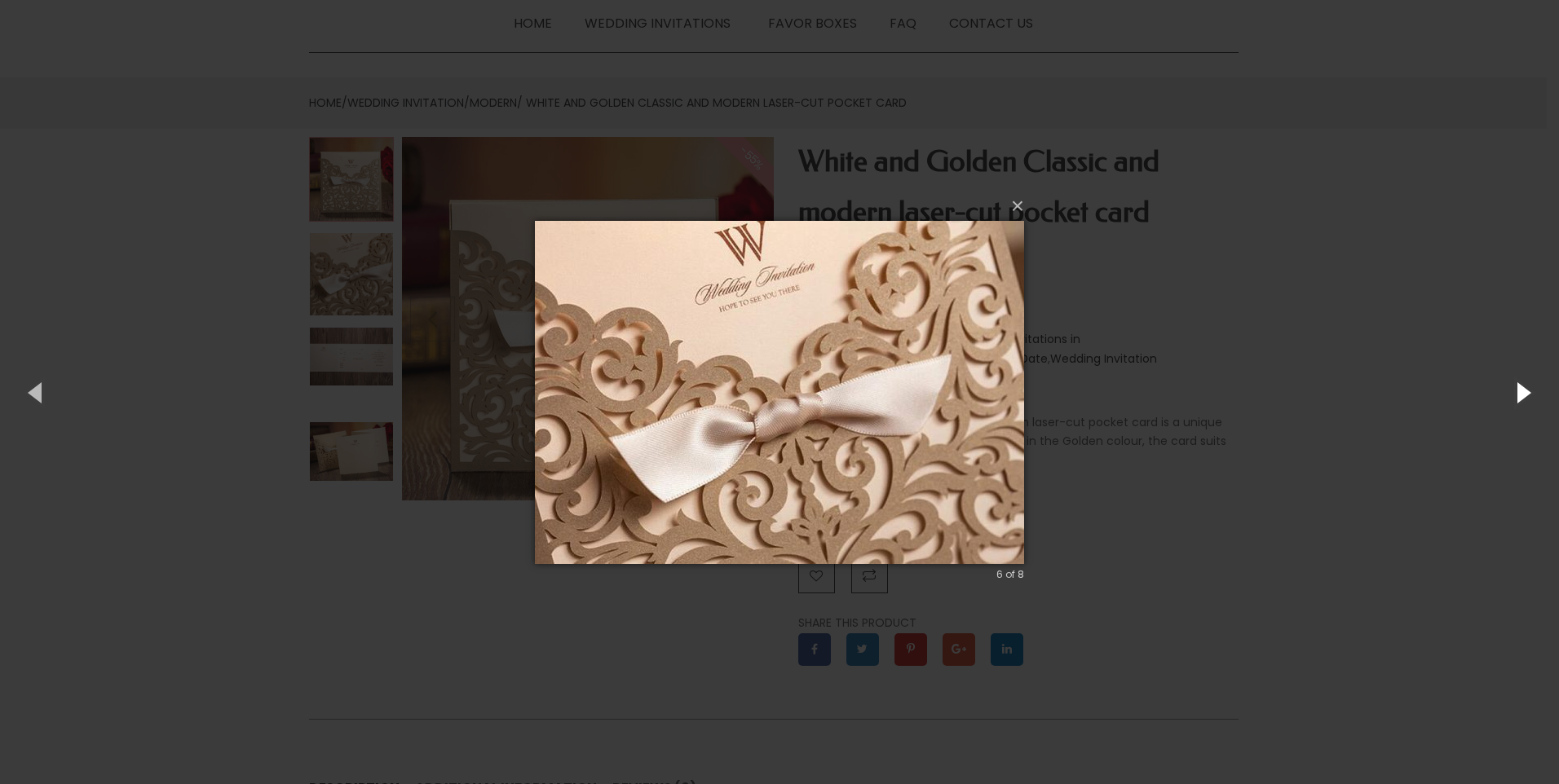
click at [1513, 390] on button "button" at bounding box center [1522, 392] width 73 height 90
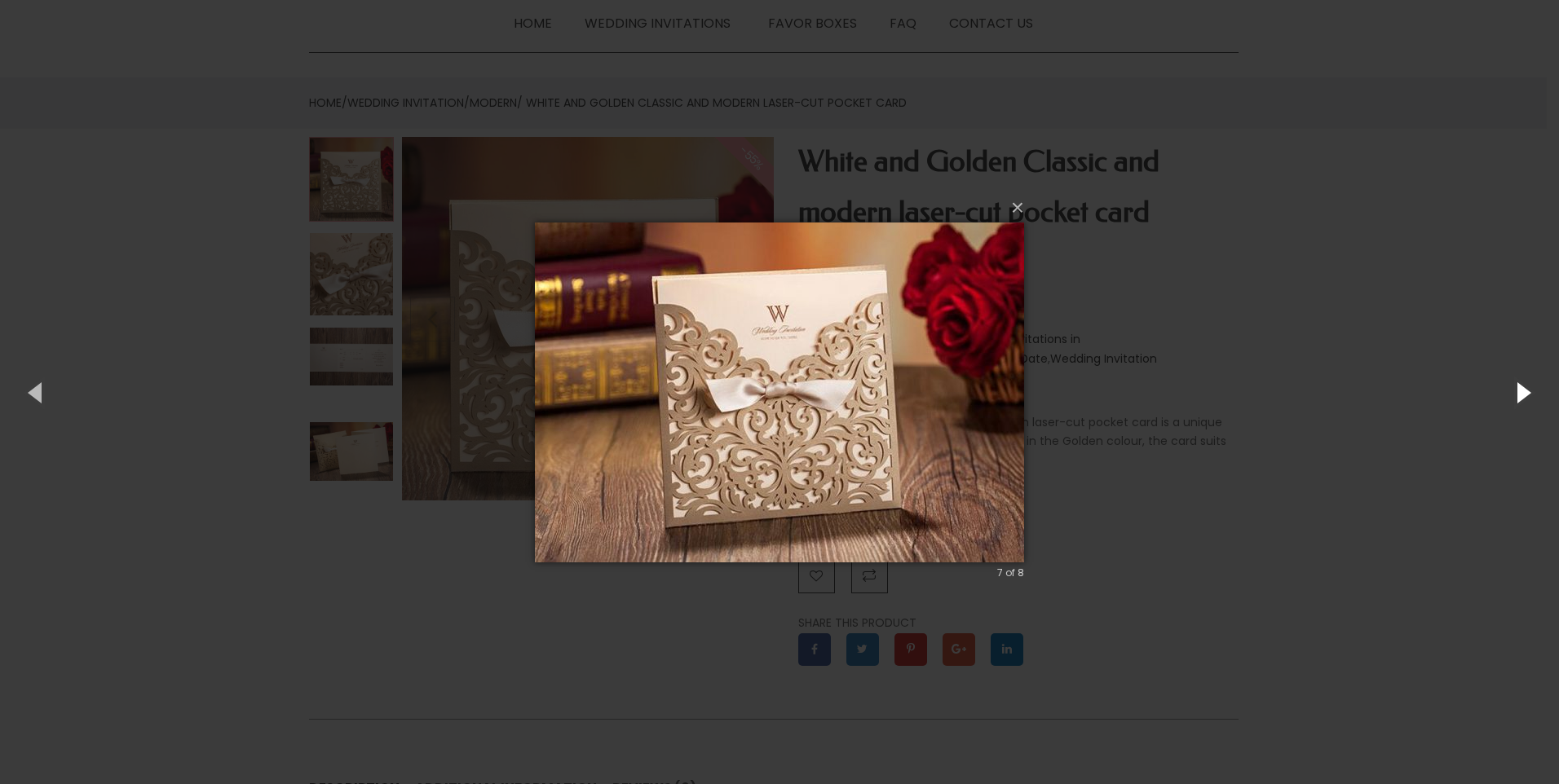
click at [1513, 390] on button "button" at bounding box center [1522, 392] width 73 height 90
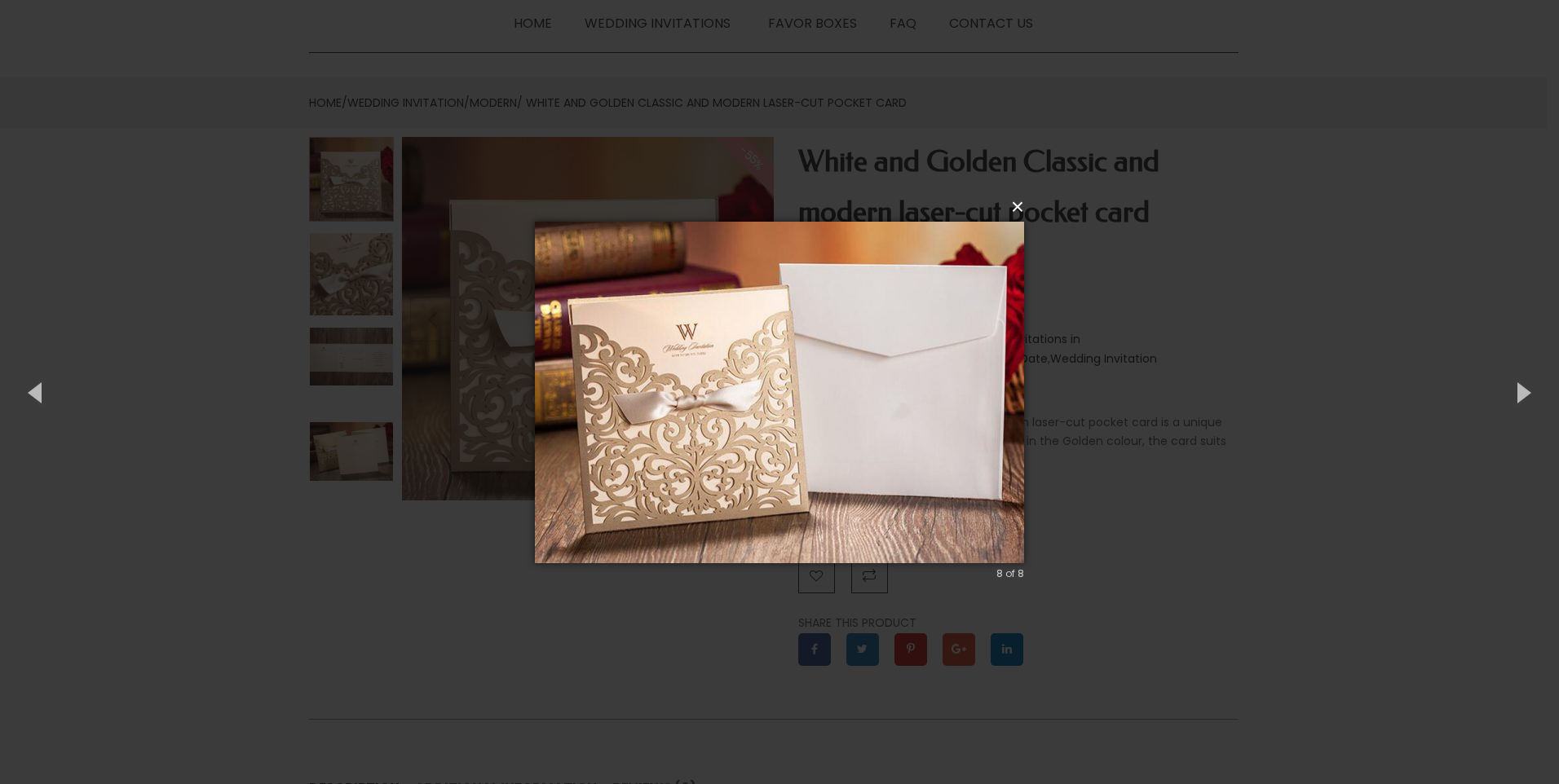
click at [1016, 206] on button "×" at bounding box center [784, 207] width 490 height 36
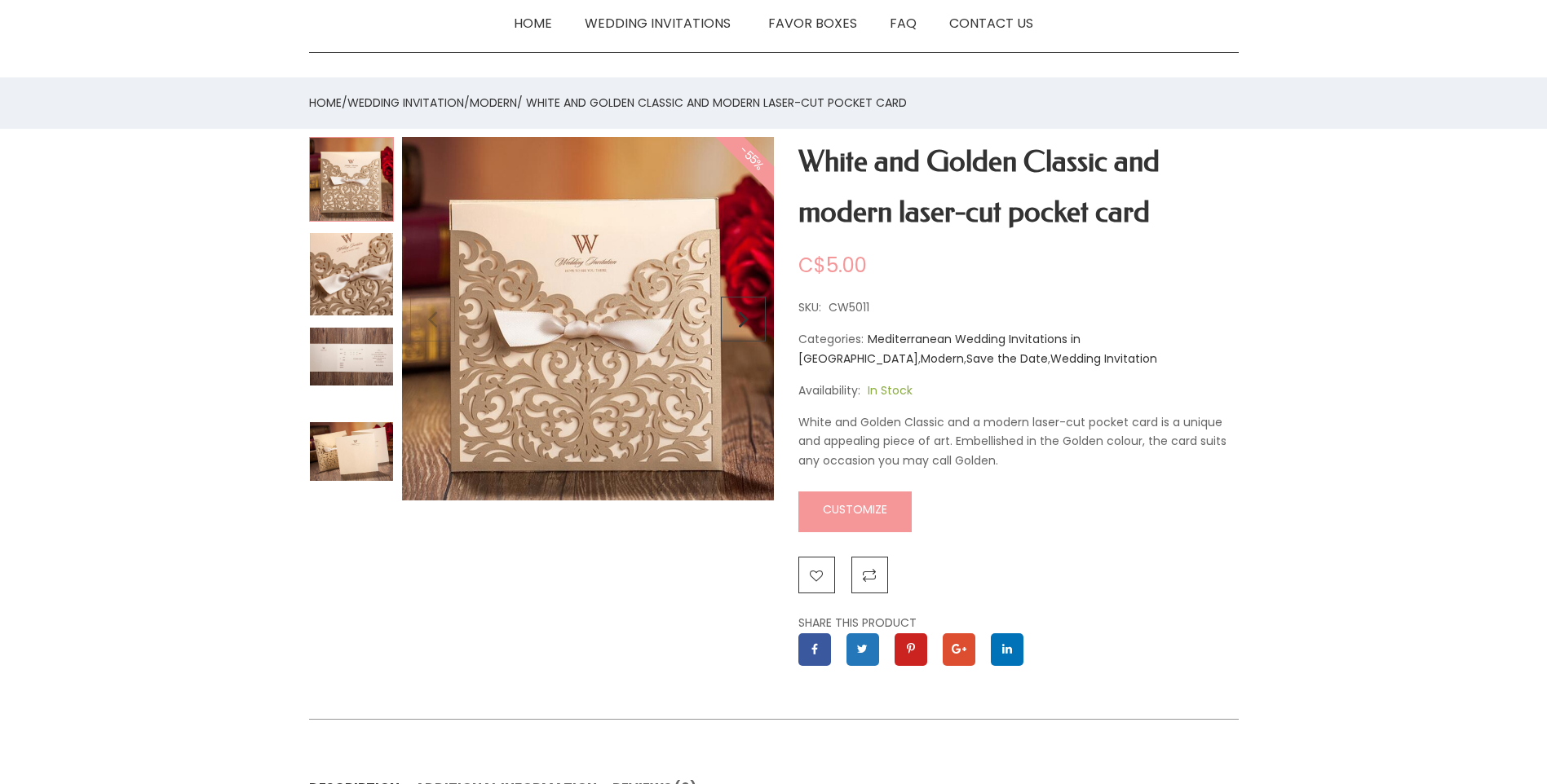
click at [834, 512] on link "Customize" at bounding box center [855, 512] width 113 height 41
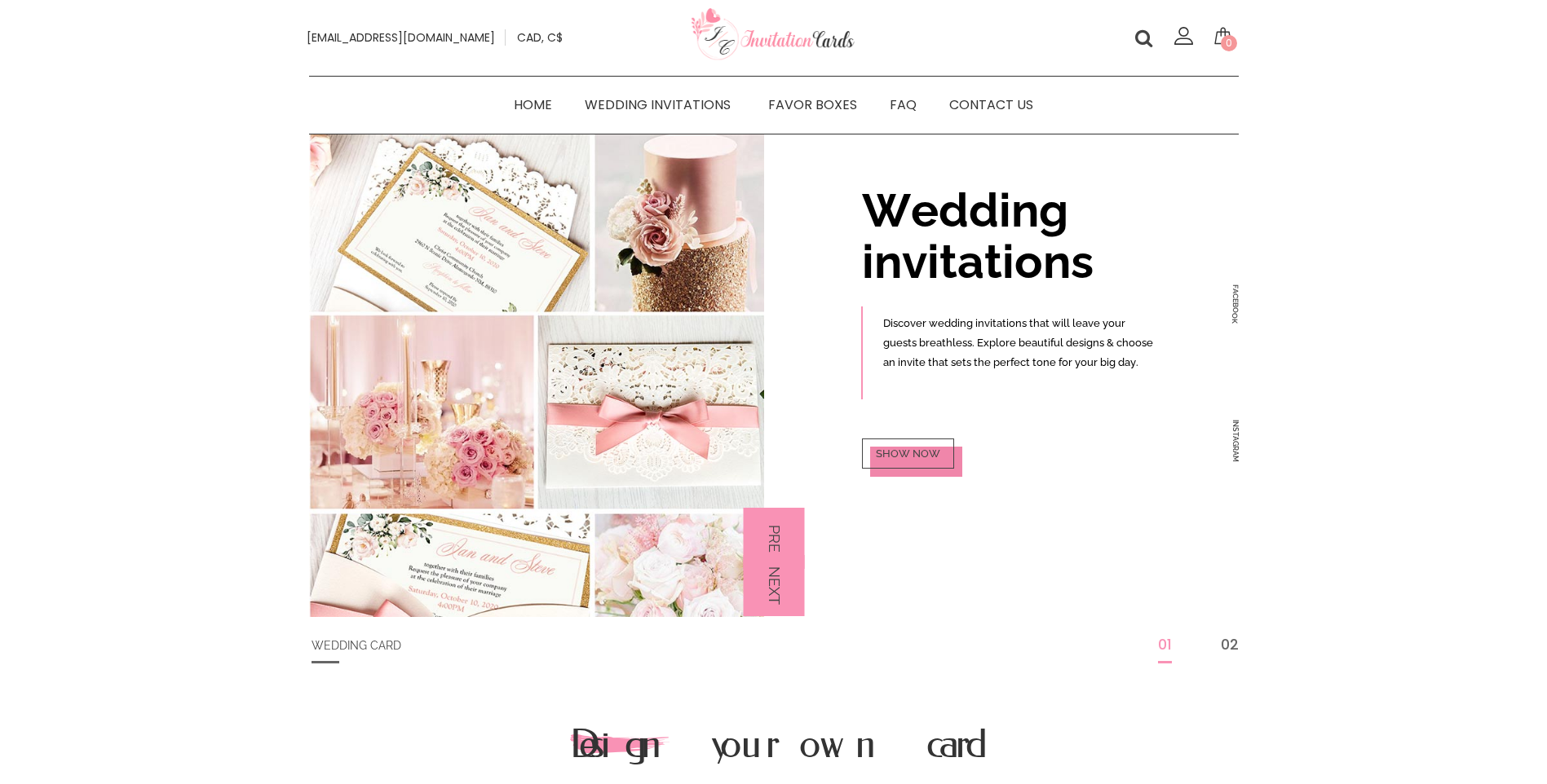
click at [1142, 33] on icon at bounding box center [1145, 37] width 26 height 26
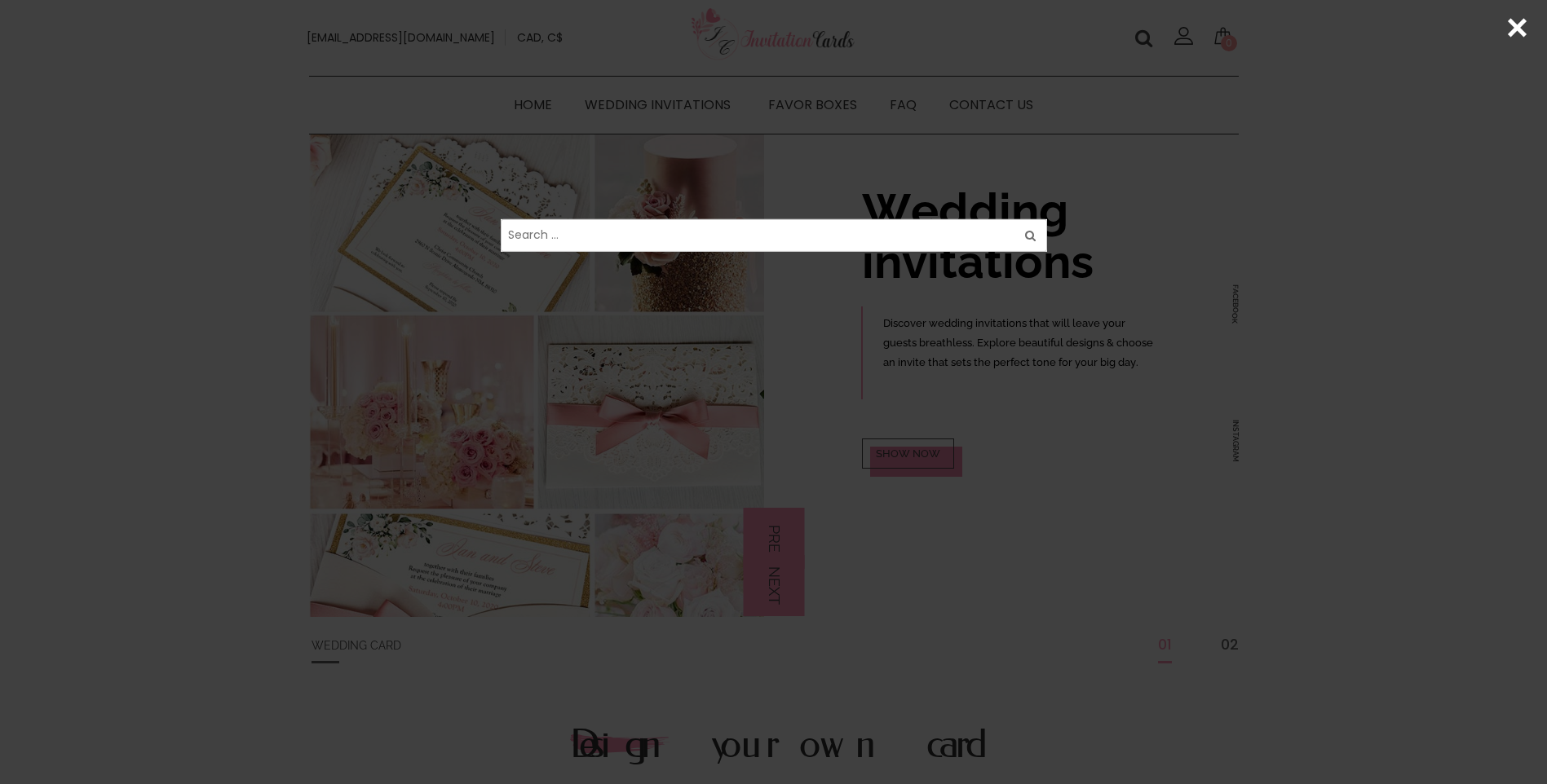
click at [775, 243] on input "Search for:" at bounding box center [774, 234] width 546 height 33
type input "gold laser cut"
click at [1047, 217] on input "Search" at bounding box center [1047, 217] width 1 height 1
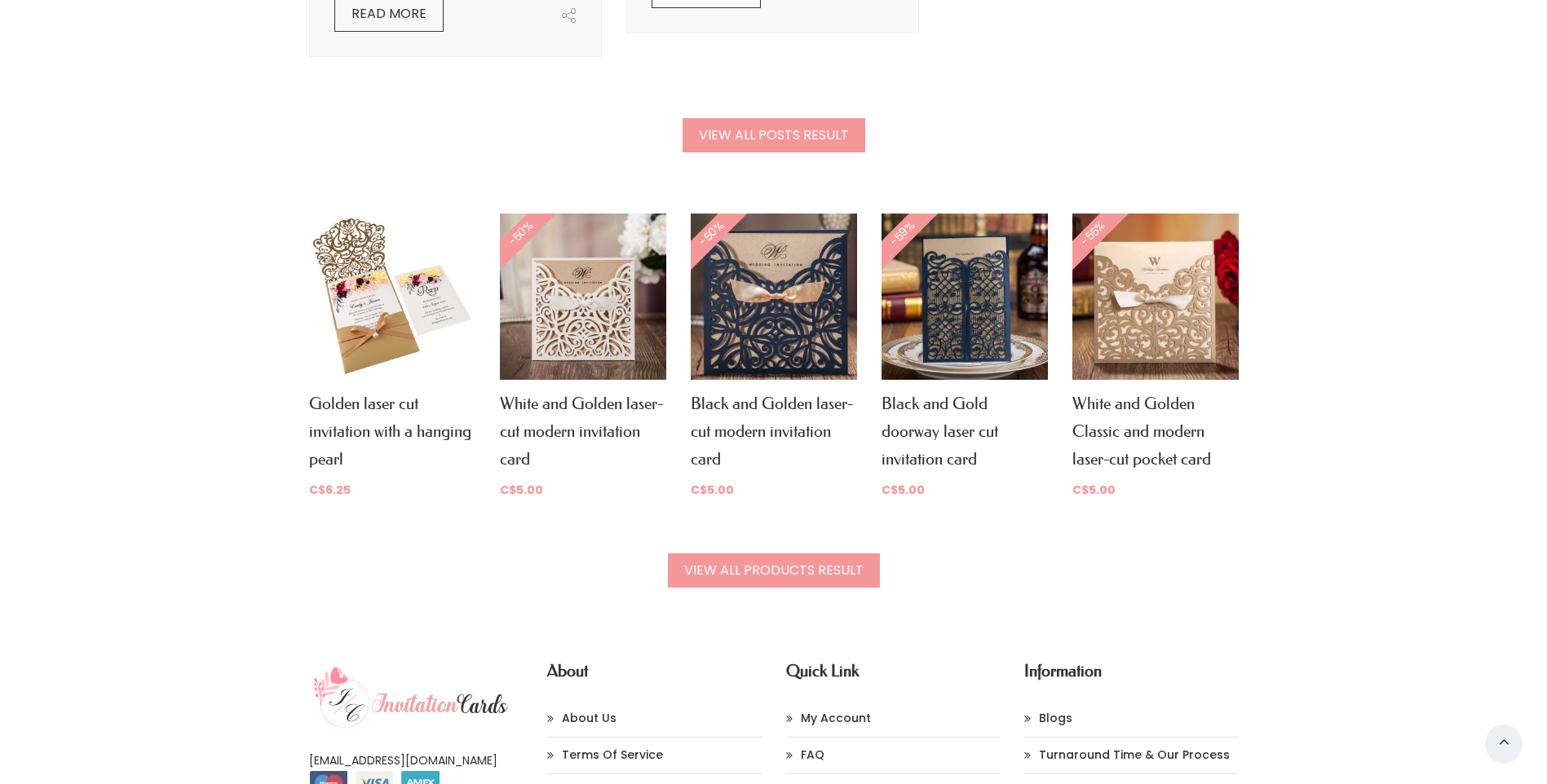
scroll to position [1060, 0]
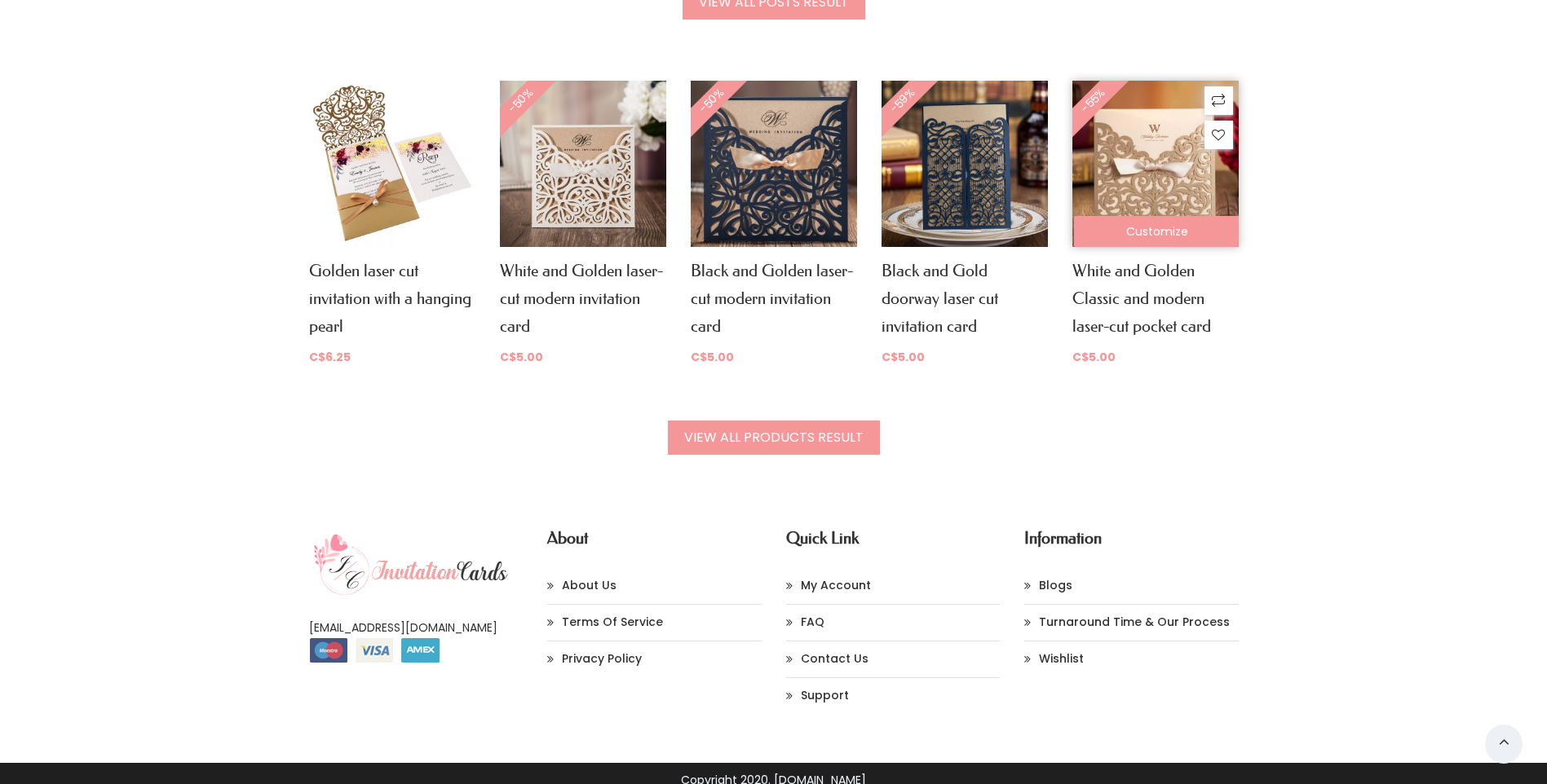
click at [1152, 198] on img at bounding box center [1155, 163] width 166 height 166
click at [1165, 235] on link "Customize" at bounding box center [1157, 231] width 166 height 31
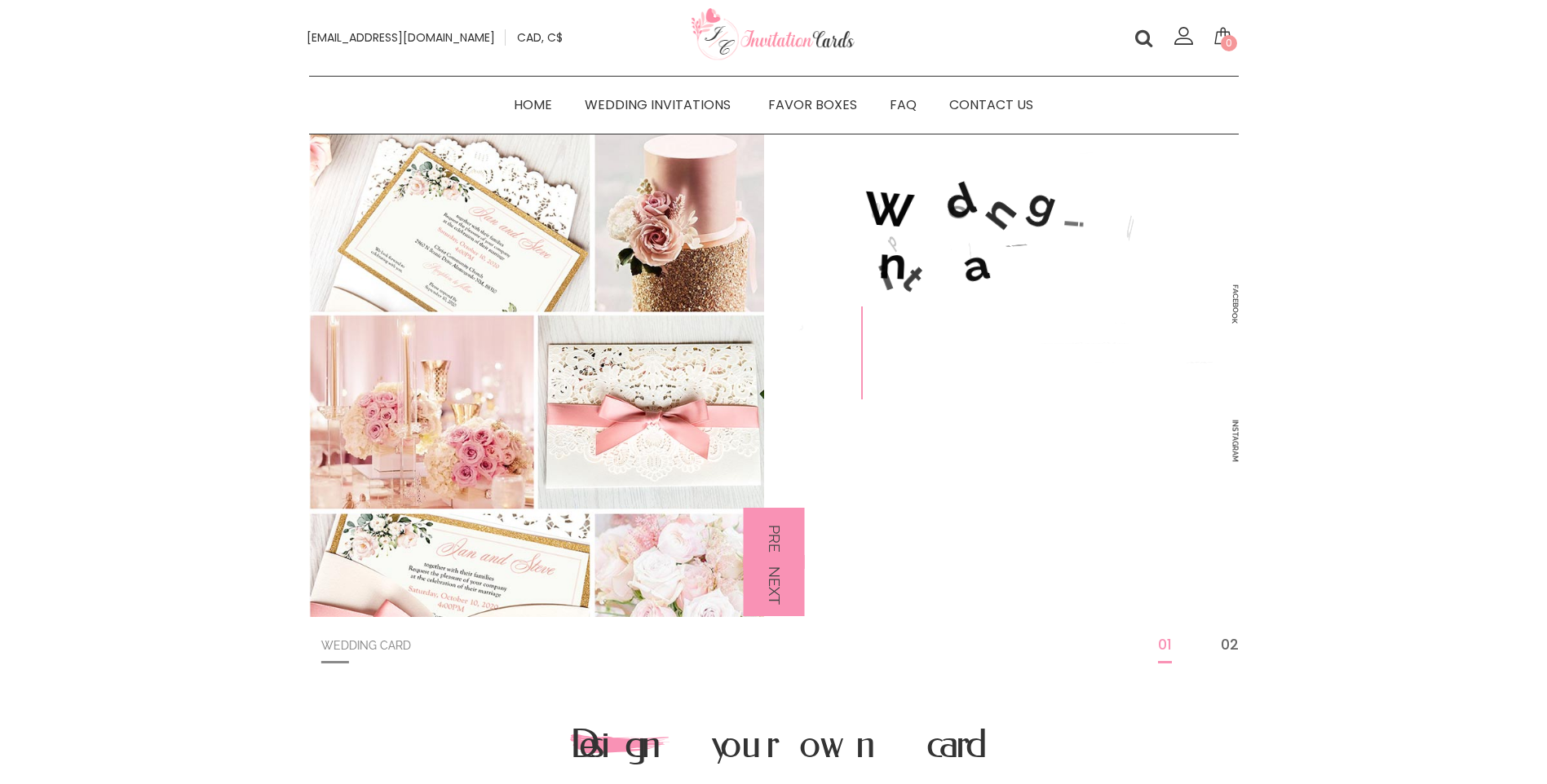
click at [817, 751] on h2 "Design your own card" at bounding box center [774, 744] width 407 height 46
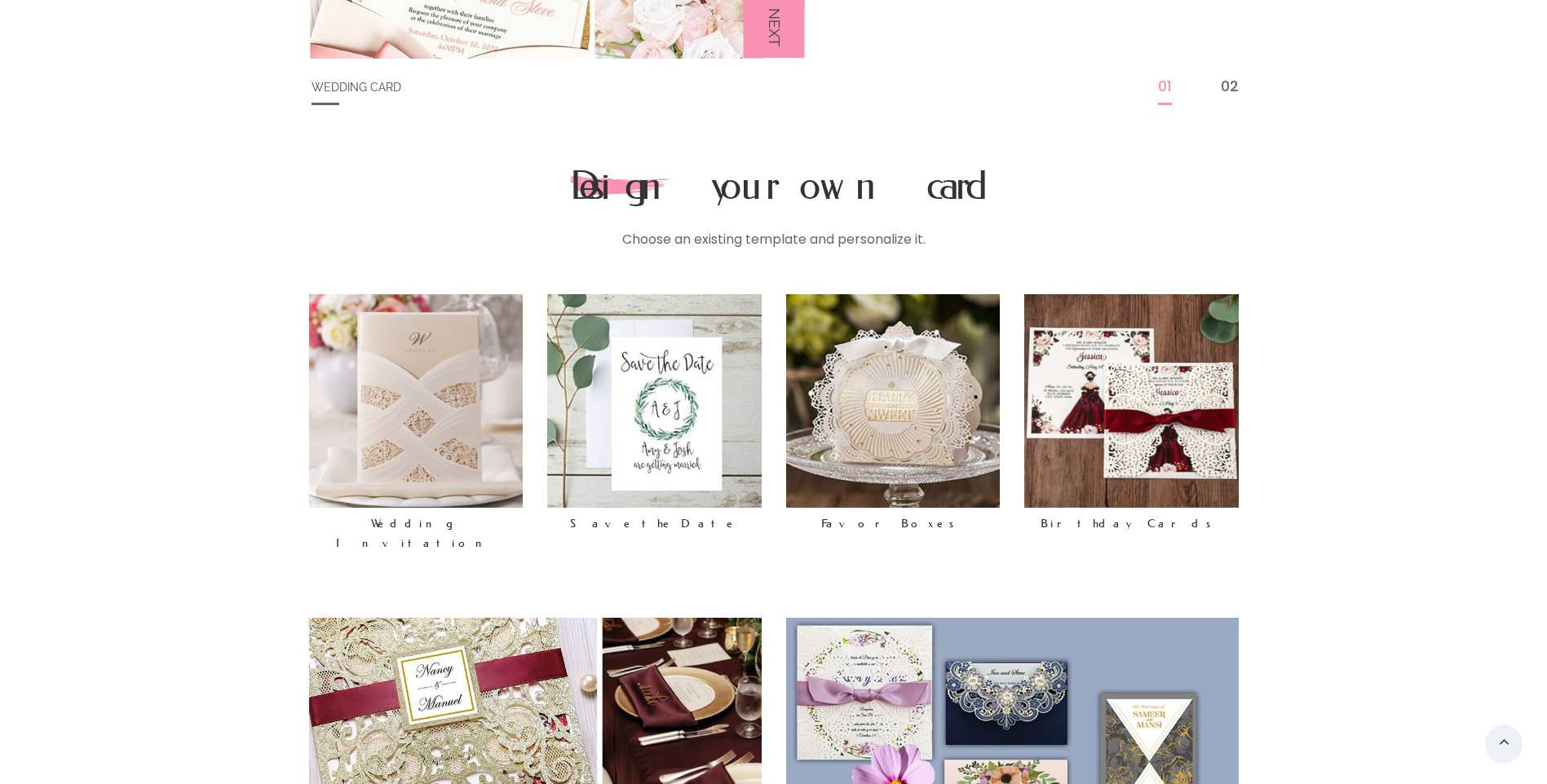
scroll to position [652, 0]
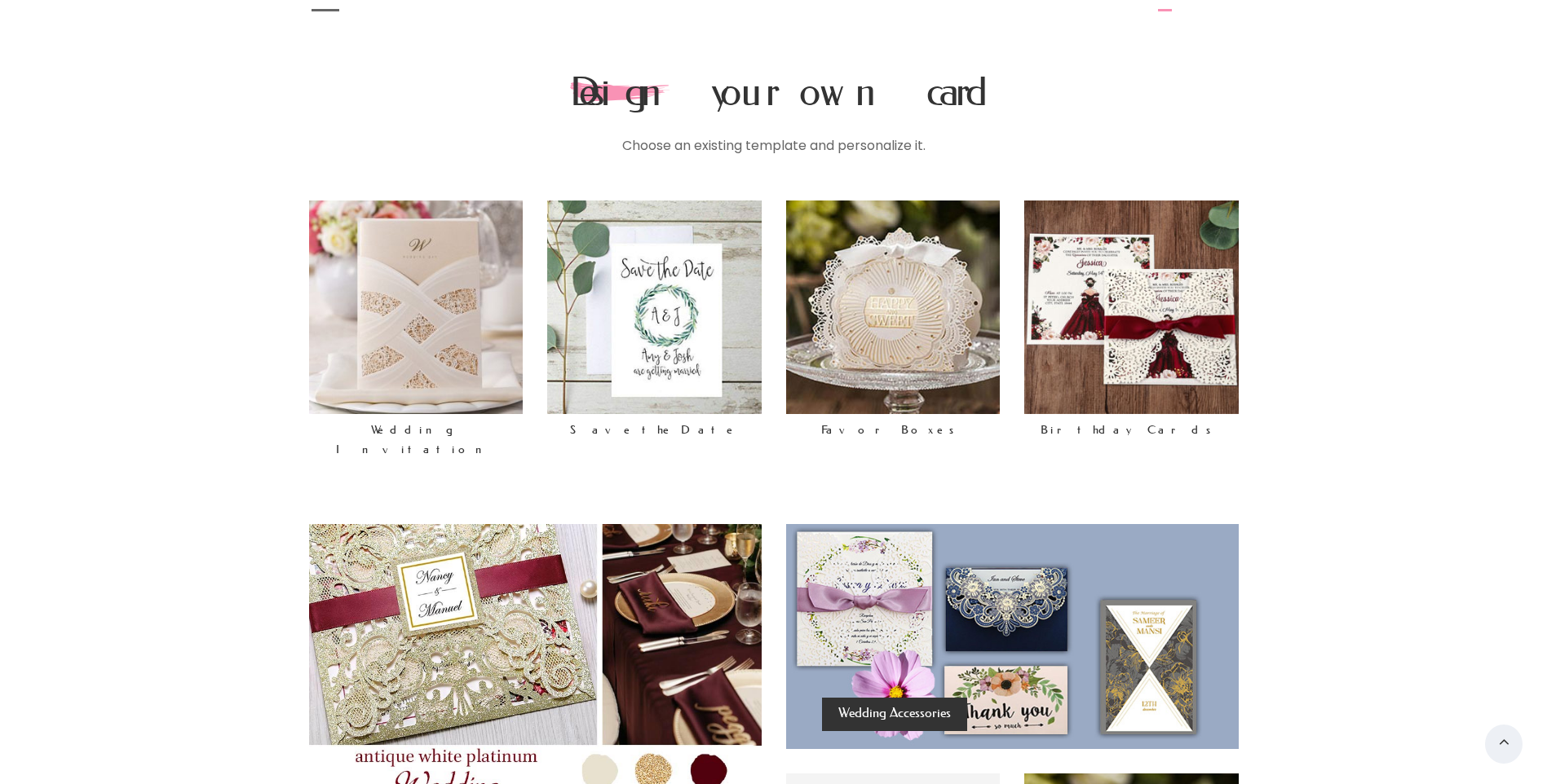
click at [805, 144] on div "Choose an existing template and personalize it." at bounding box center [774, 146] width 930 height 20
click at [946, 158] on div "Design your own card Choose an existing template and personalize it." at bounding box center [774, 135] width 954 height 132
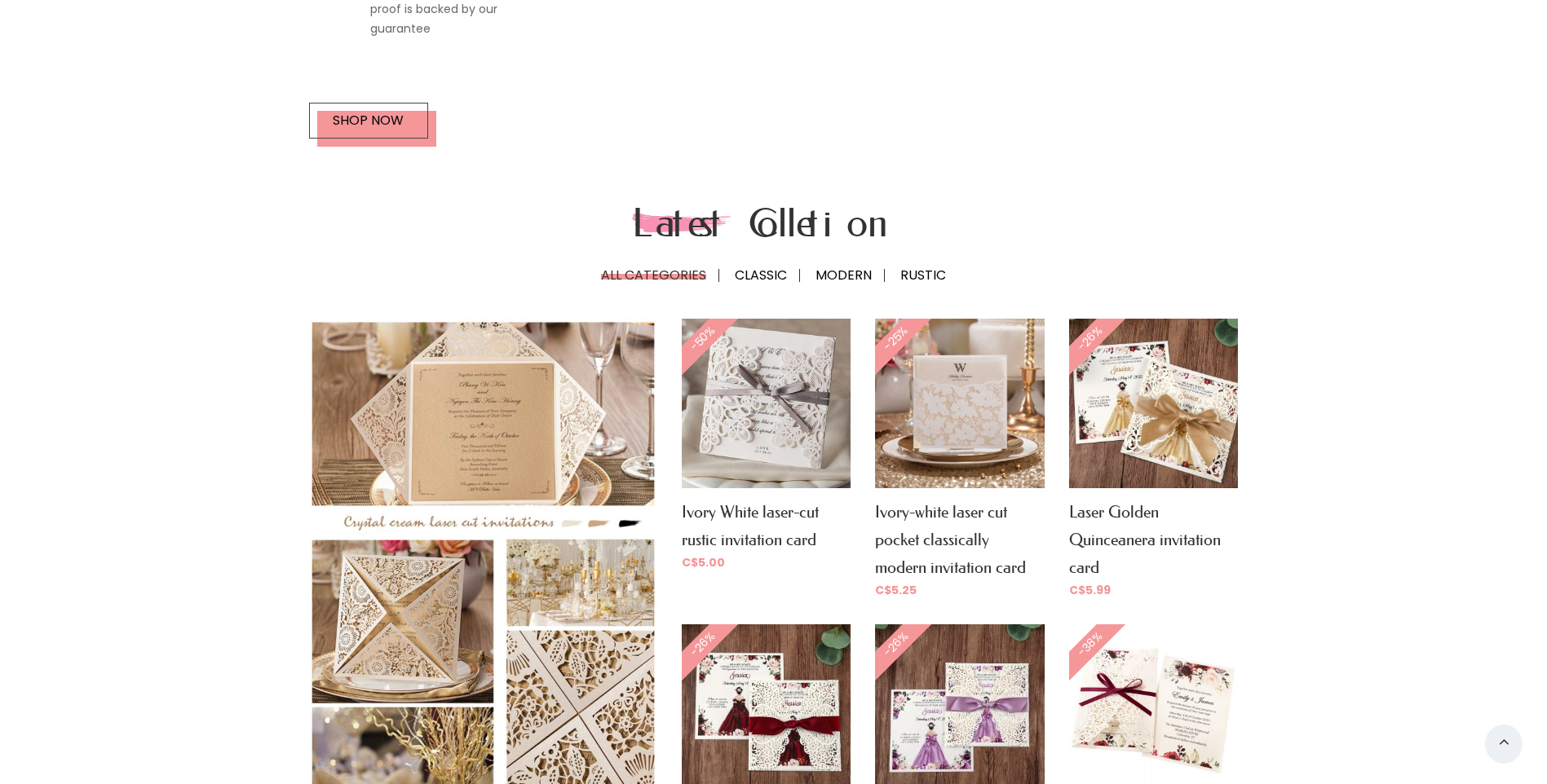
scroll to position [2365, 0]
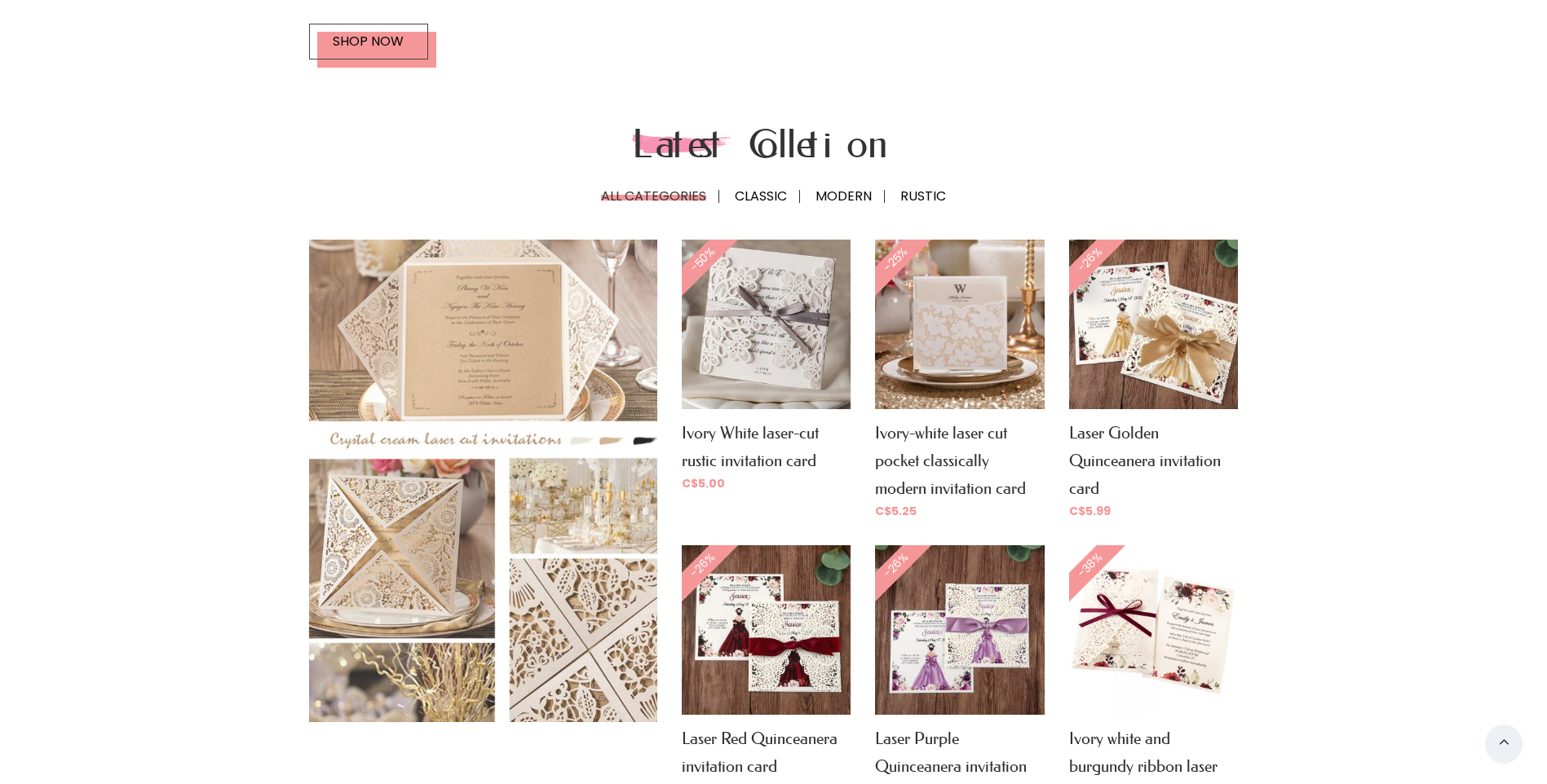
click at [474, 297] on img at bounding box center [482, 480] width 384 height 530
click at [431, 487] on img at bounding box center [482, 480] width 384 height 530
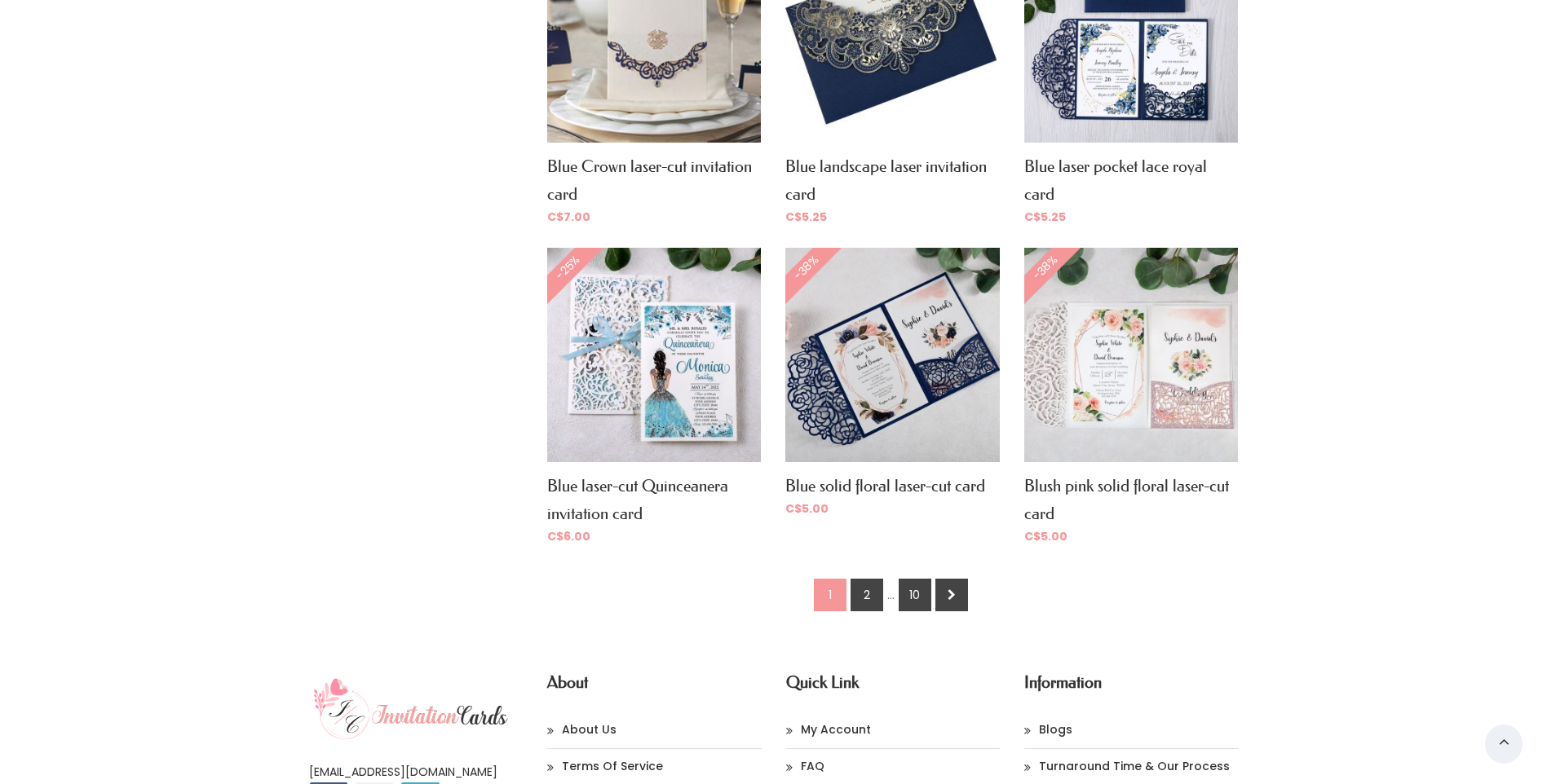
scroll to position [1205, 0]
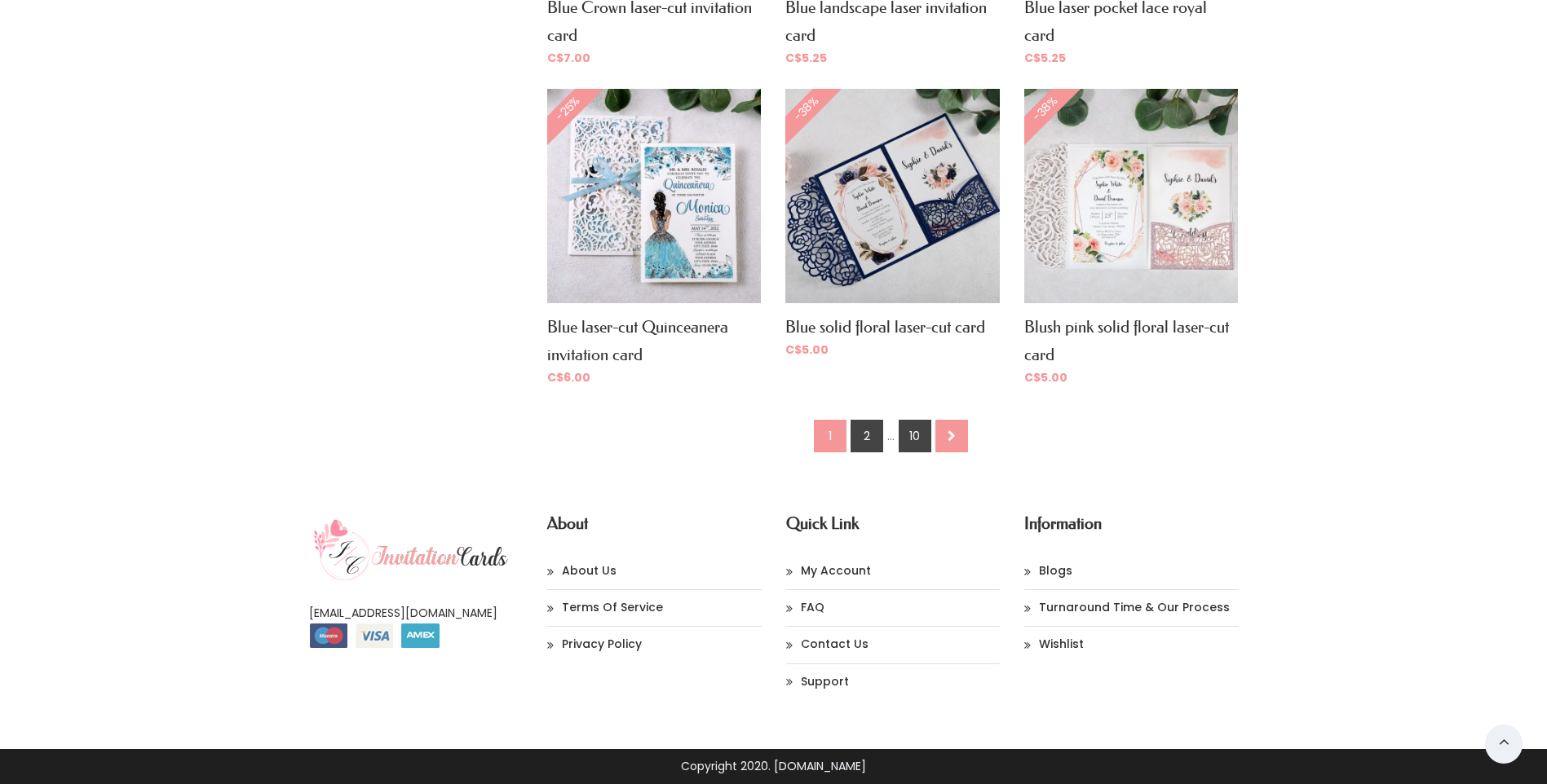
click at [0, 0] on icon at bounding box center [0, 0] width 0 height 0
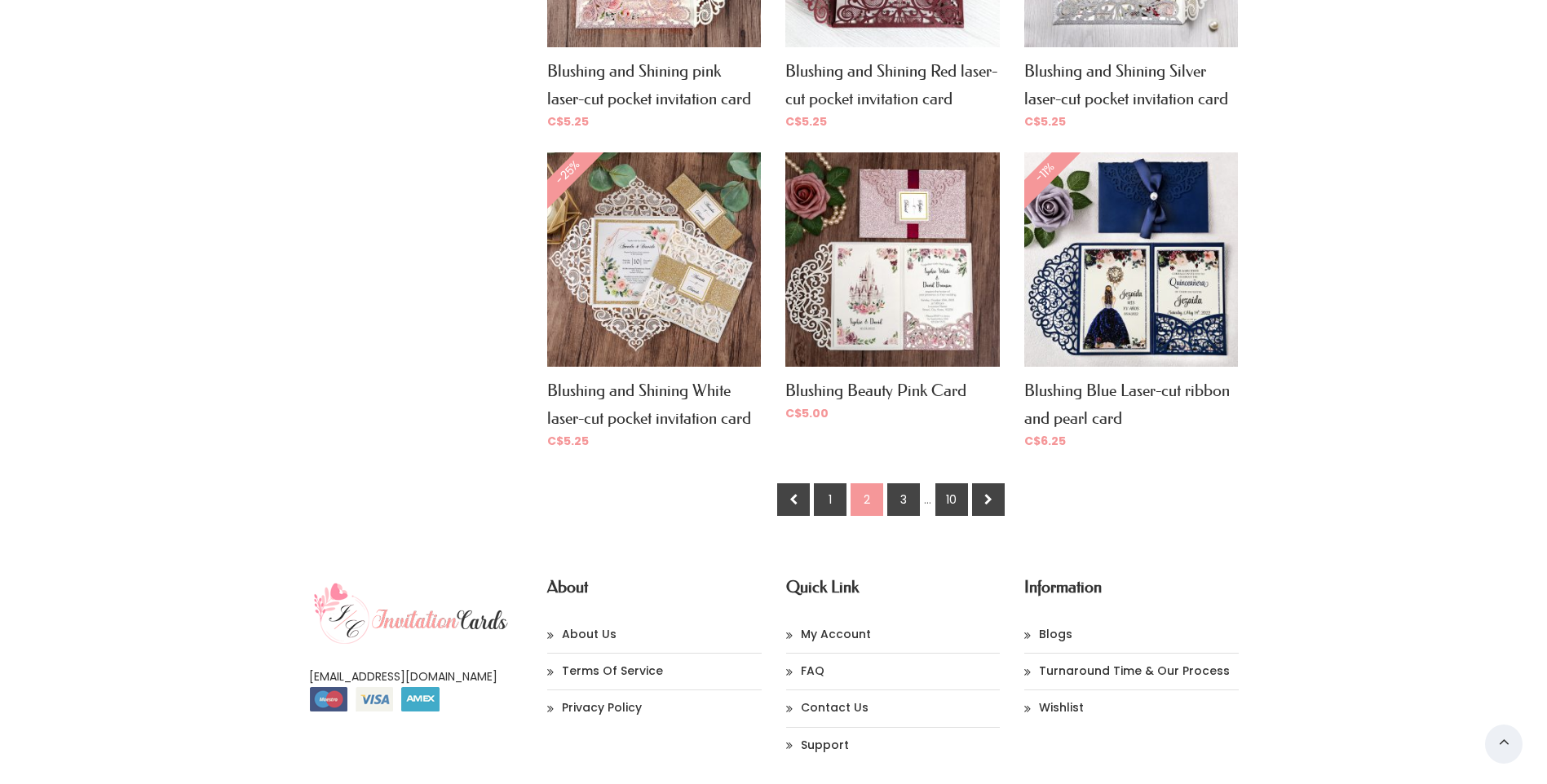
scroll to position [1205, 0]
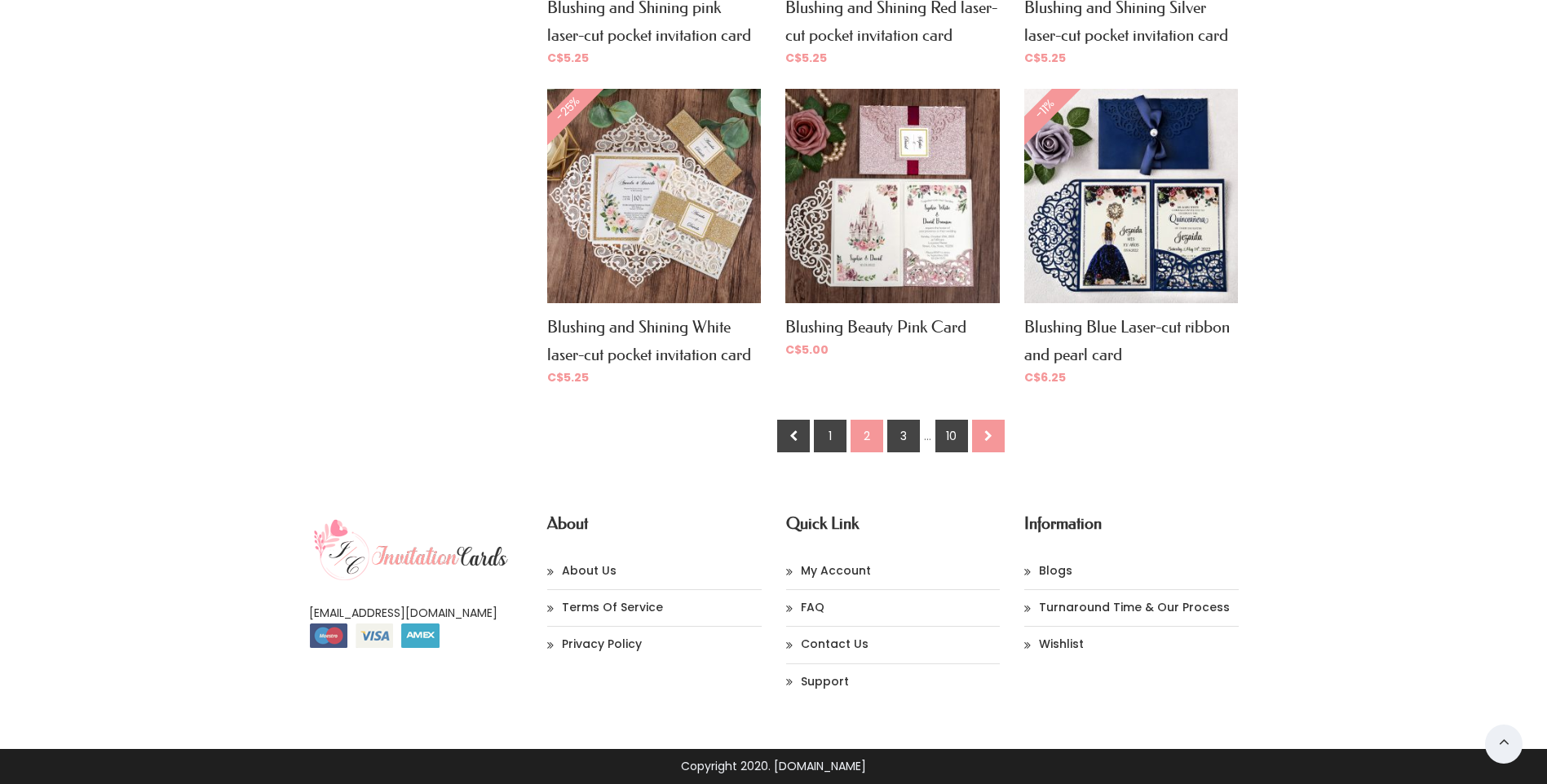
click at [0, 0] on icon at bounding box center [0, 0] width 0 height 0
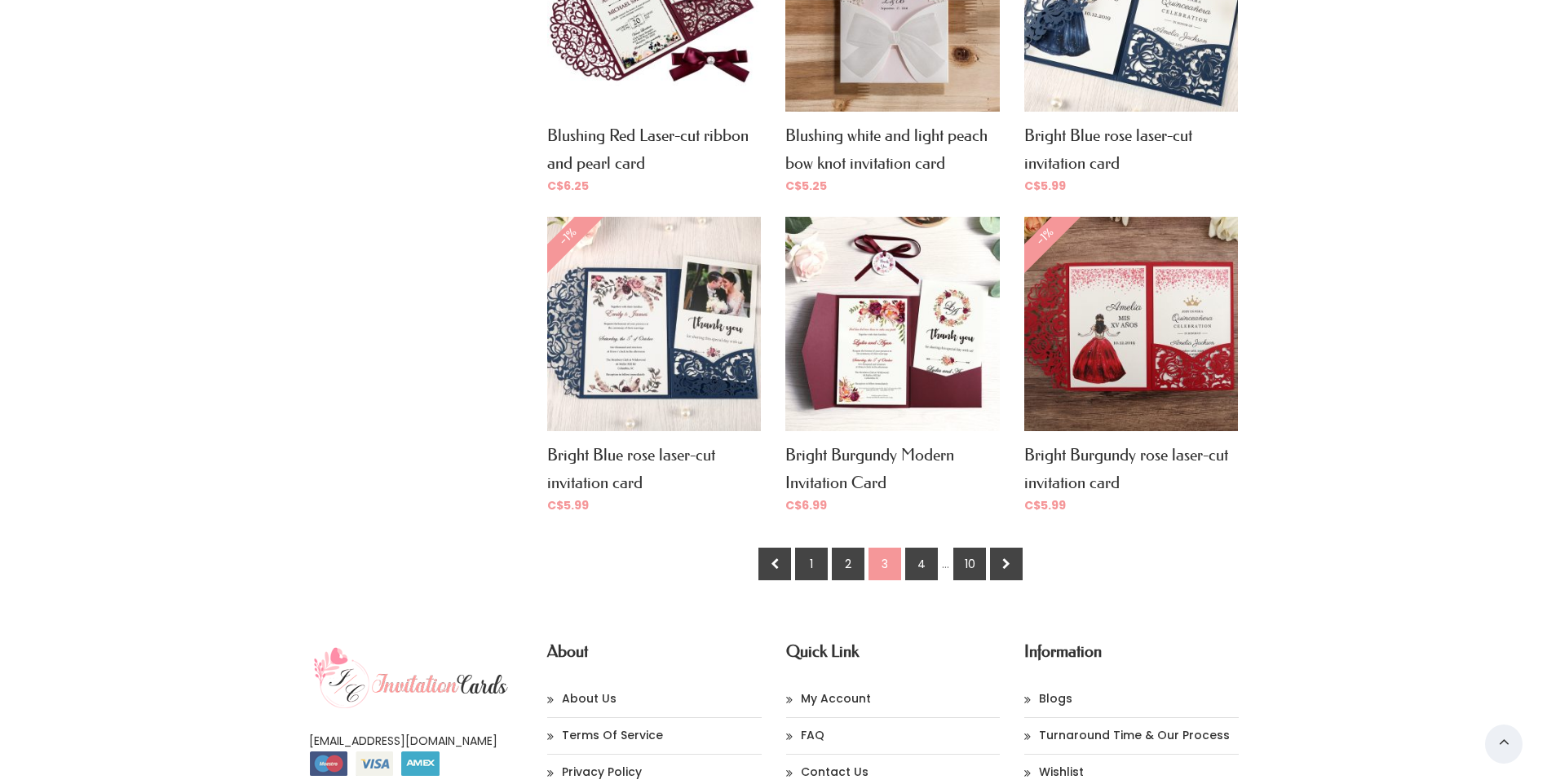
scroll to position [1205, 0]
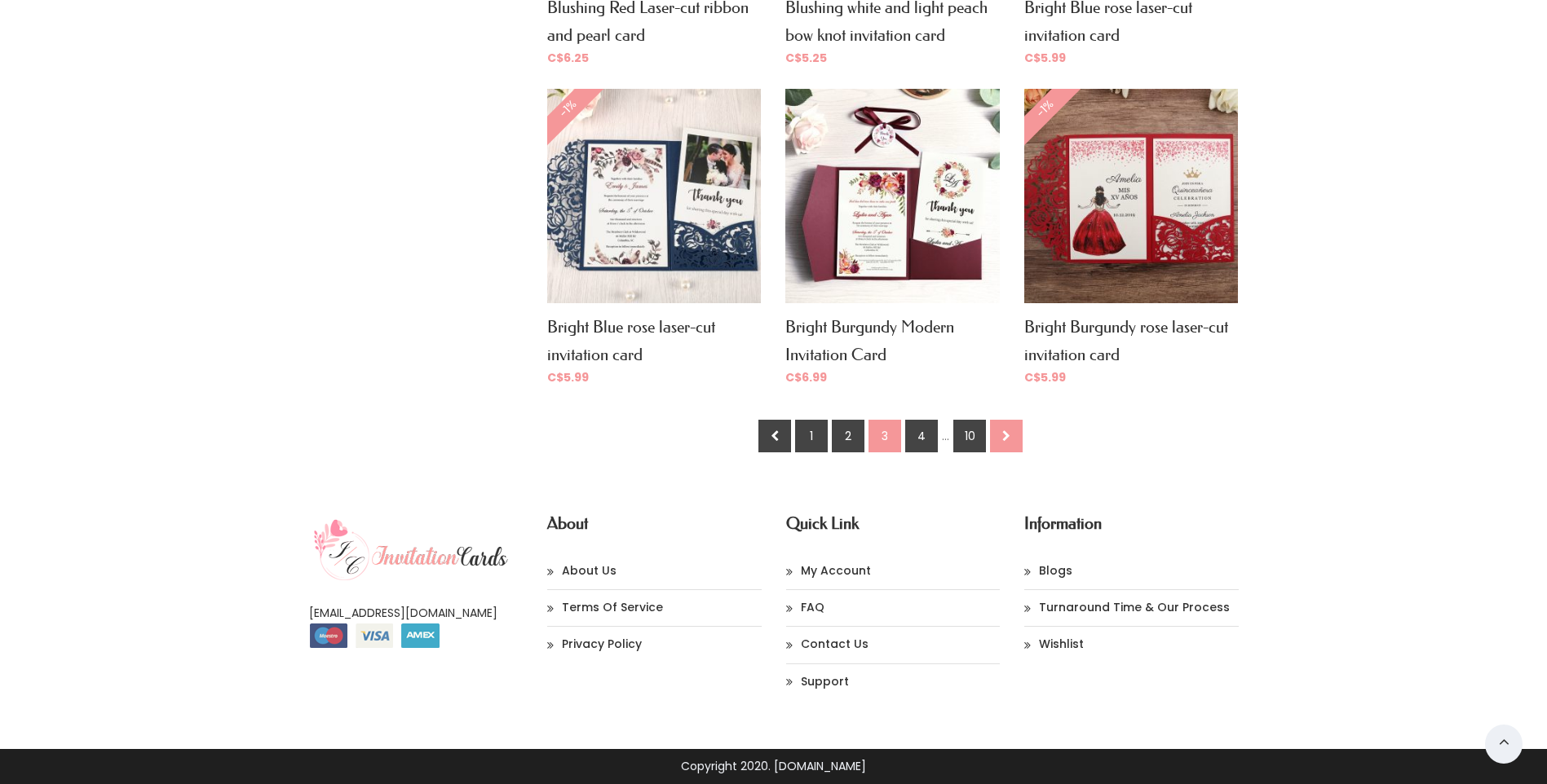
click at [0, 0] on icon at bounding box center [0, 0] width 0 height 0
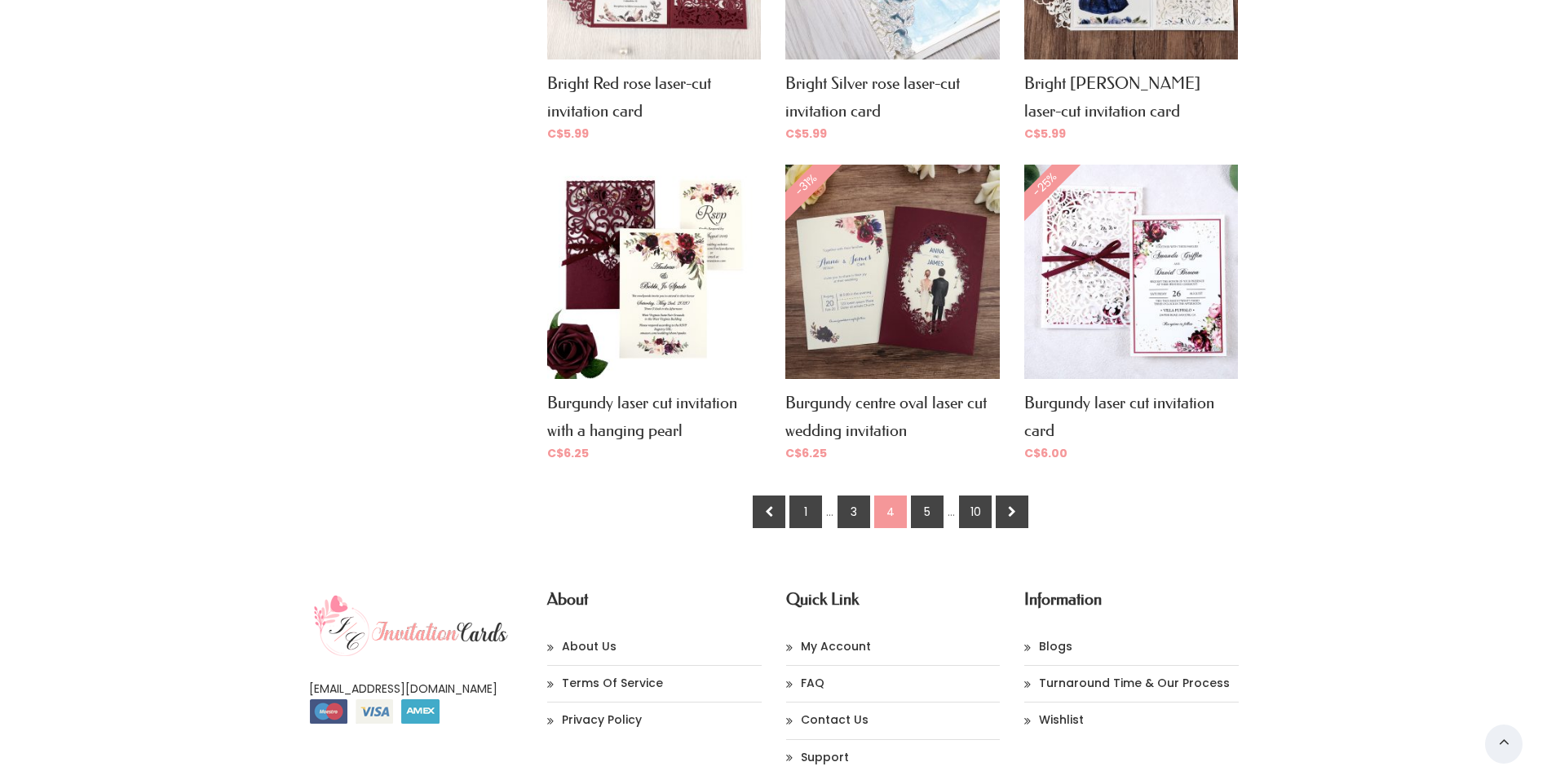
scroll to position [1142, 0]
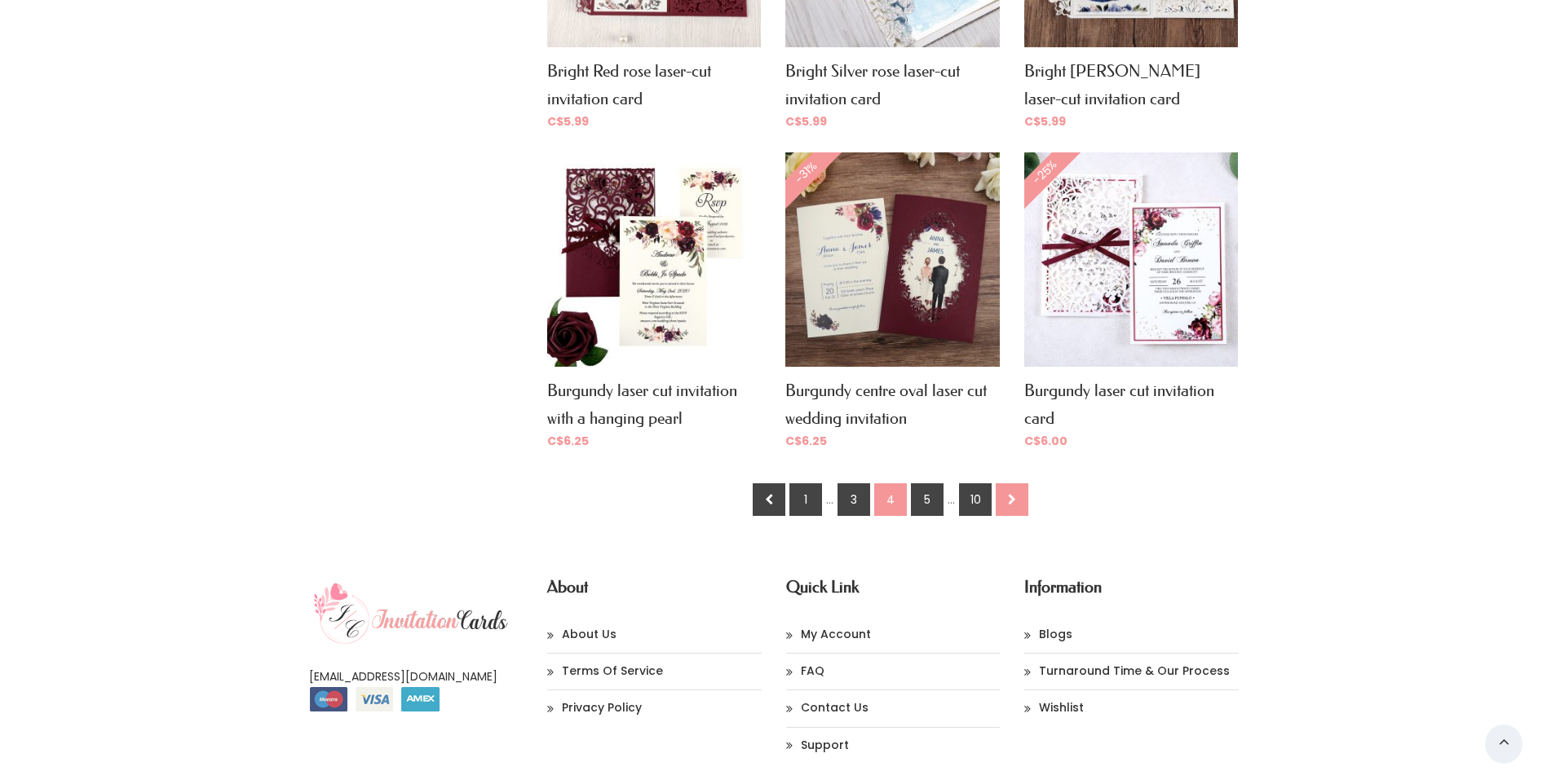
click at [1005, 497] on link at bounding box center [1012, 500] width 33 height 33
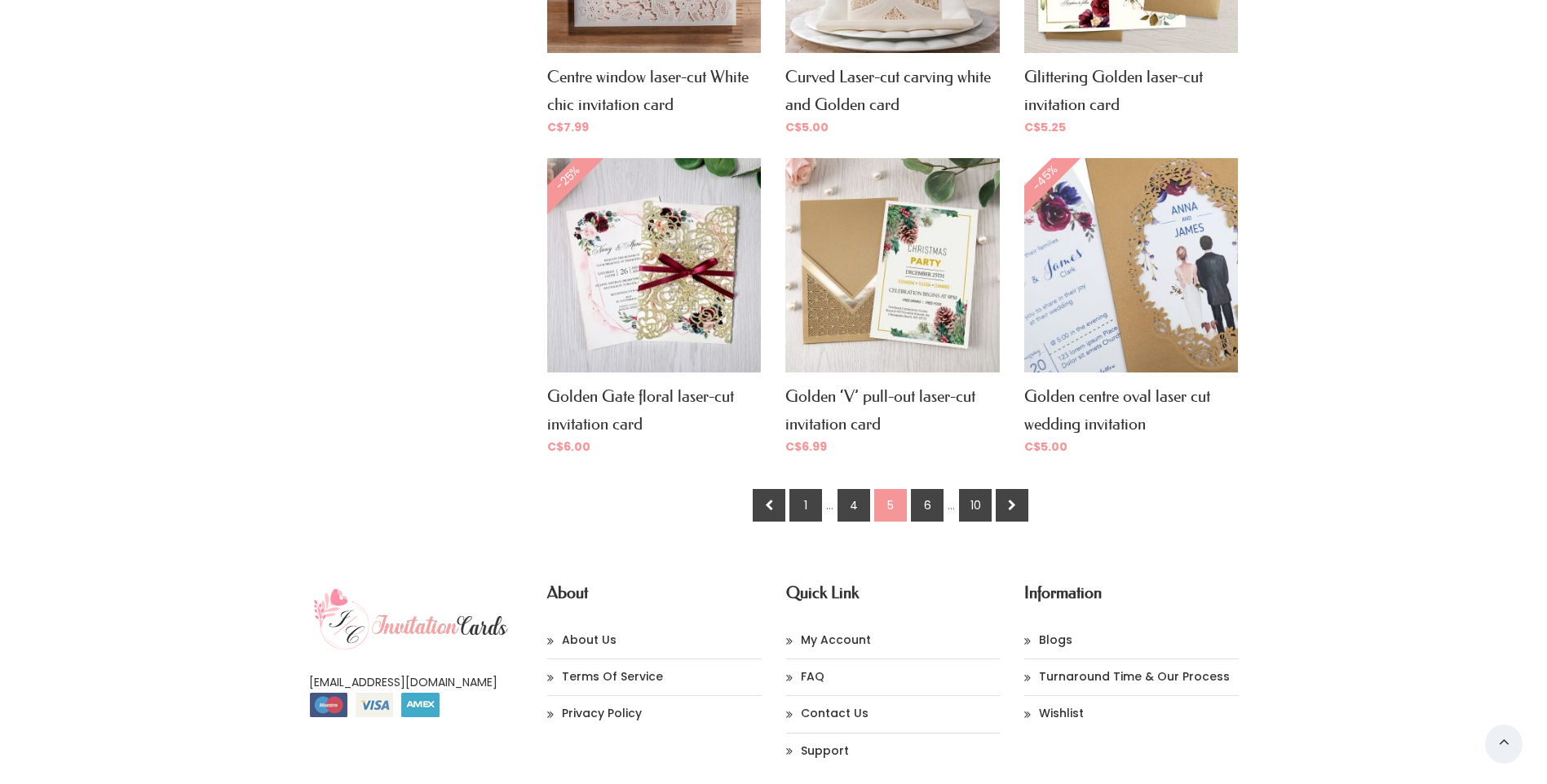
scroll to position [1142, 0]
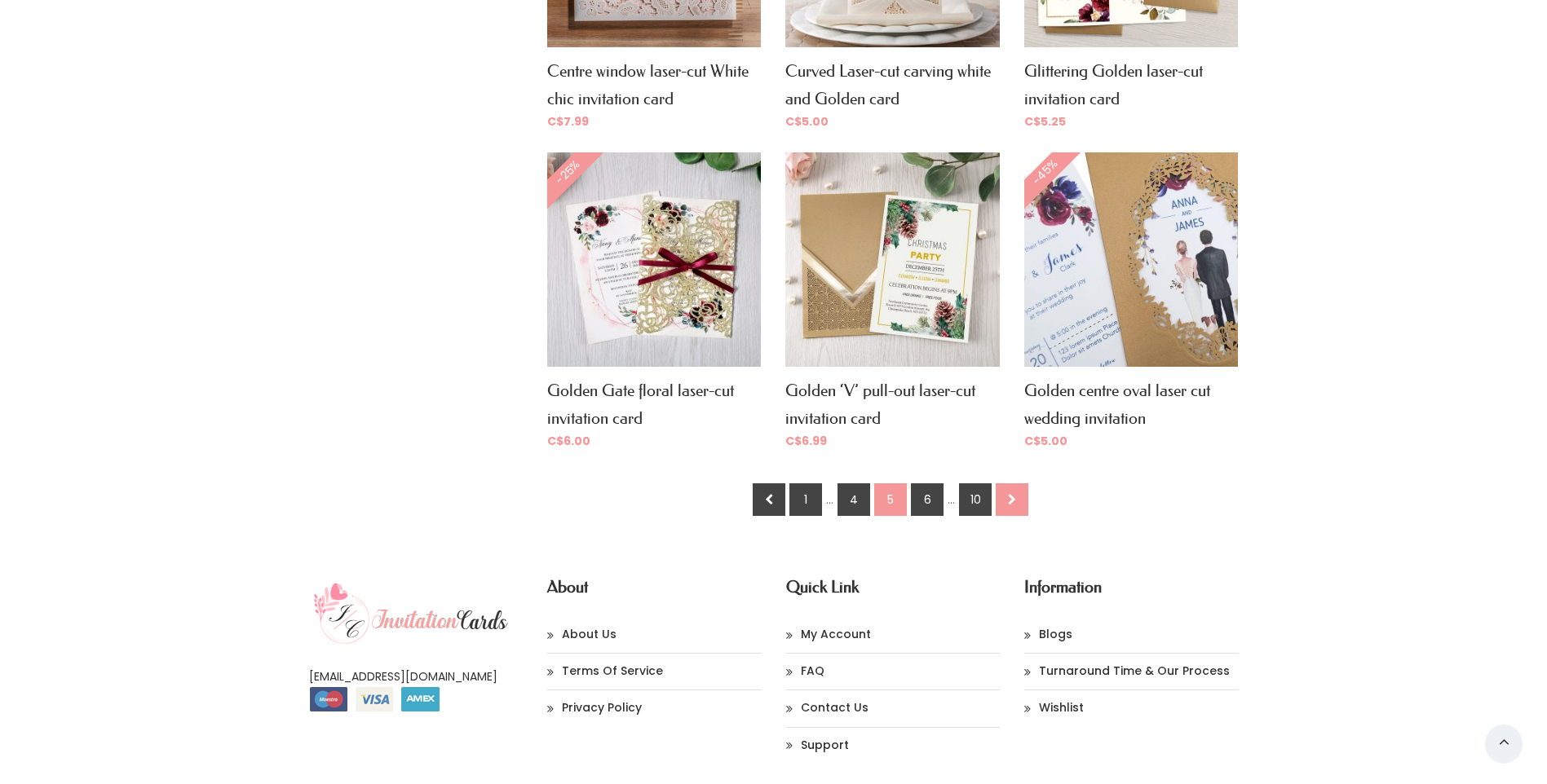
click at [0, 0] on icon at bounding box center [0, 0] width 0 height 0
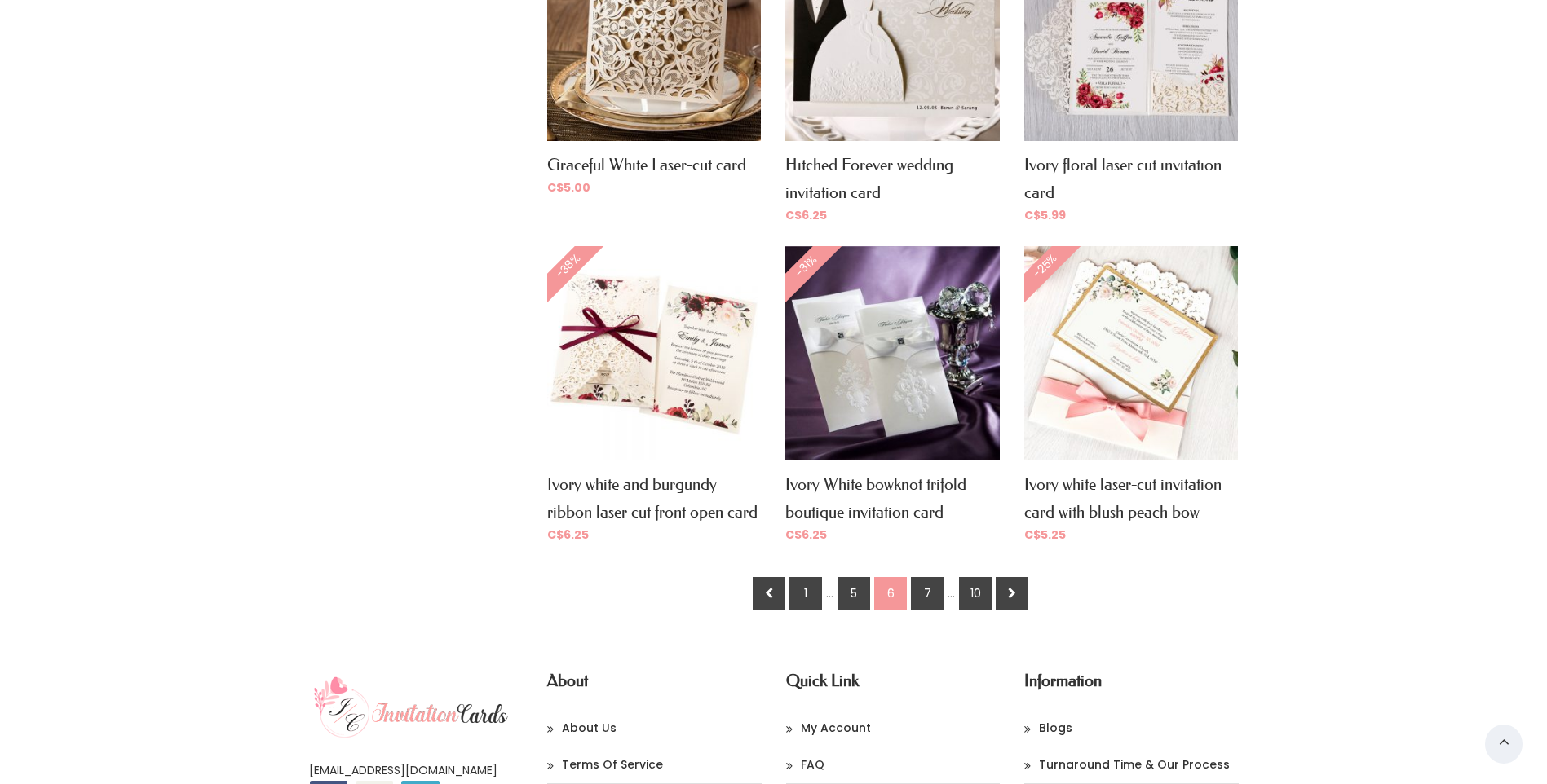
scroll to position [1060, 0]
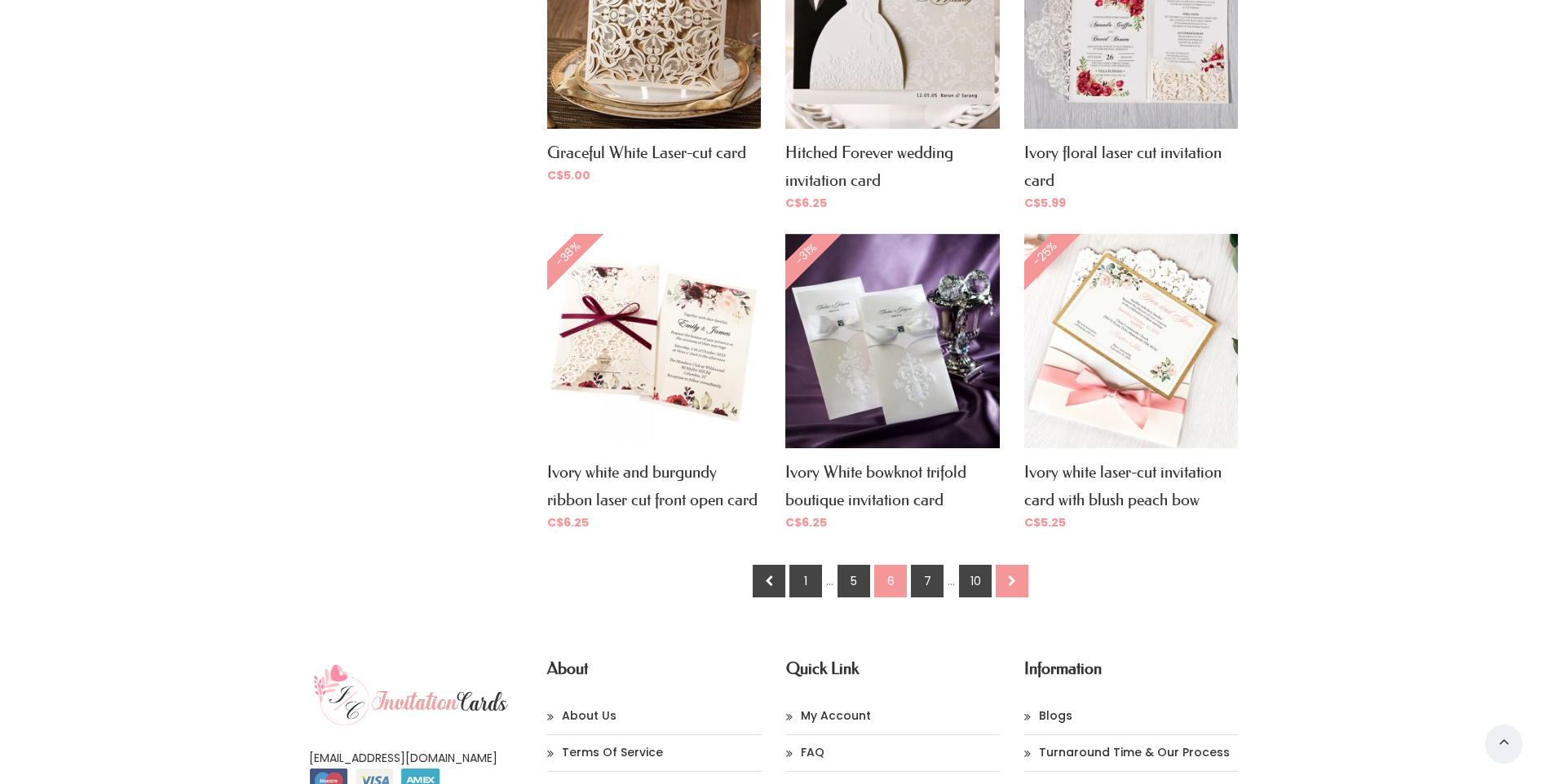
click at [0, 0] on icon at bounding box center [0, 0] width 0 height 0
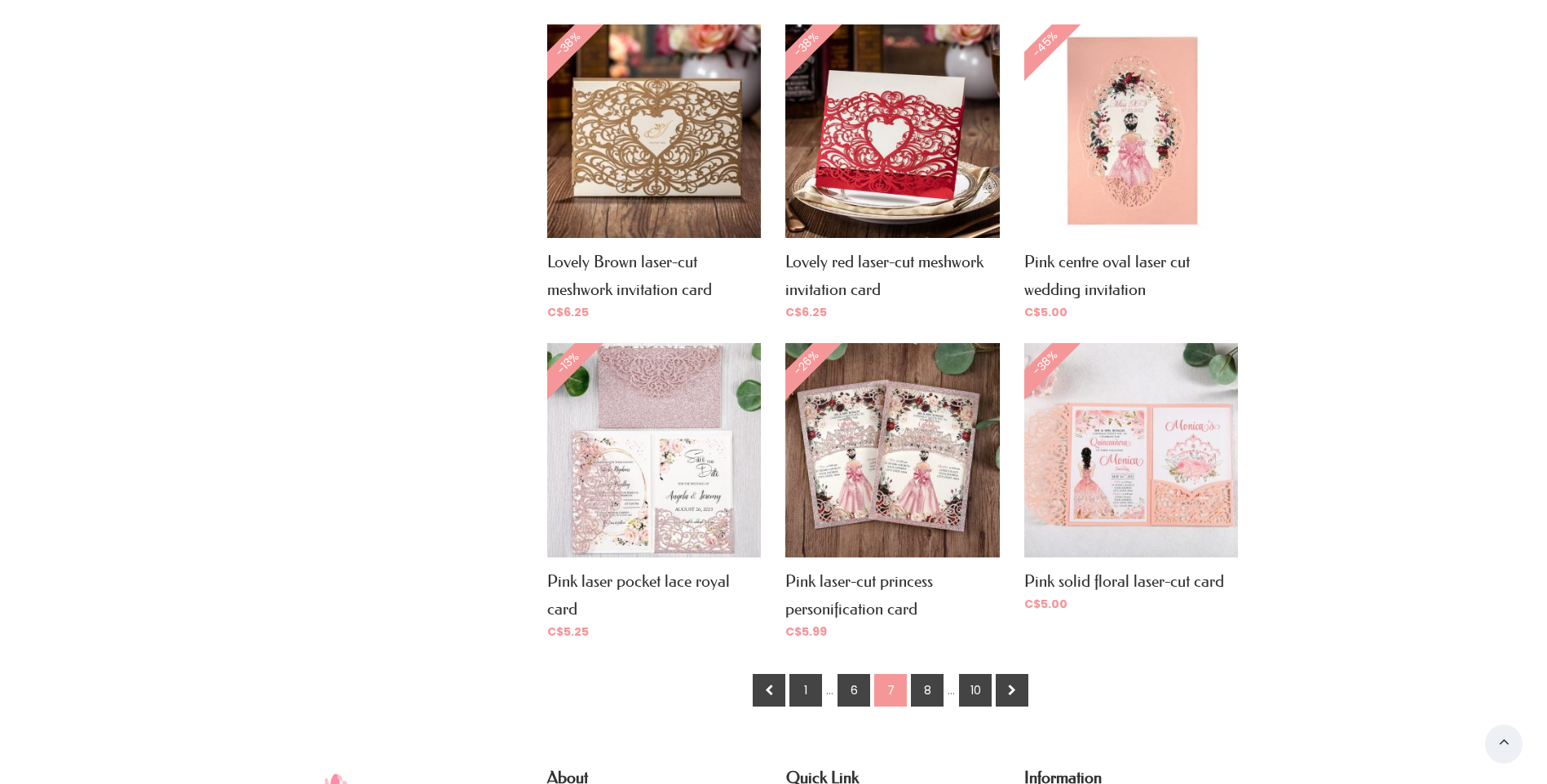
scroll to position [1060, 0]
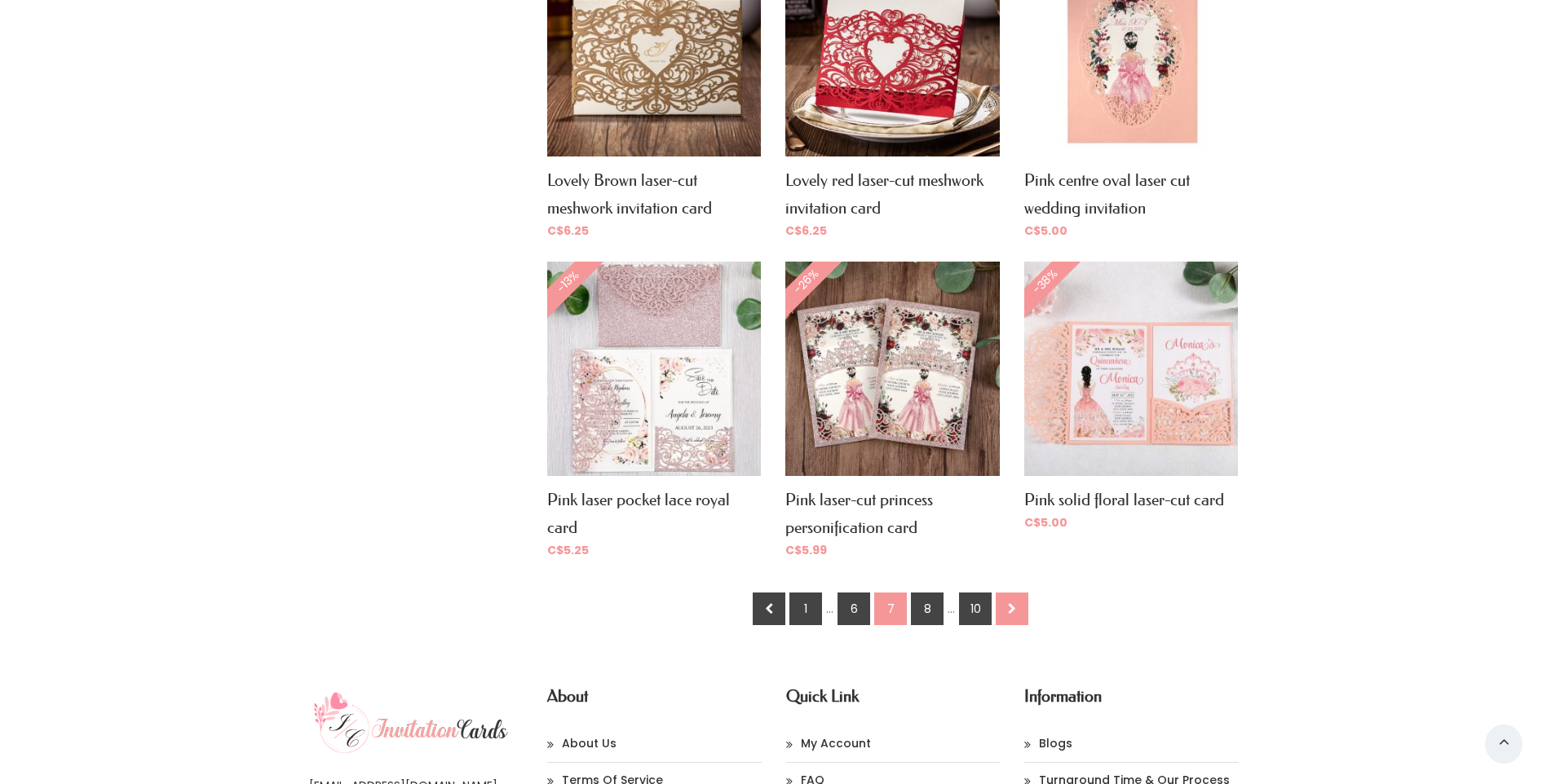
click at [0, 0] on icon at bounding box center [0, 0] width 0 height 0
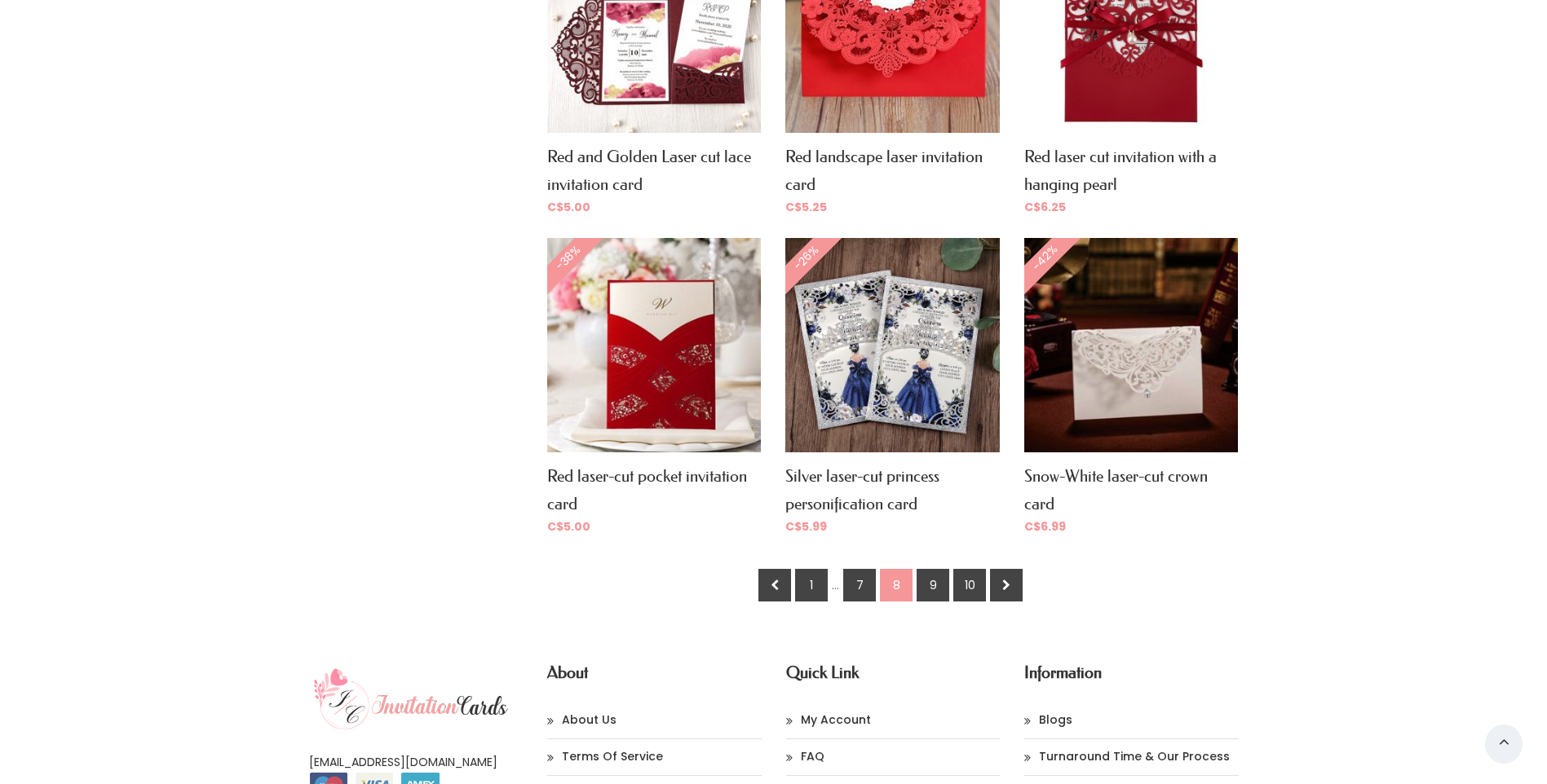
scroll to position [1060, 0]
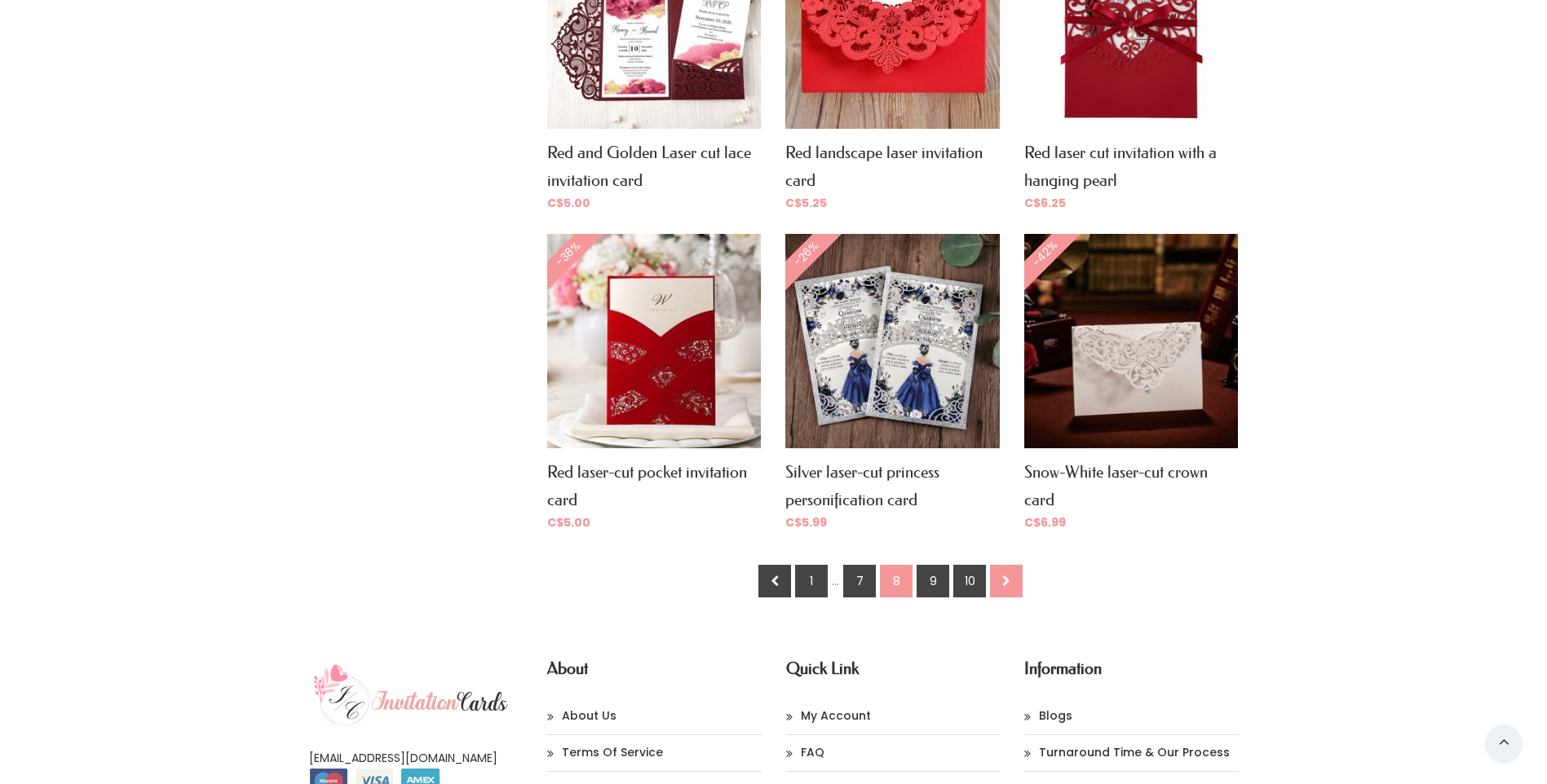
click at [998, 565] on link at bounding box center [1006, 581] width 33 height 33
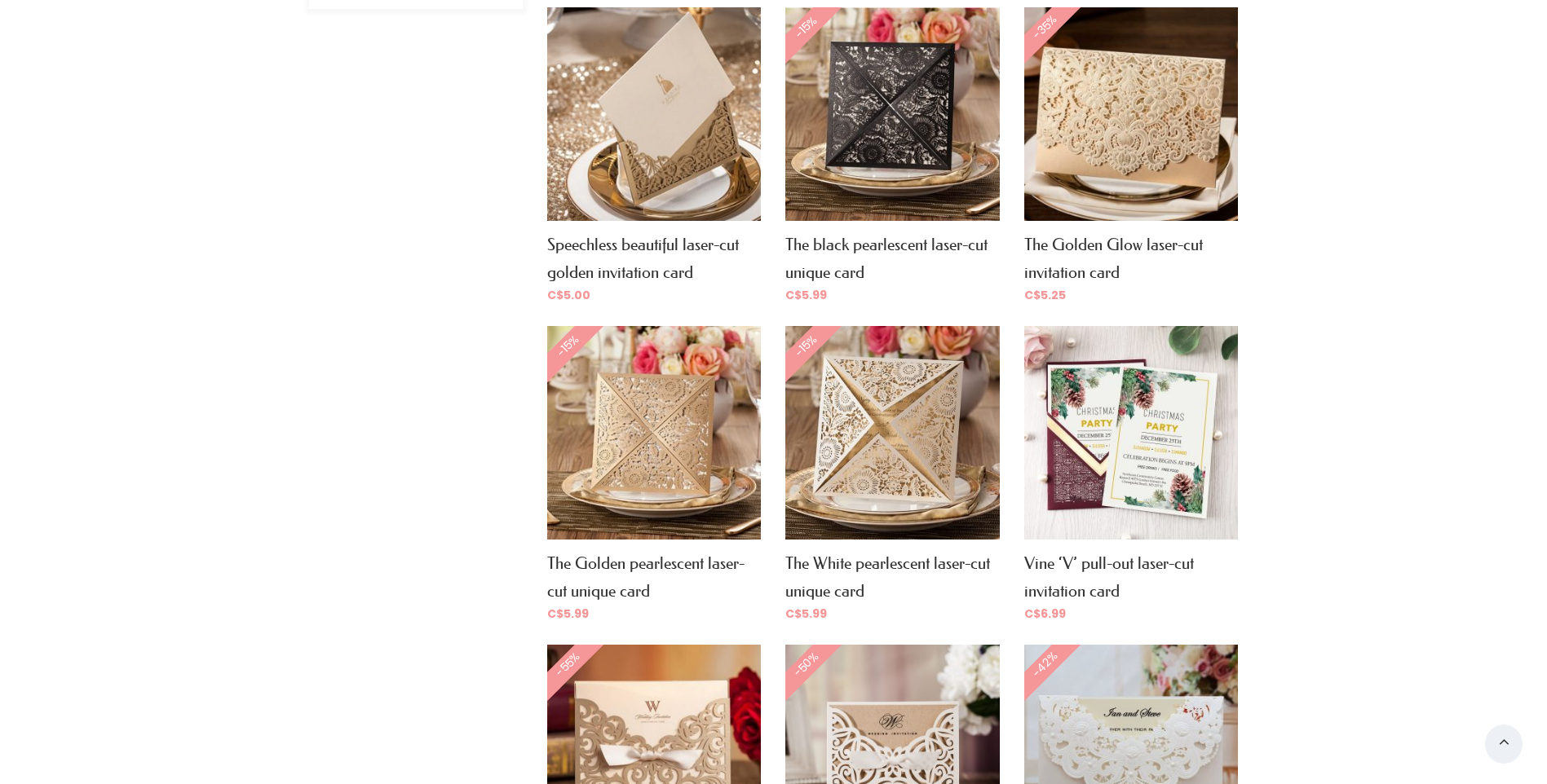
scroll to position [652, 0]
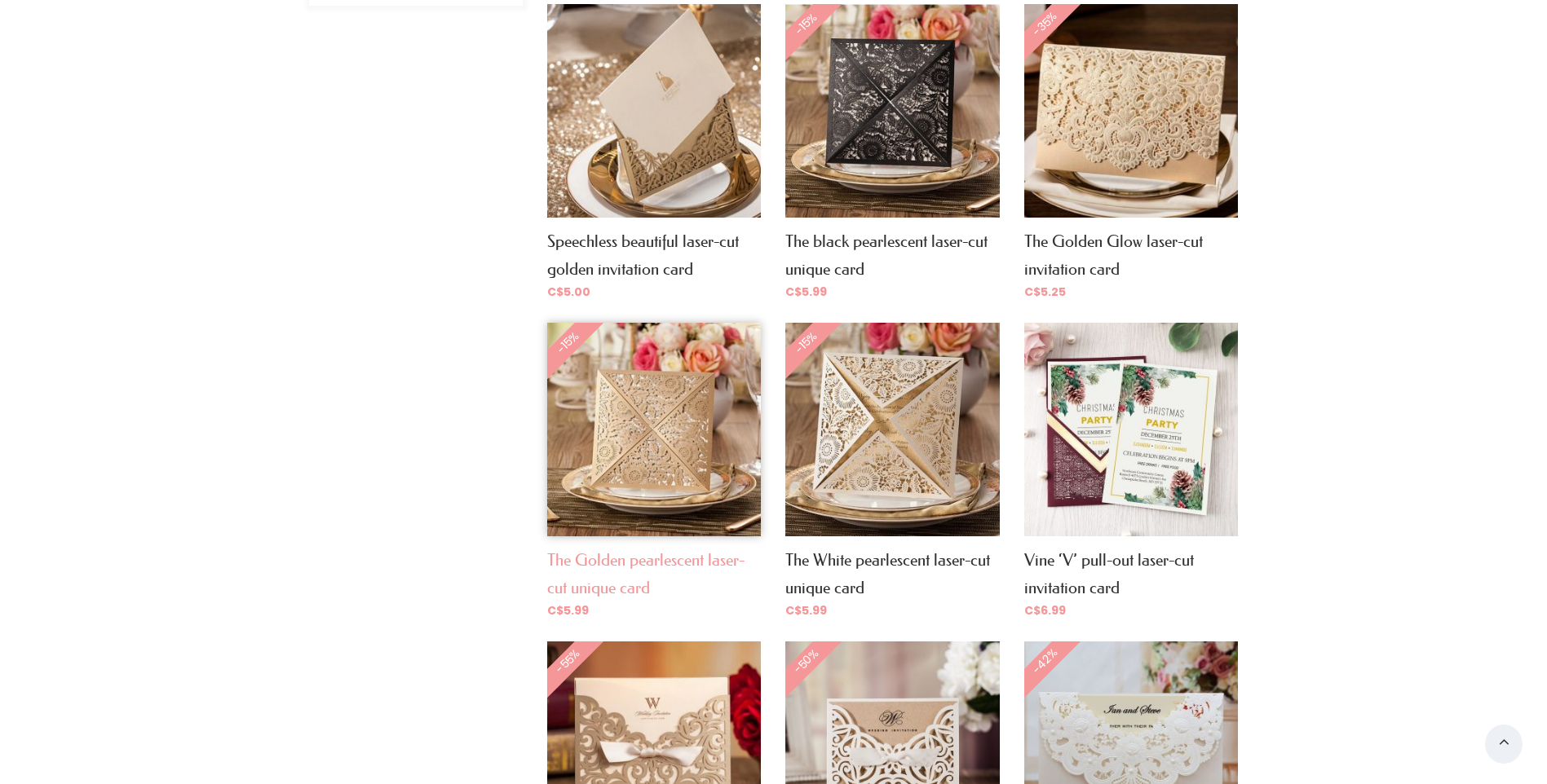
click at [641, 558] on link "The Golden pearlescent laser-cut unique card" at bounding box center [646, 574] width 197 height 47
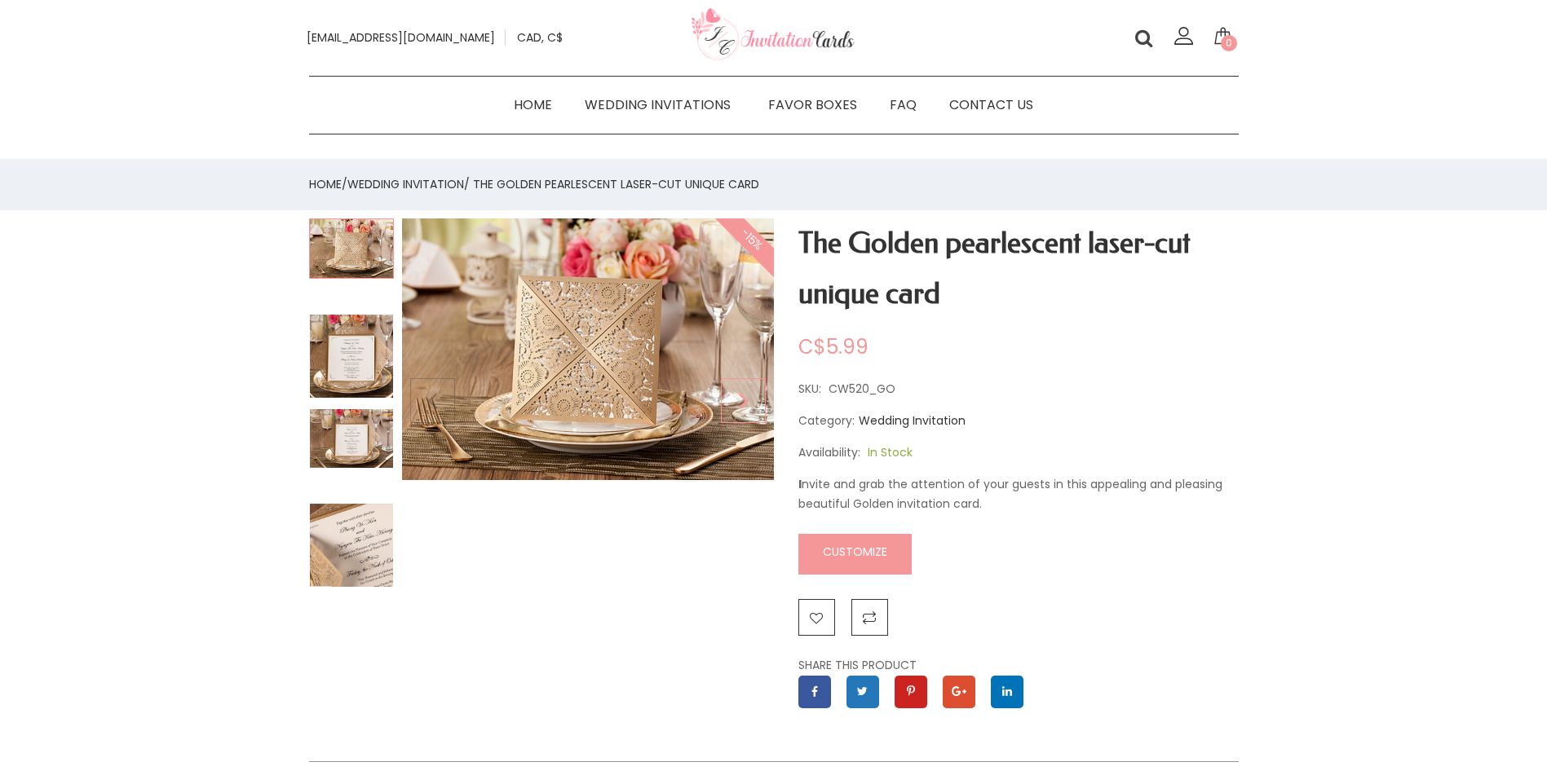
click at [730, 354] on div "Next slide" at bounding box center [743, 400] width 45 height 364
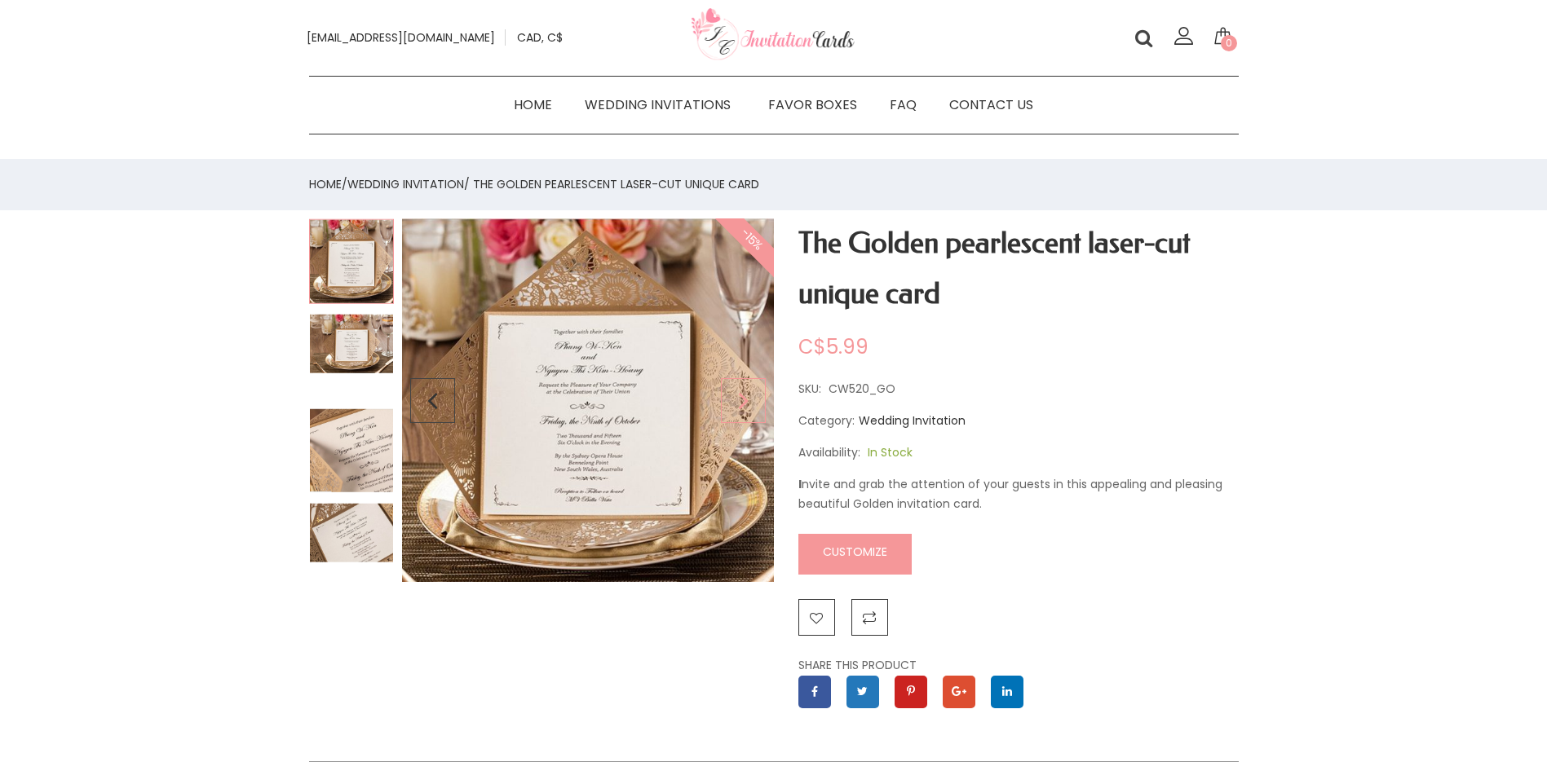
click at [743, 412] on div "Next slide" at bounding box center [743, 400] width 45 height 364
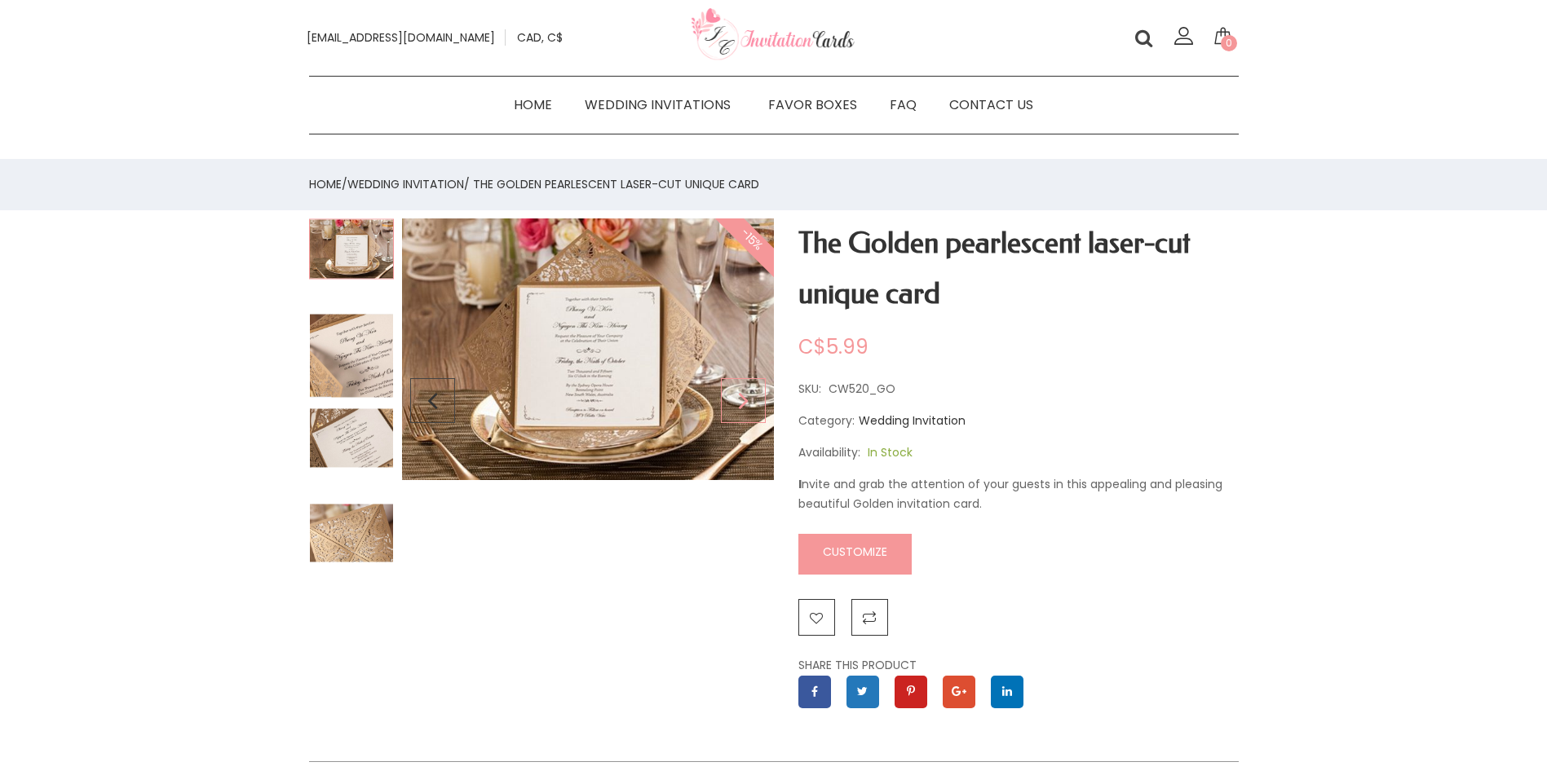
click at [743, 412] on div "Next slide" at bounding box center [743, 400] width 45 height 364
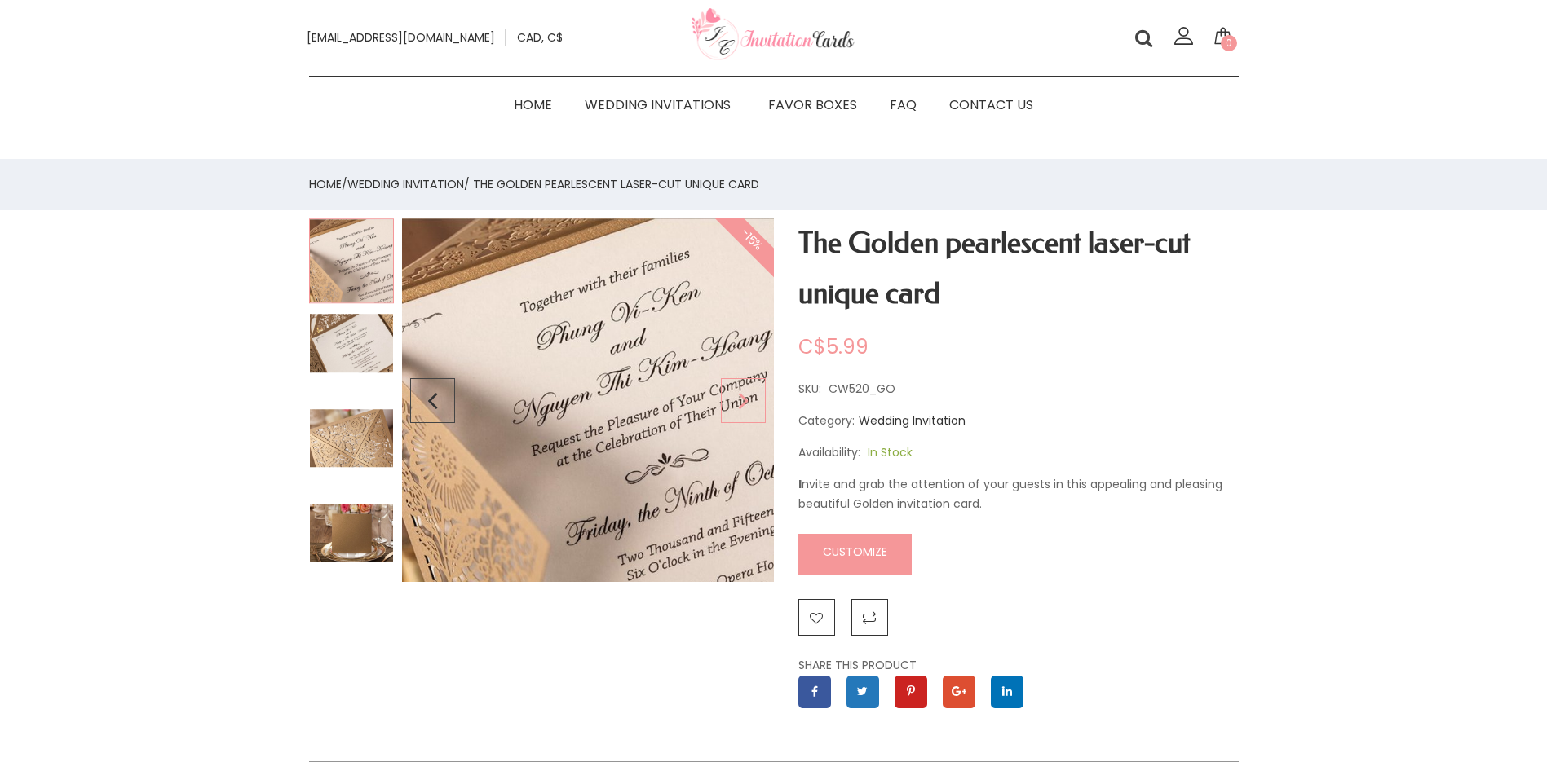
click at [743, 412] on div "Next slide" at bounding box center [743, 400] width 45 height 364
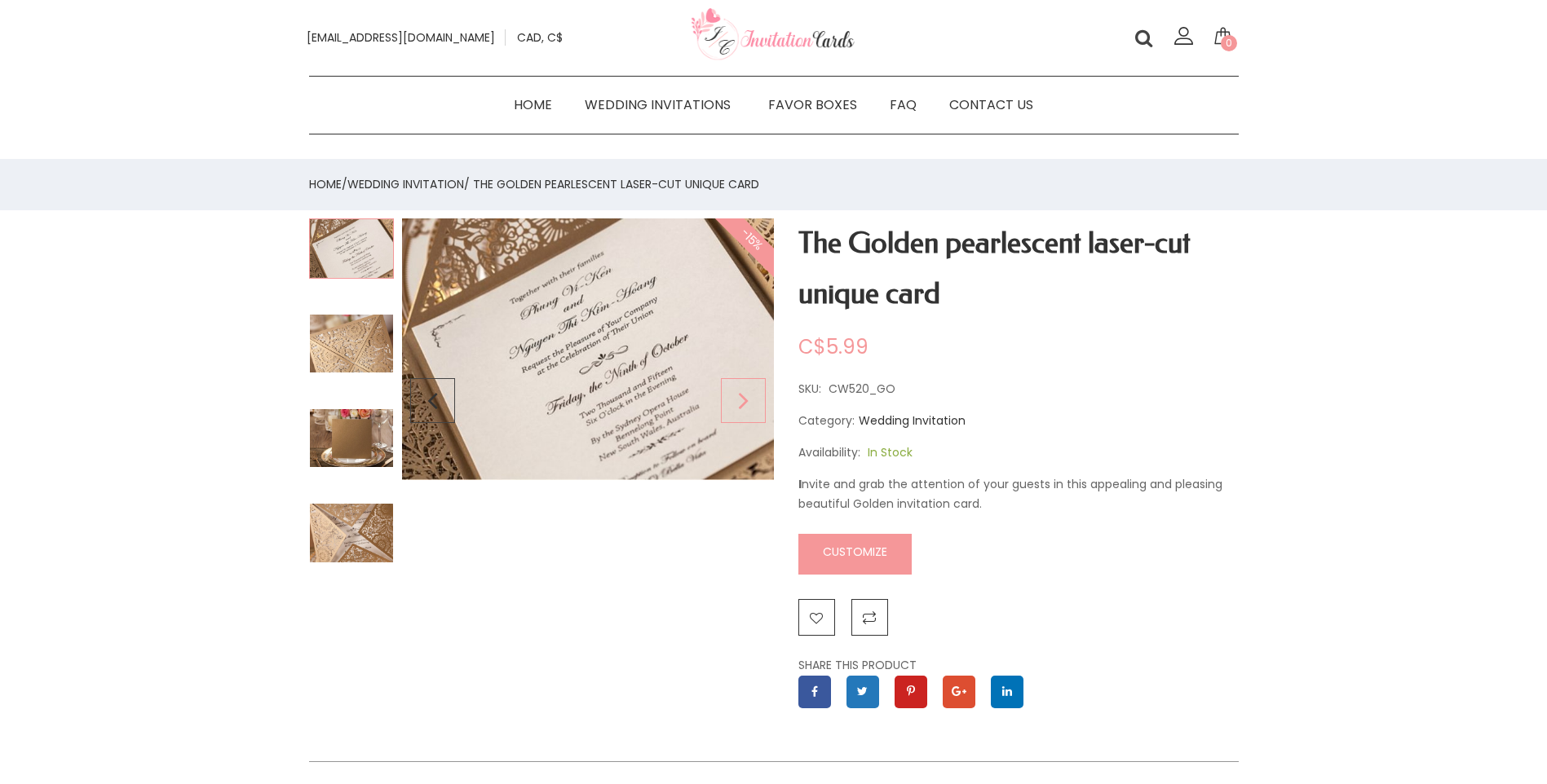
click at [743, 412] on div "Next slide" at bounding box center [743, 400] width 45 height 364
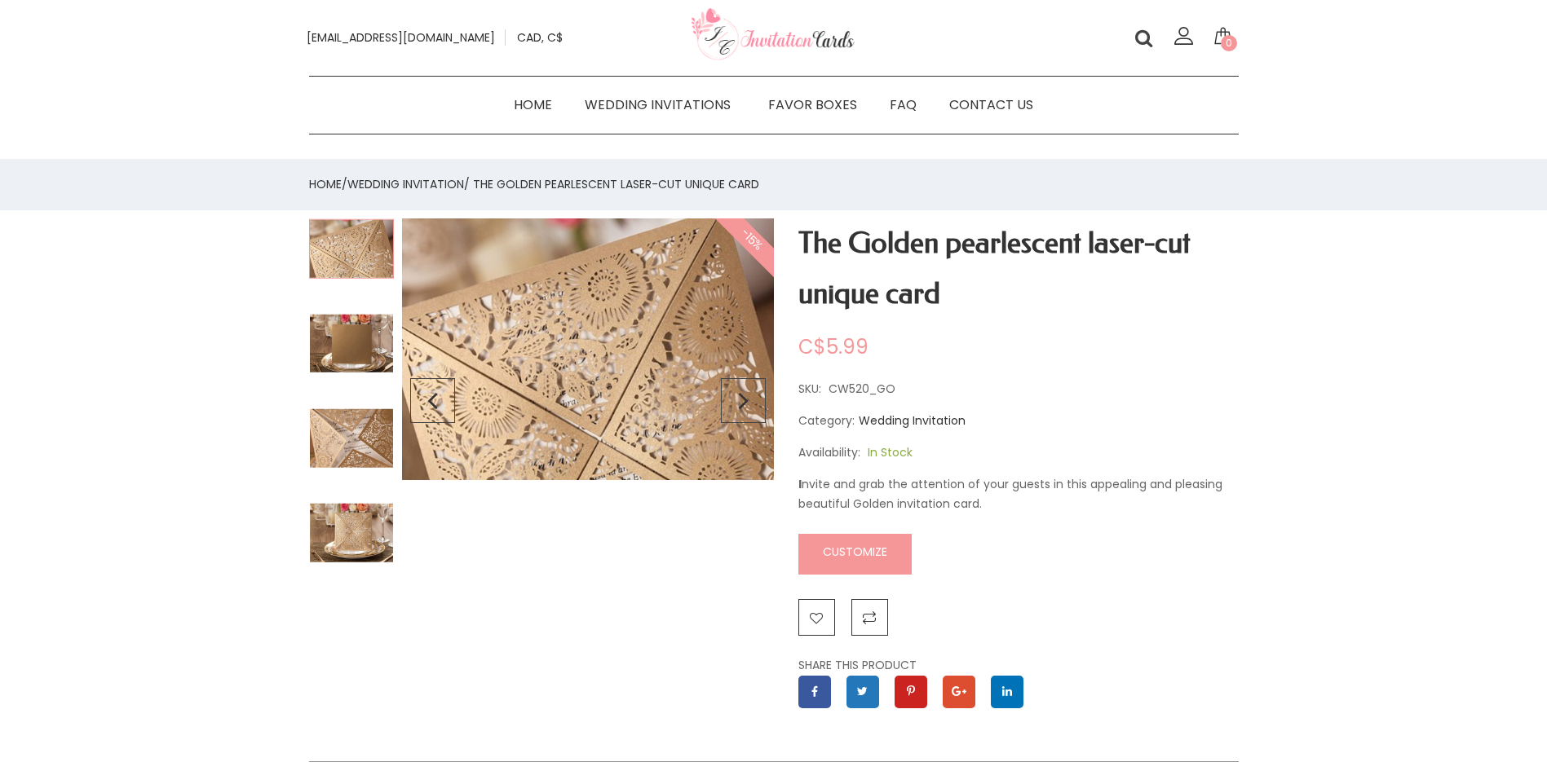
click at [853, 565] on link "Customize" at bounding box center [855, 555] width 113 height 41
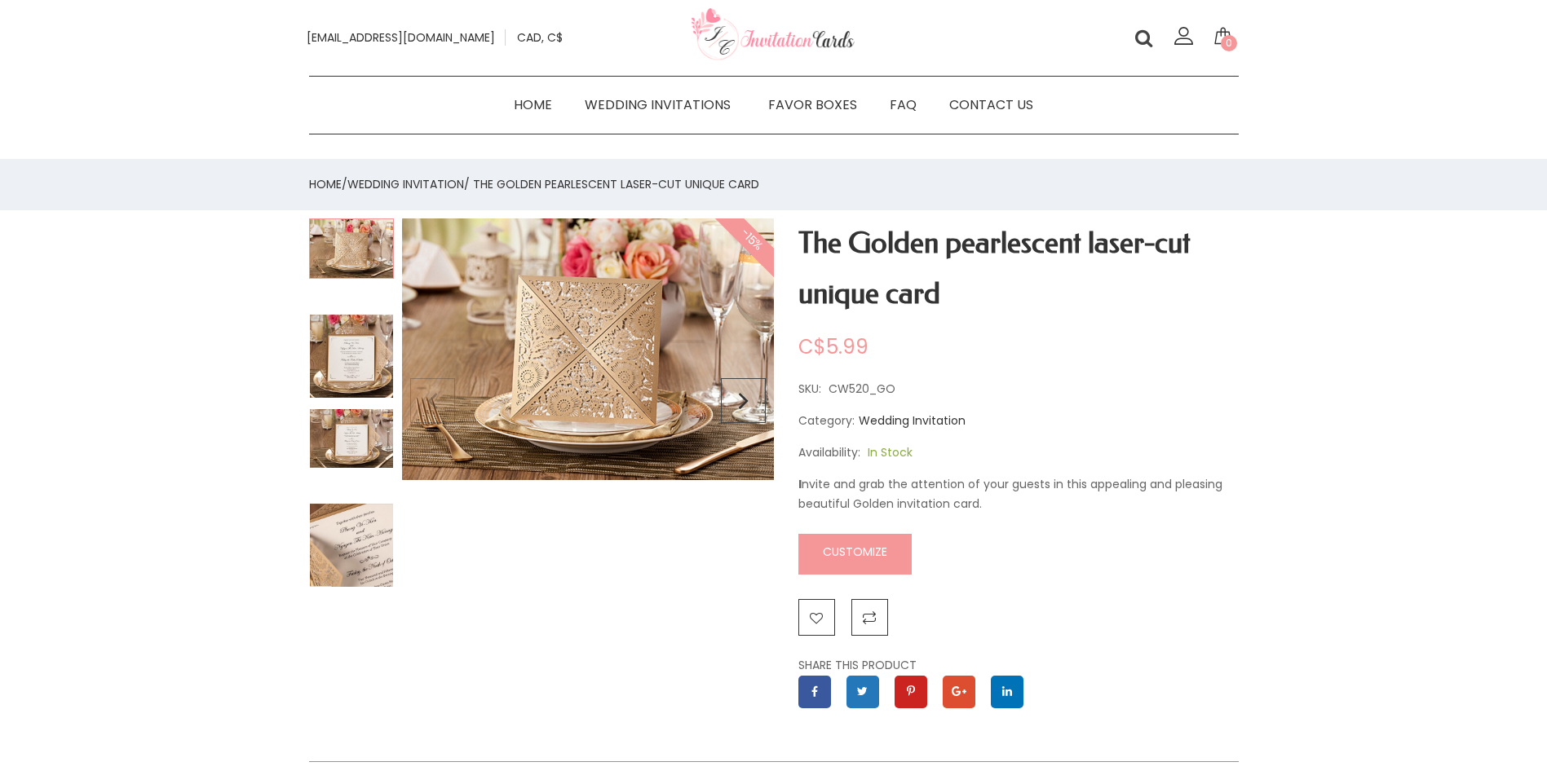
click at [368, 550] on img at bounding box center [351, 545] width 85 height 85
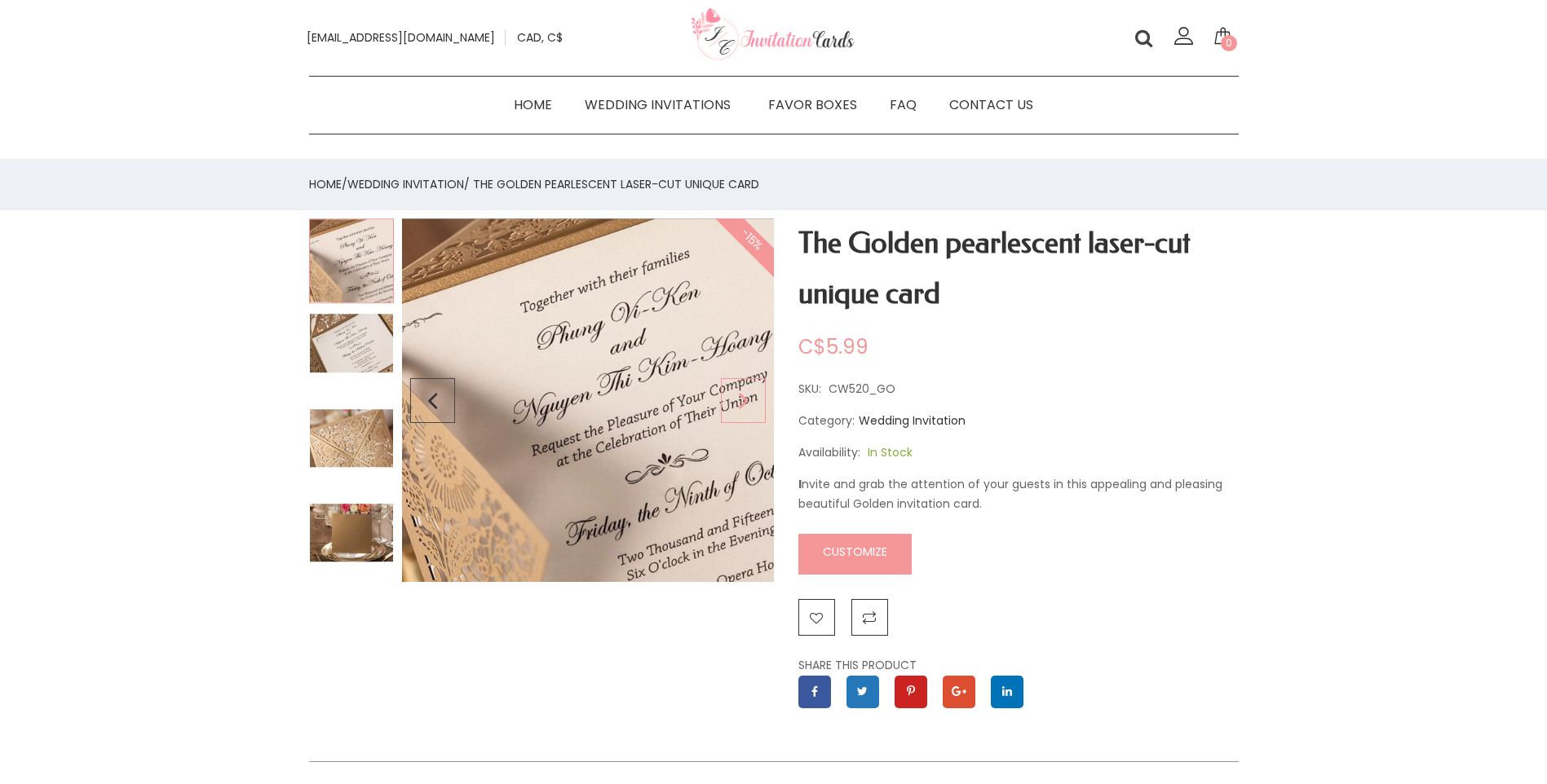
click at [741, 395] on div "Next slide" at bounding box center [743, 400] width 45 height 364
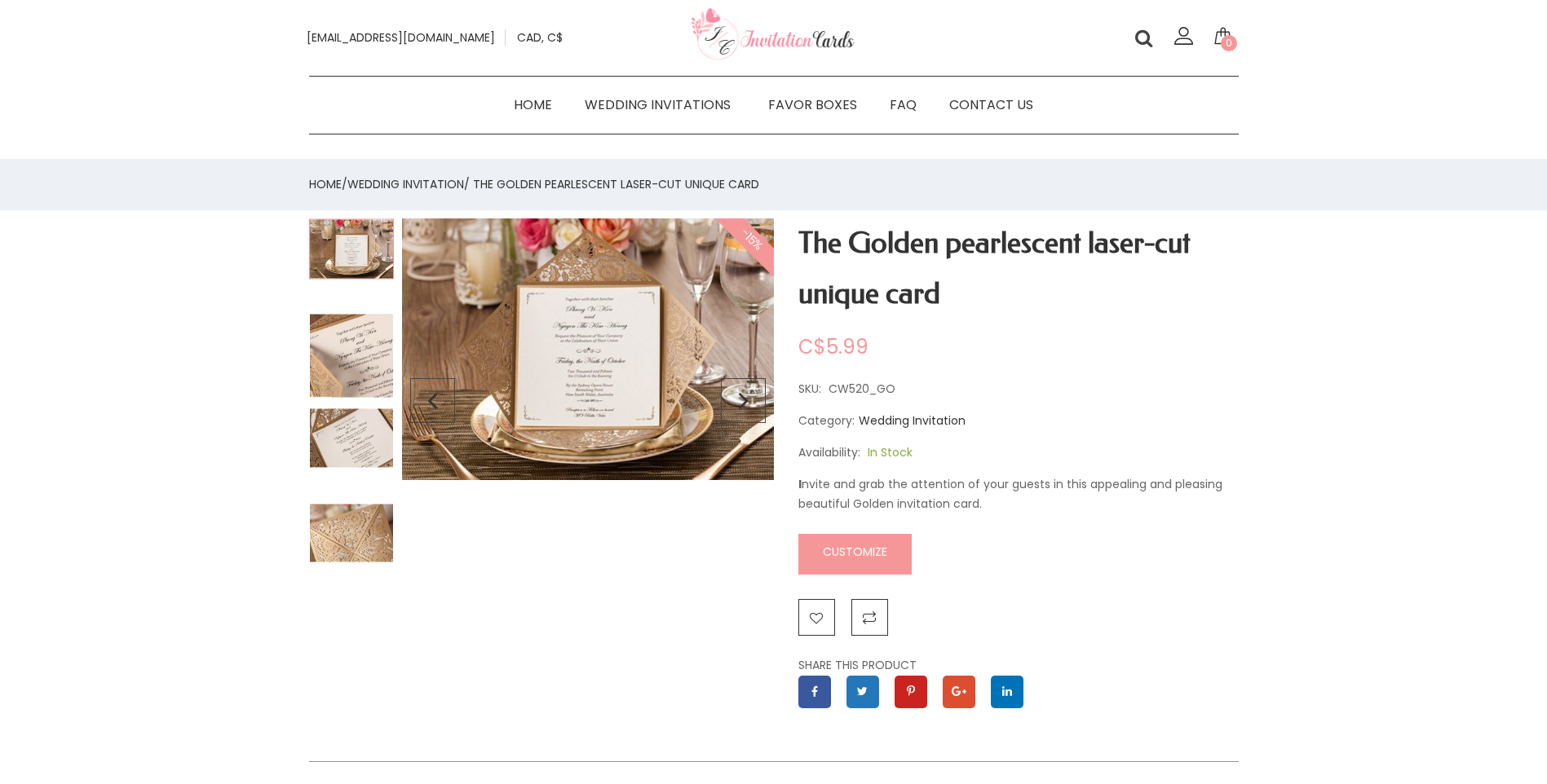
click at [541, 418] on img at bounding box center [588, 349] width 372 height 262
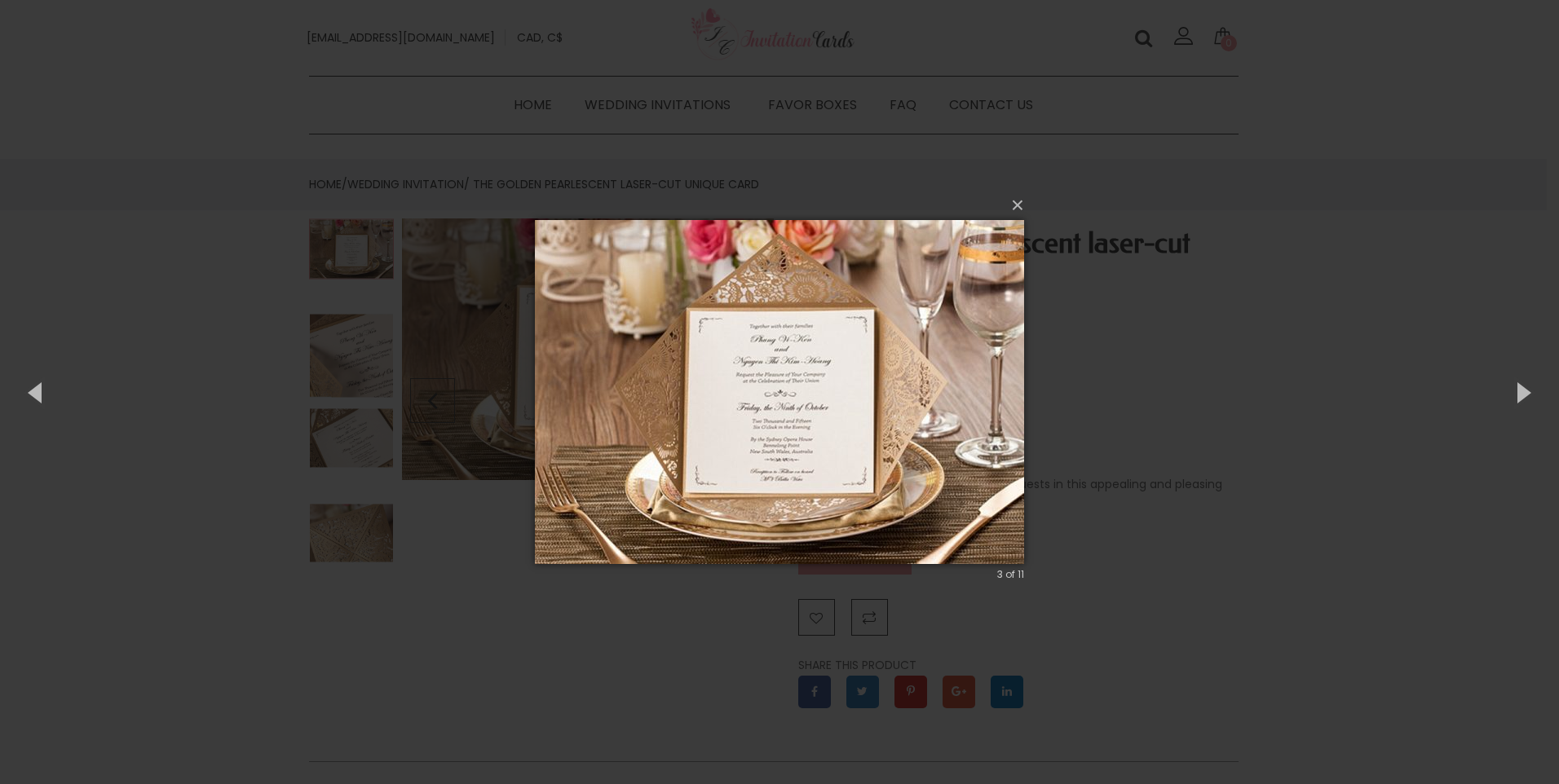
click at [771, 417] on img at bounding box center [780, 392] width 490 height 410
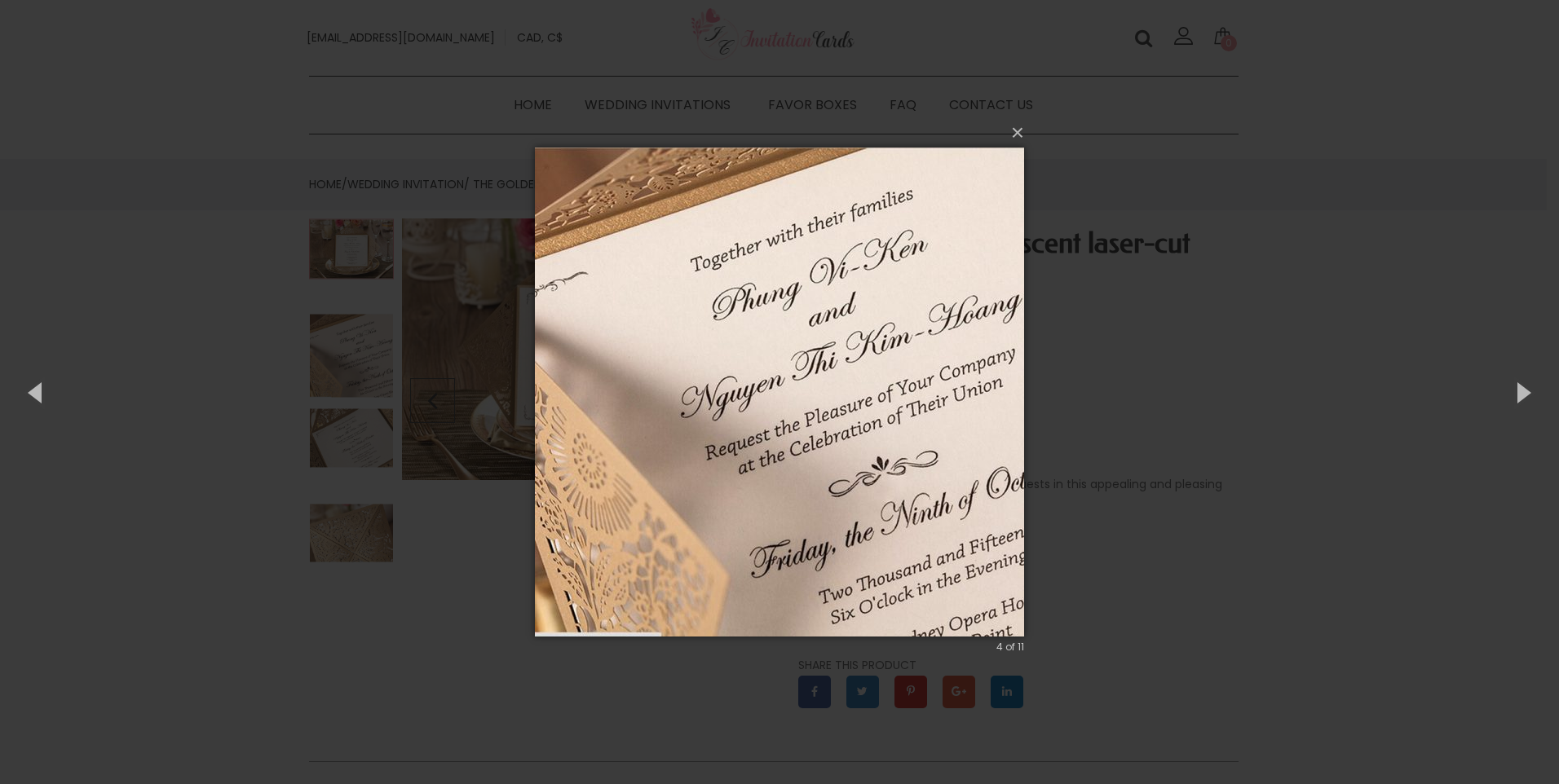
click at [771, 417] on img at bounding box center [780, 392] width 490 height 555
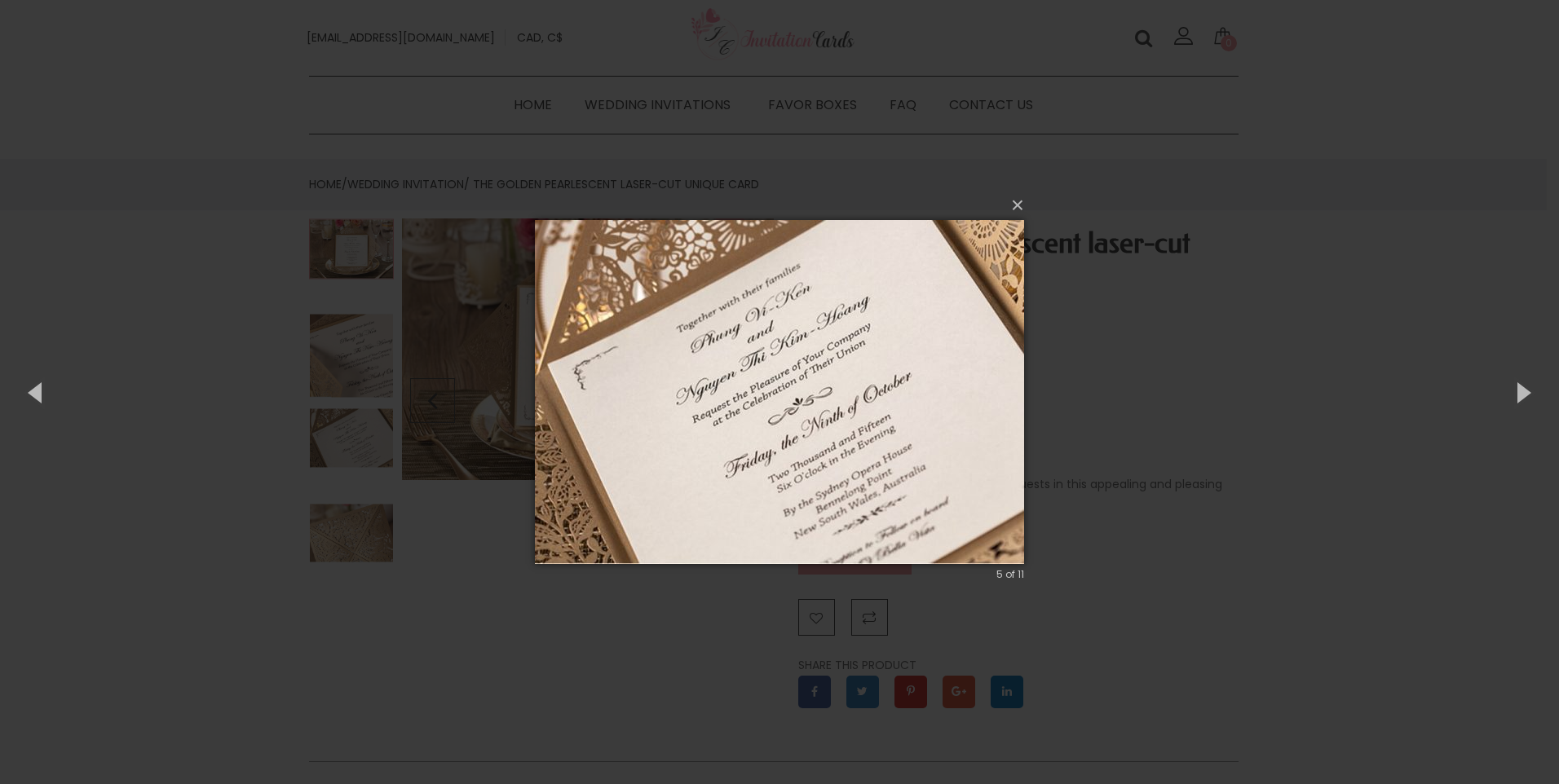
click at [1002, 420] on img at bounding box center [780, 392] width 490 height 410
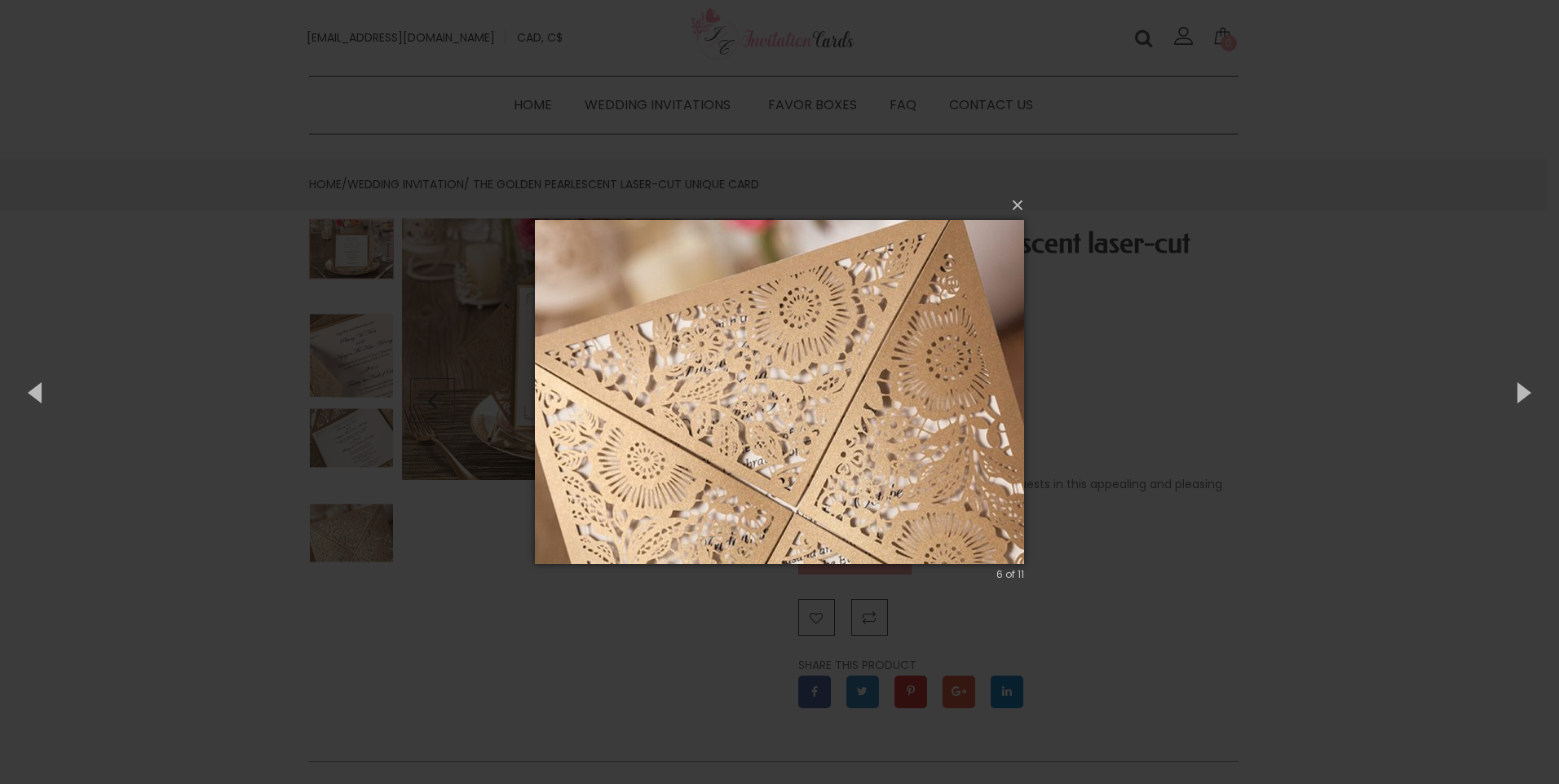
click at [989, 428] on img at bounding box center [780, 392] width 490 height 410
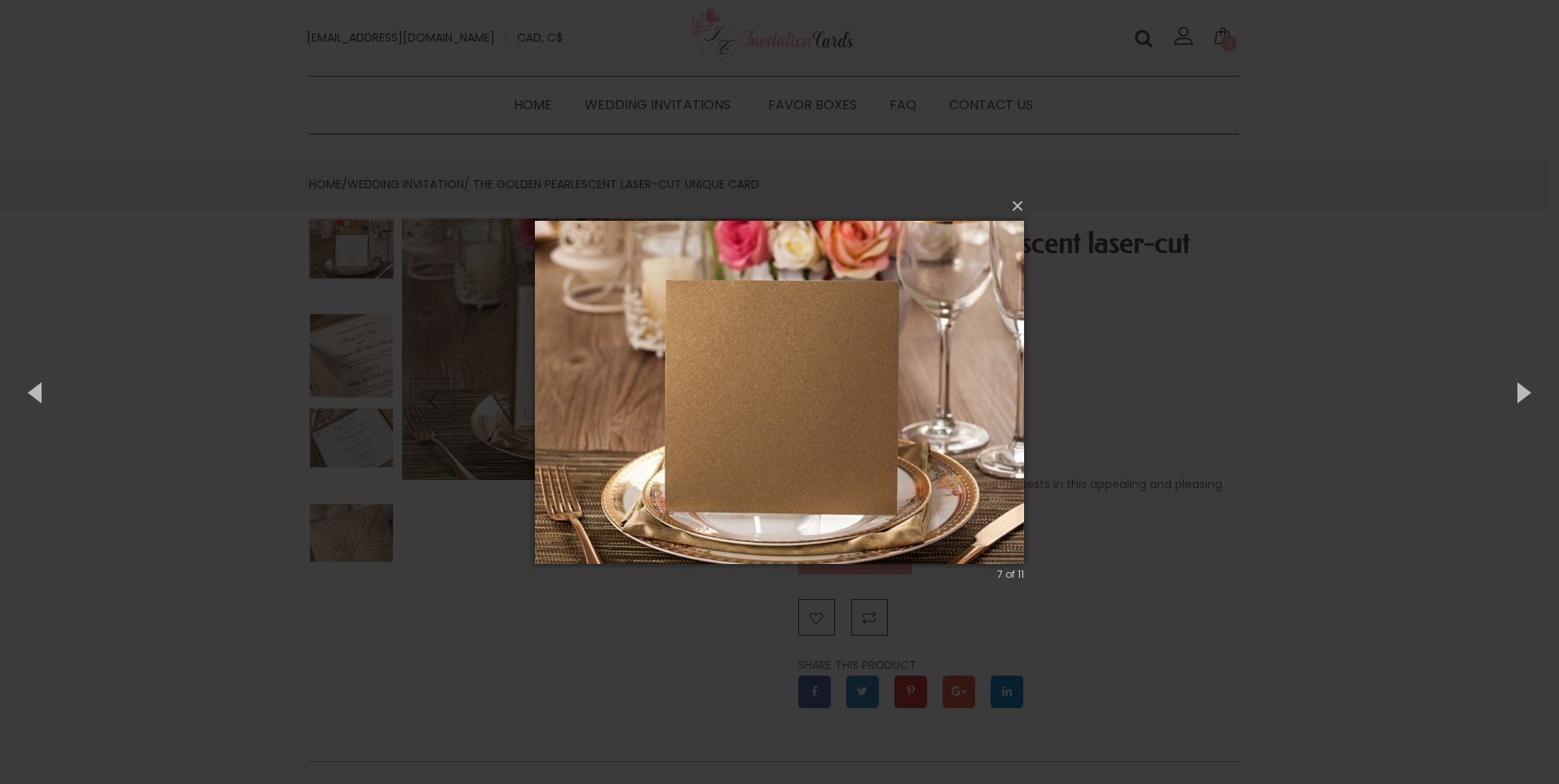
click at [989, 428] on img at bounding box center [780, 393] width 490 height 409
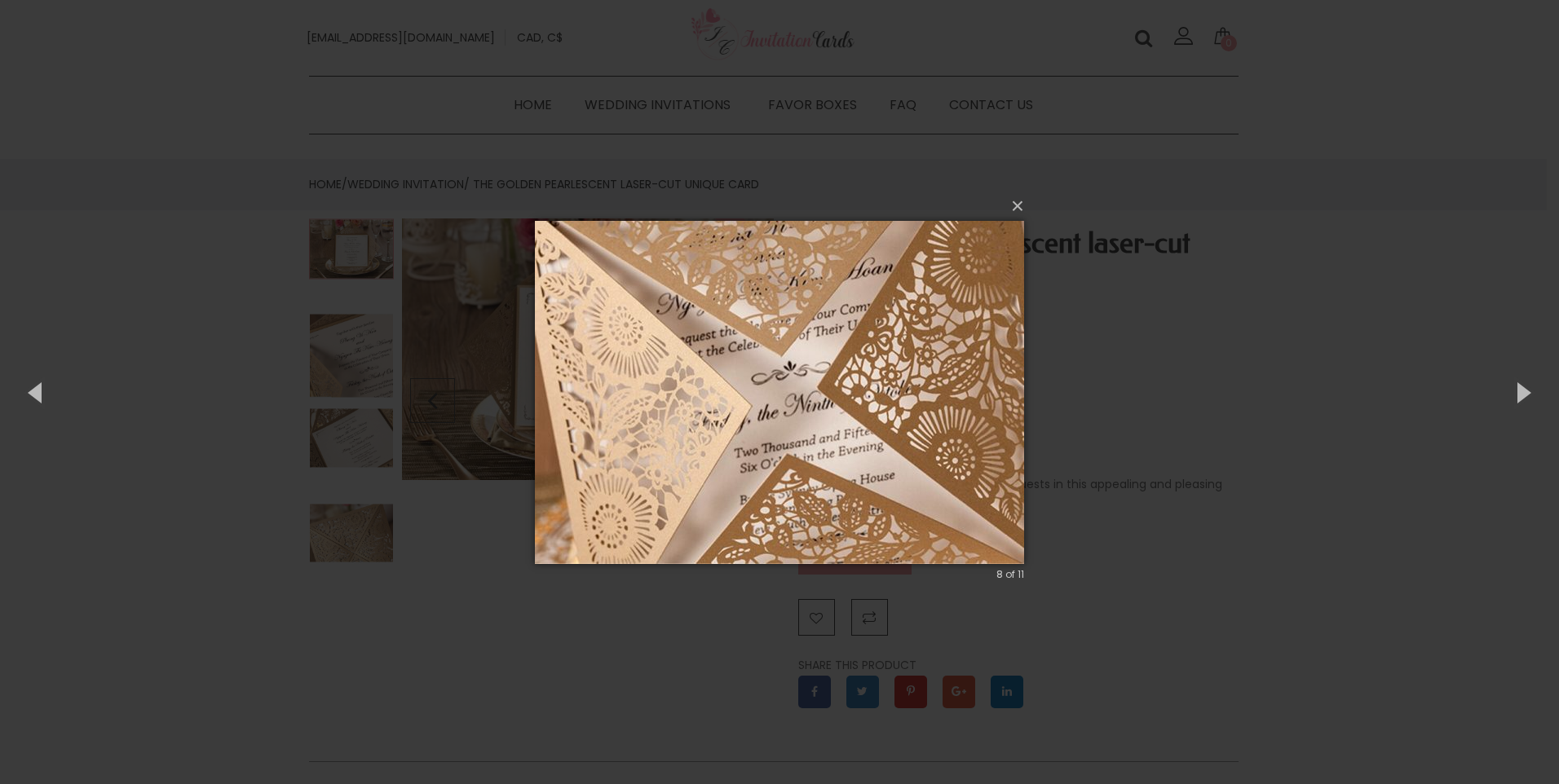
click at [290, 471] on div "× 8 of 11 Loading..." at bounding box center [780, 392] width 1559 height 784
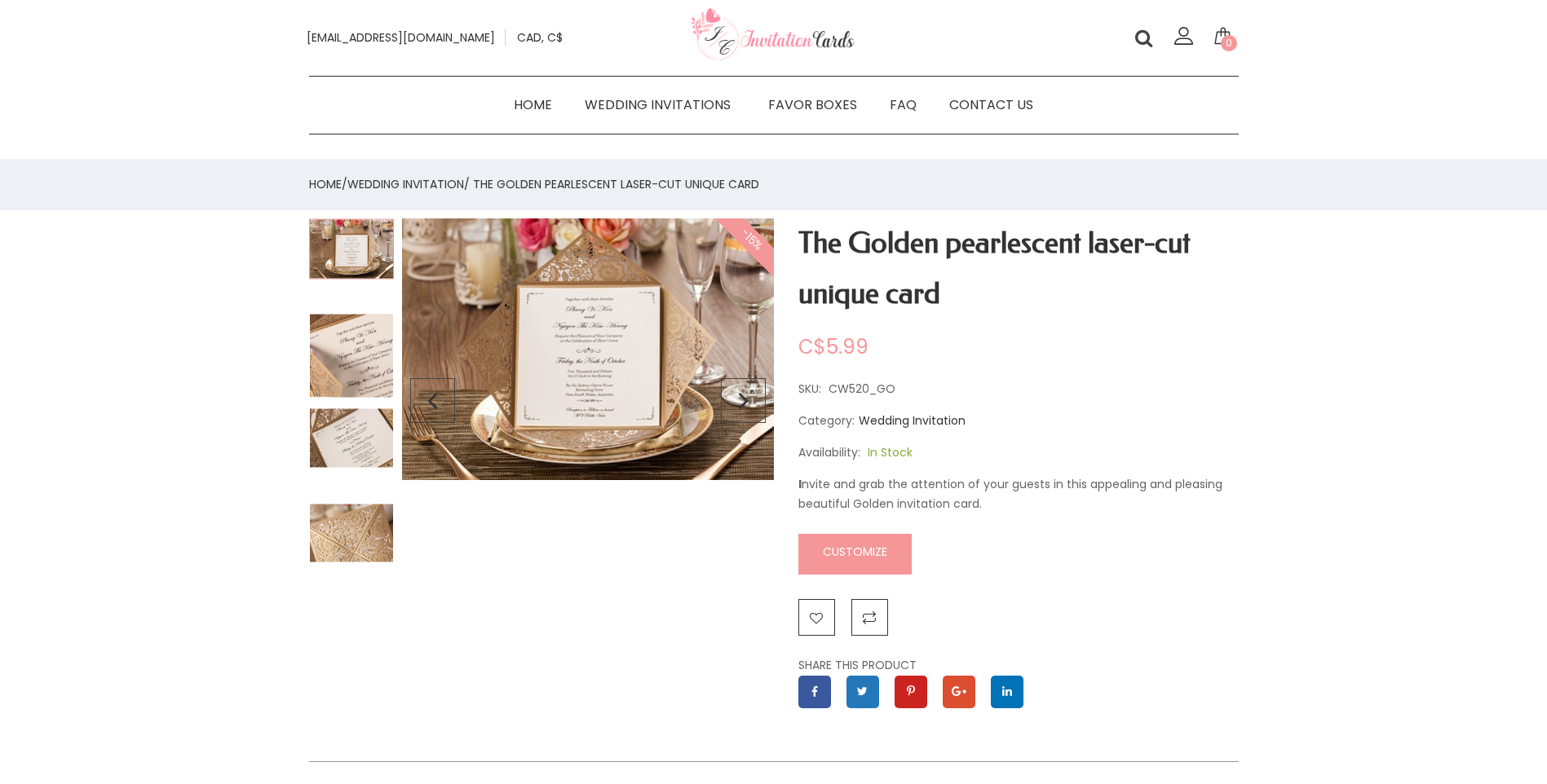
click at [343, 257] on img at bounding box center [351, 248] width 85 height 60
click at [321, 332] on img at bounding box center [351, 356] width 85 height 85
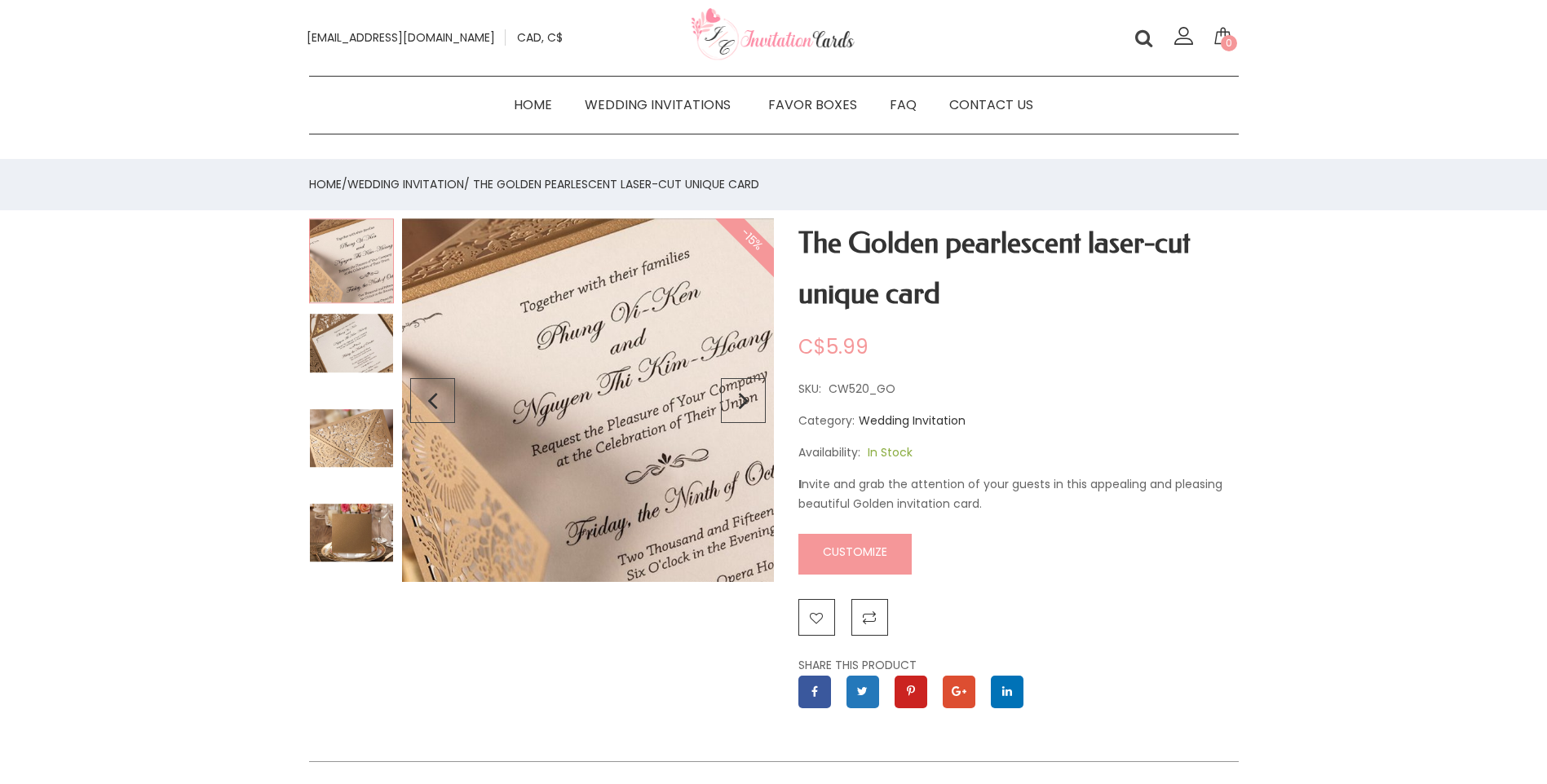
click at [324, 474] on div at bounding box center [351, 451] width 85 height 86
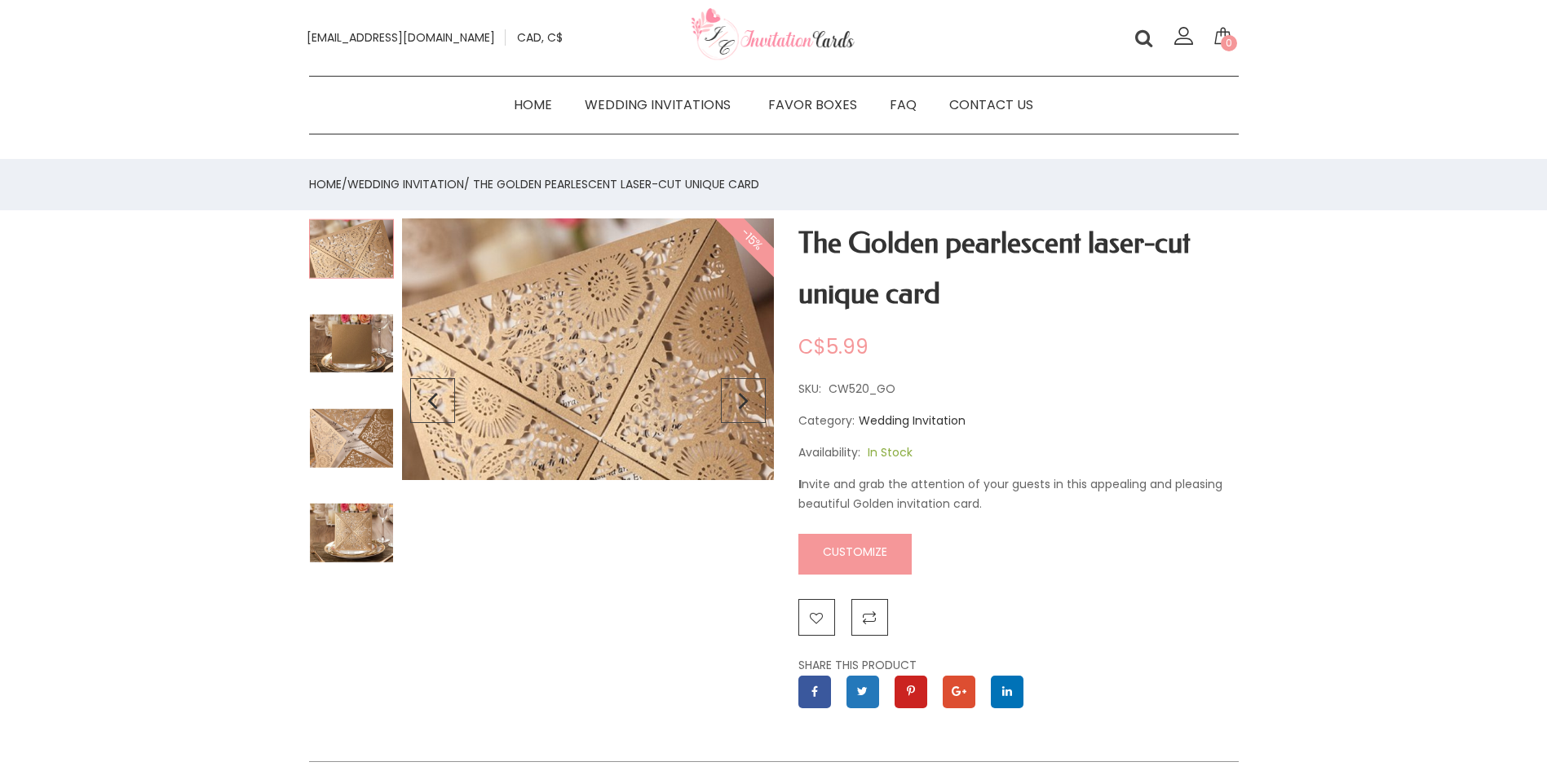
click at [330, 243] on img at bounding box center [351, 248] width 85 height 60
click at [364, 368] on img at bounding box center [351, 344] width 85 height 60
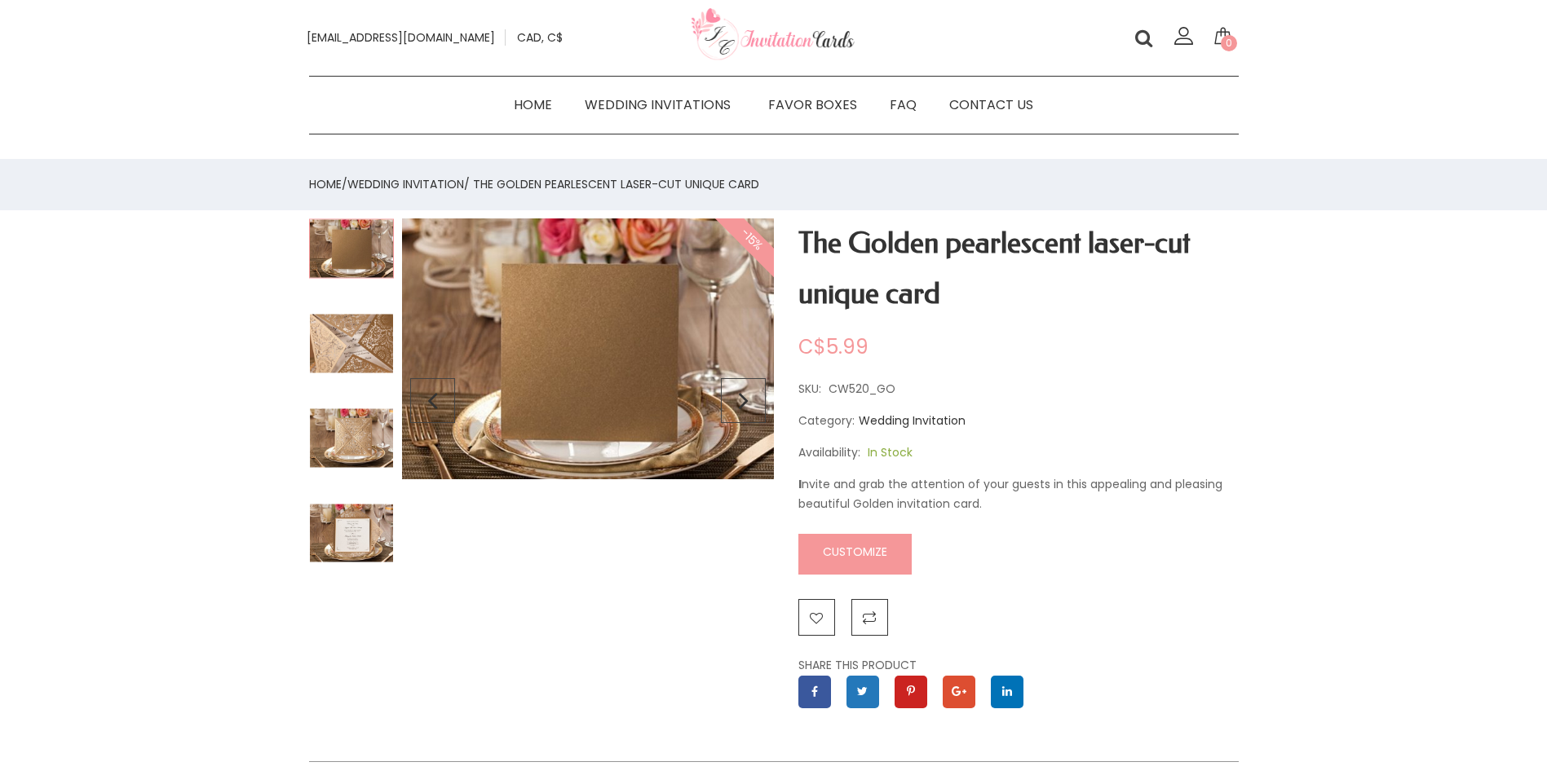
click at [347, 435] on img at bounding box center [351, 438] width 85 height 59
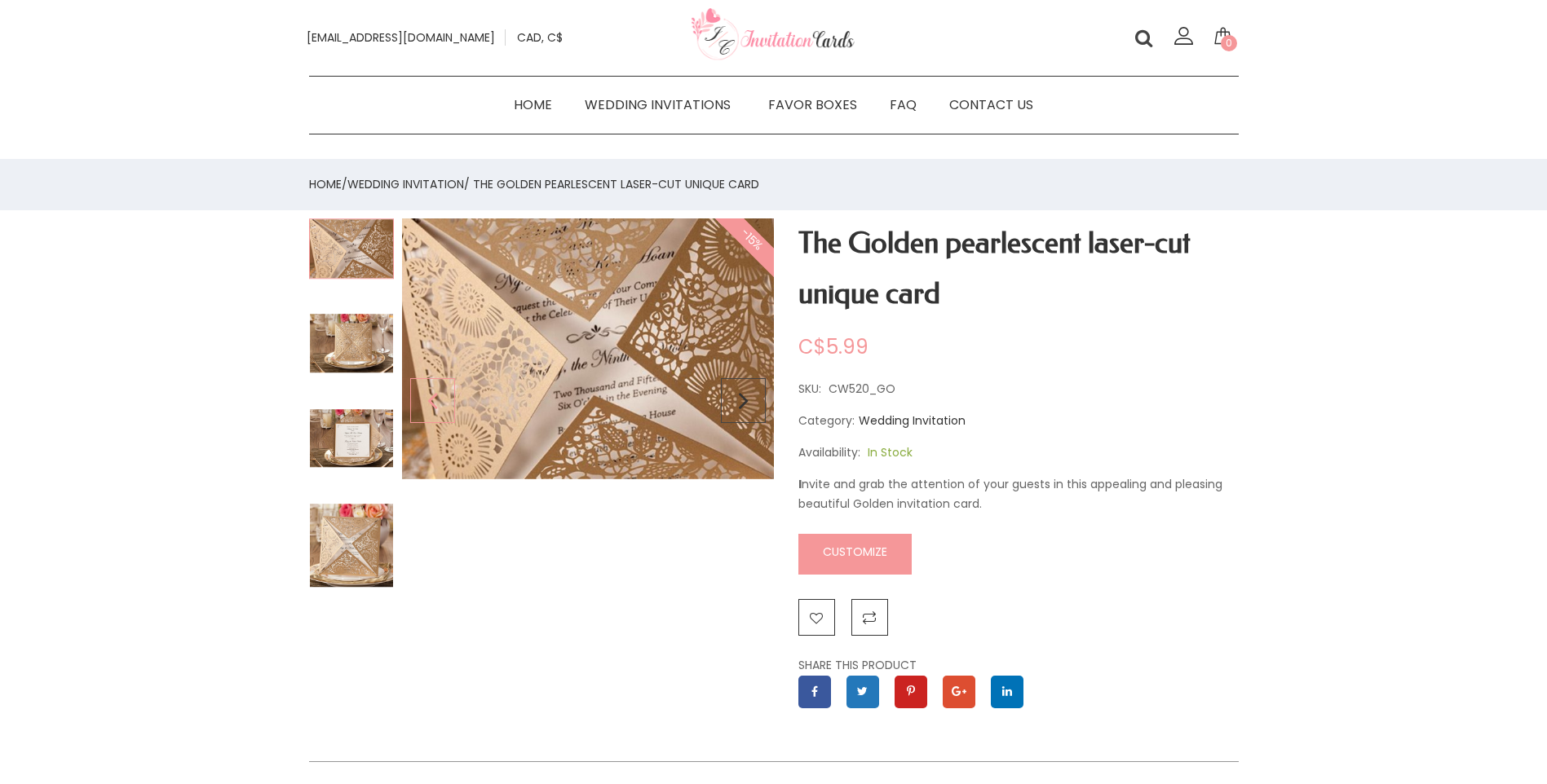
click at [451, 275] on div "Previous slide" at bounding box center [433, 400] width 45 height 364
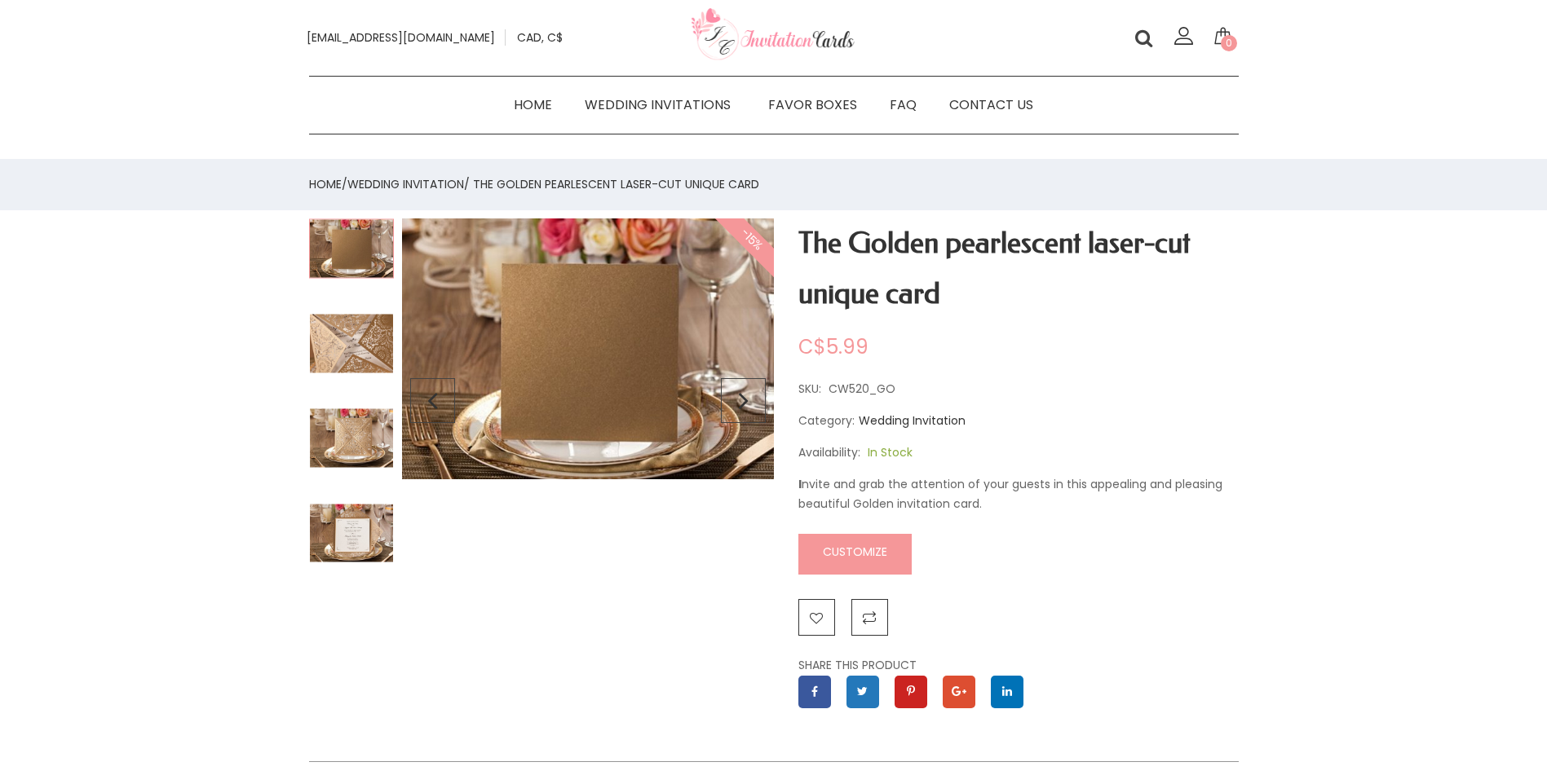
click at [603, 306] on img at bounding box center [588, 348] width 372 height 261
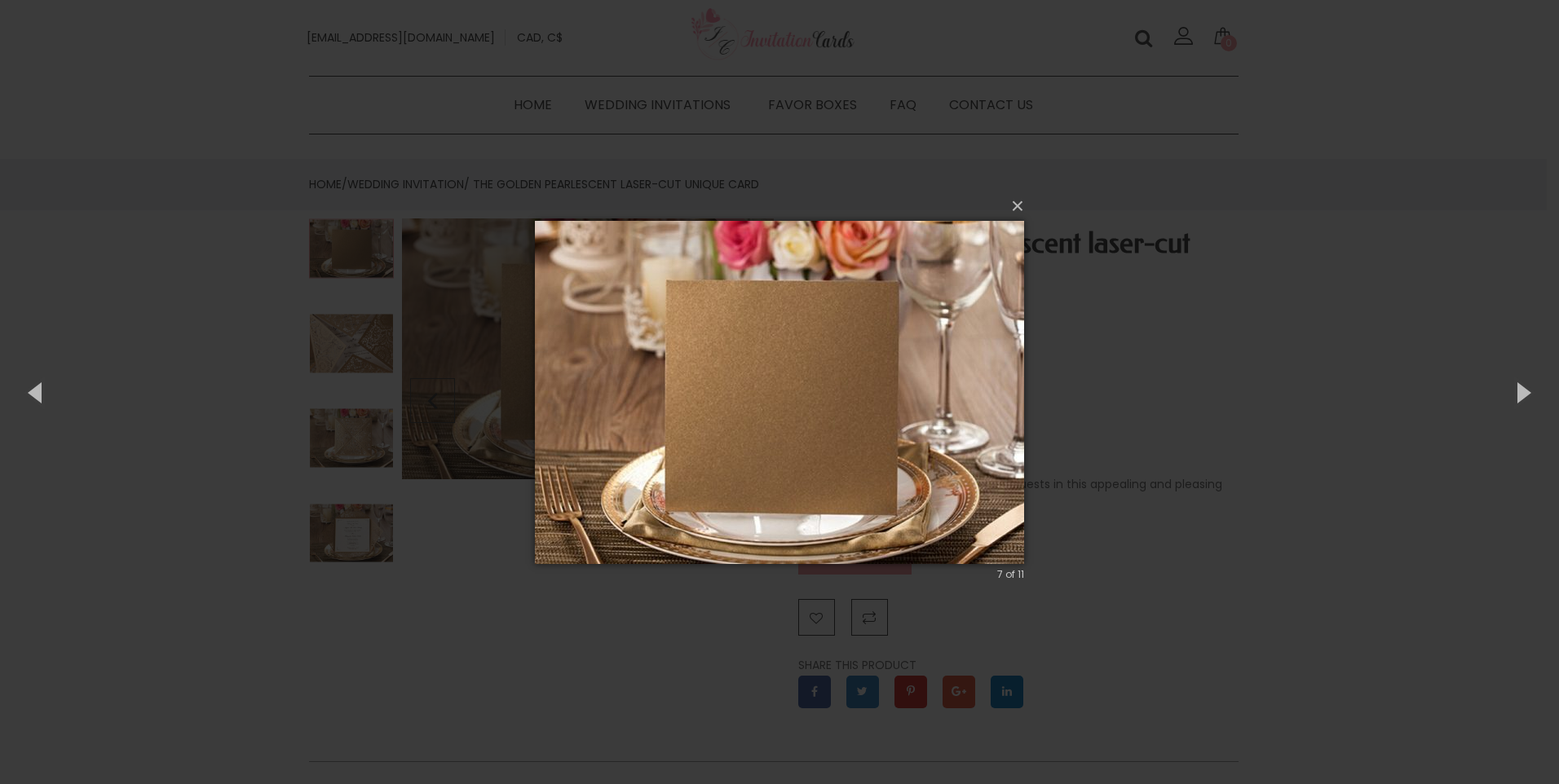
click at [985, 444] on img at bounding box center [780, 393] width 490 height 409
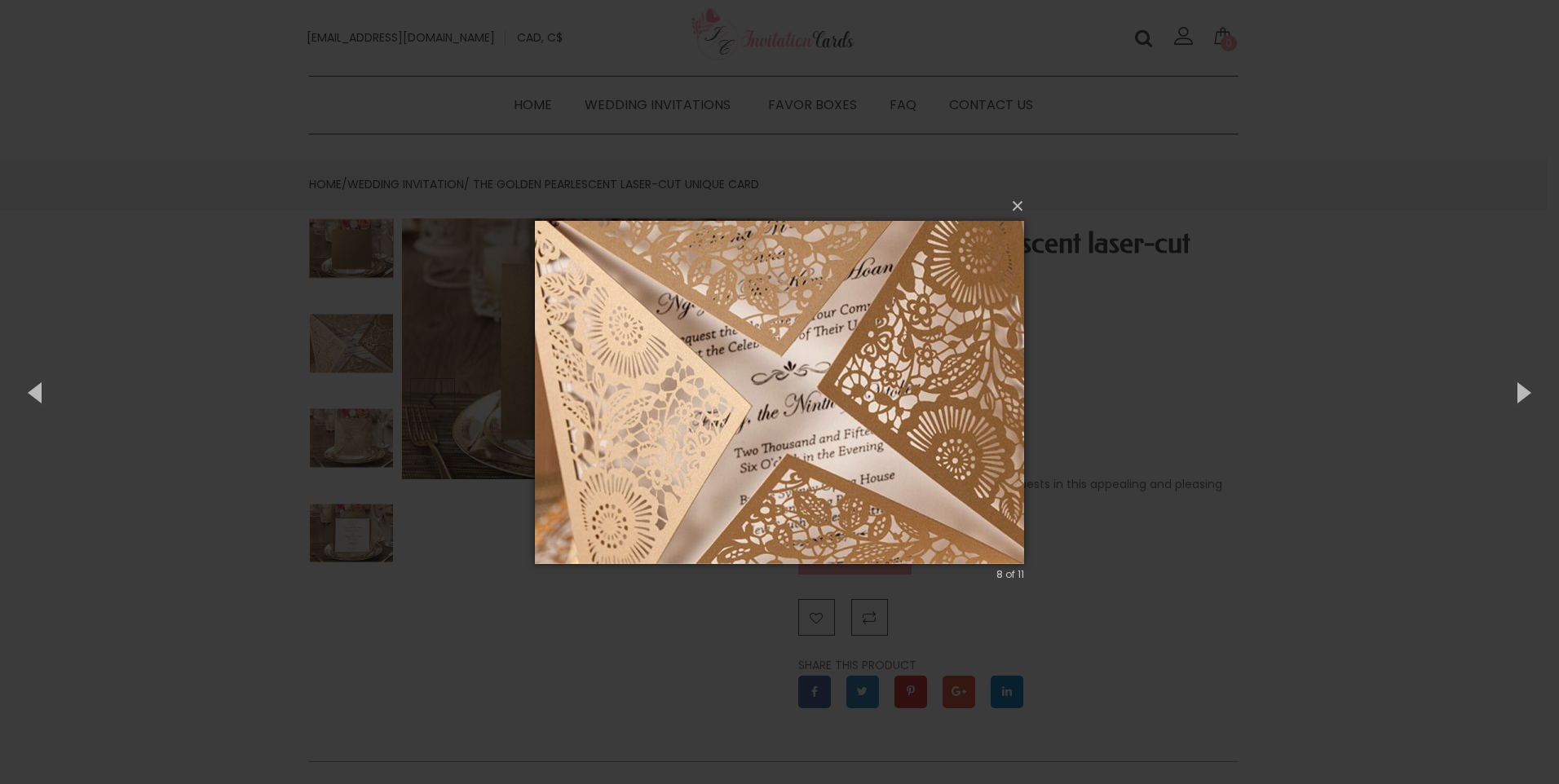
click at [985, 444] on img at bounding box center [780, 393] width 490 height 409
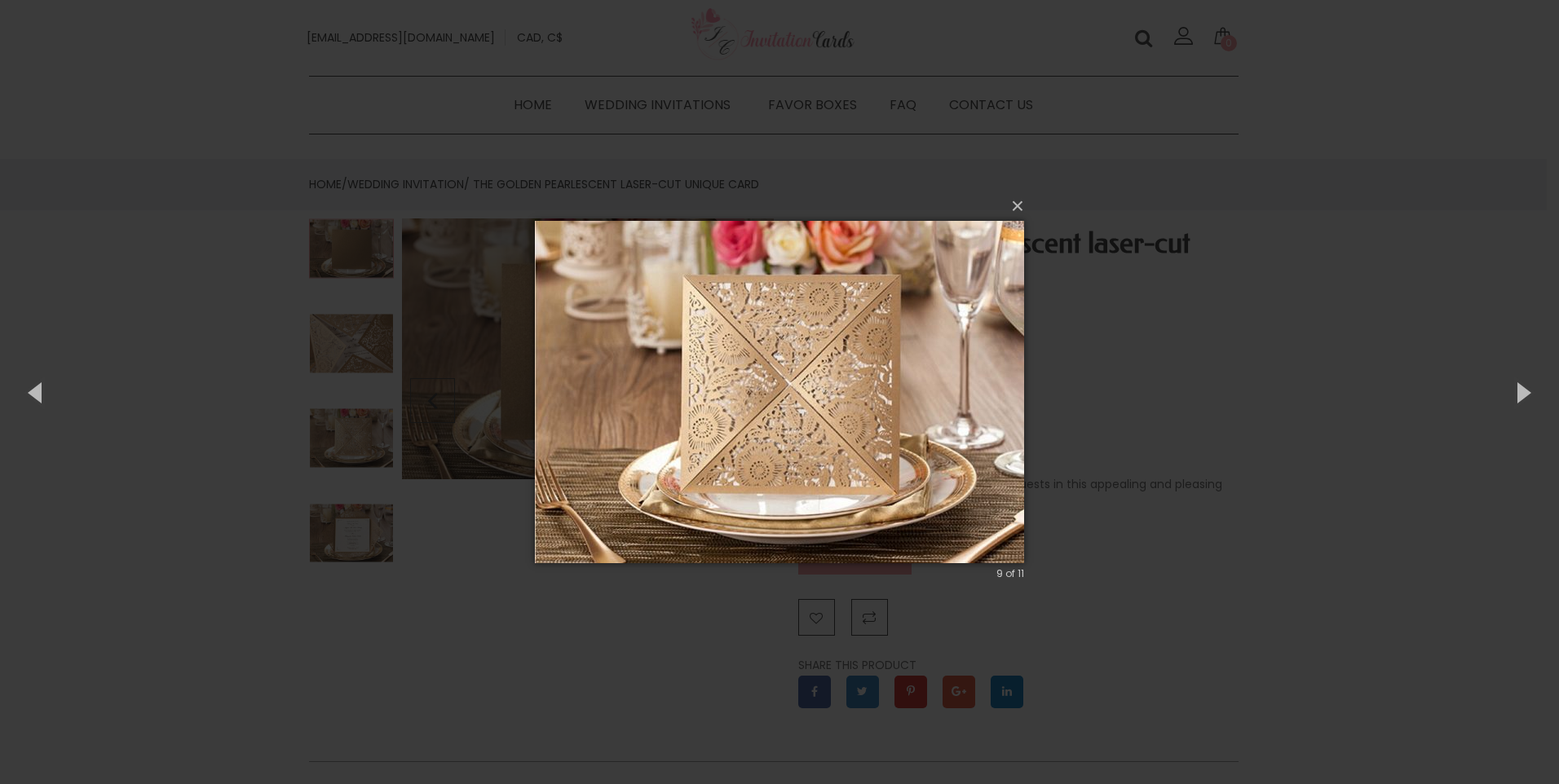
click at [1016, 430] on img at bounding box center [780, 392] width 490 height 408
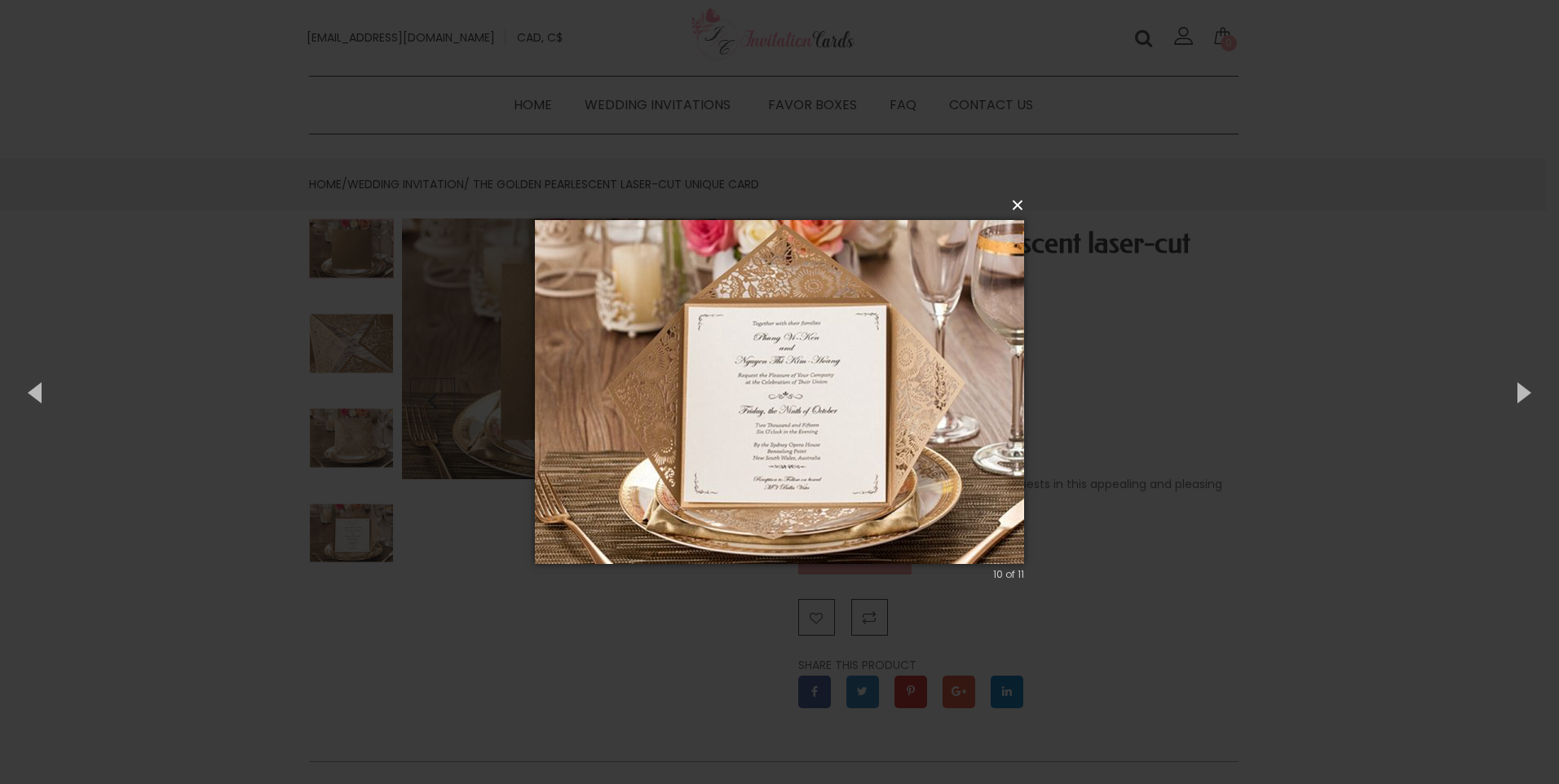
click at [1019, 206] on button "×" at bounding box center [784, 205] width 490 height 36
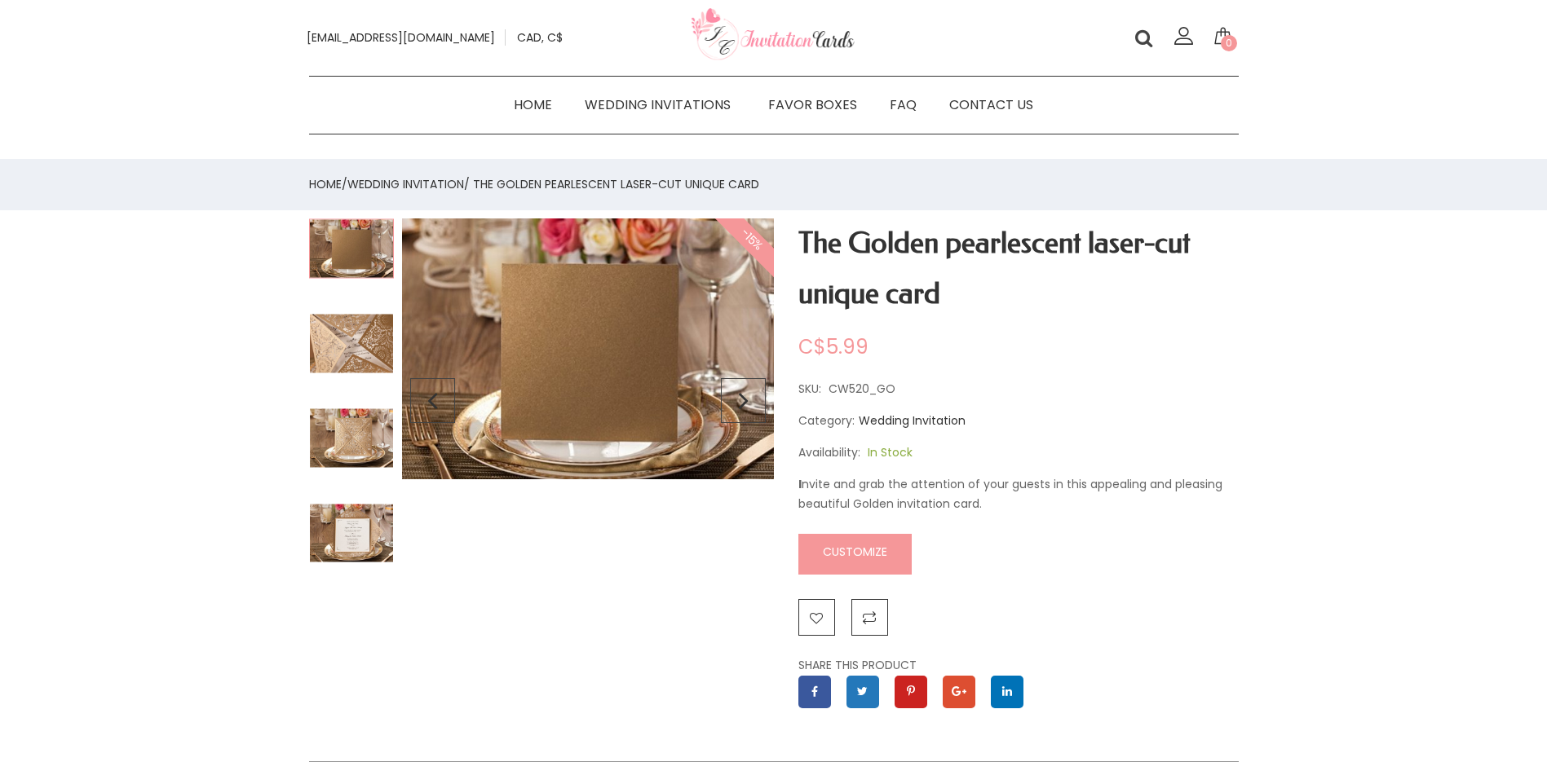
click at [867, 551] on link "Customize" at bounding box center [855, 555] width 113 height 41
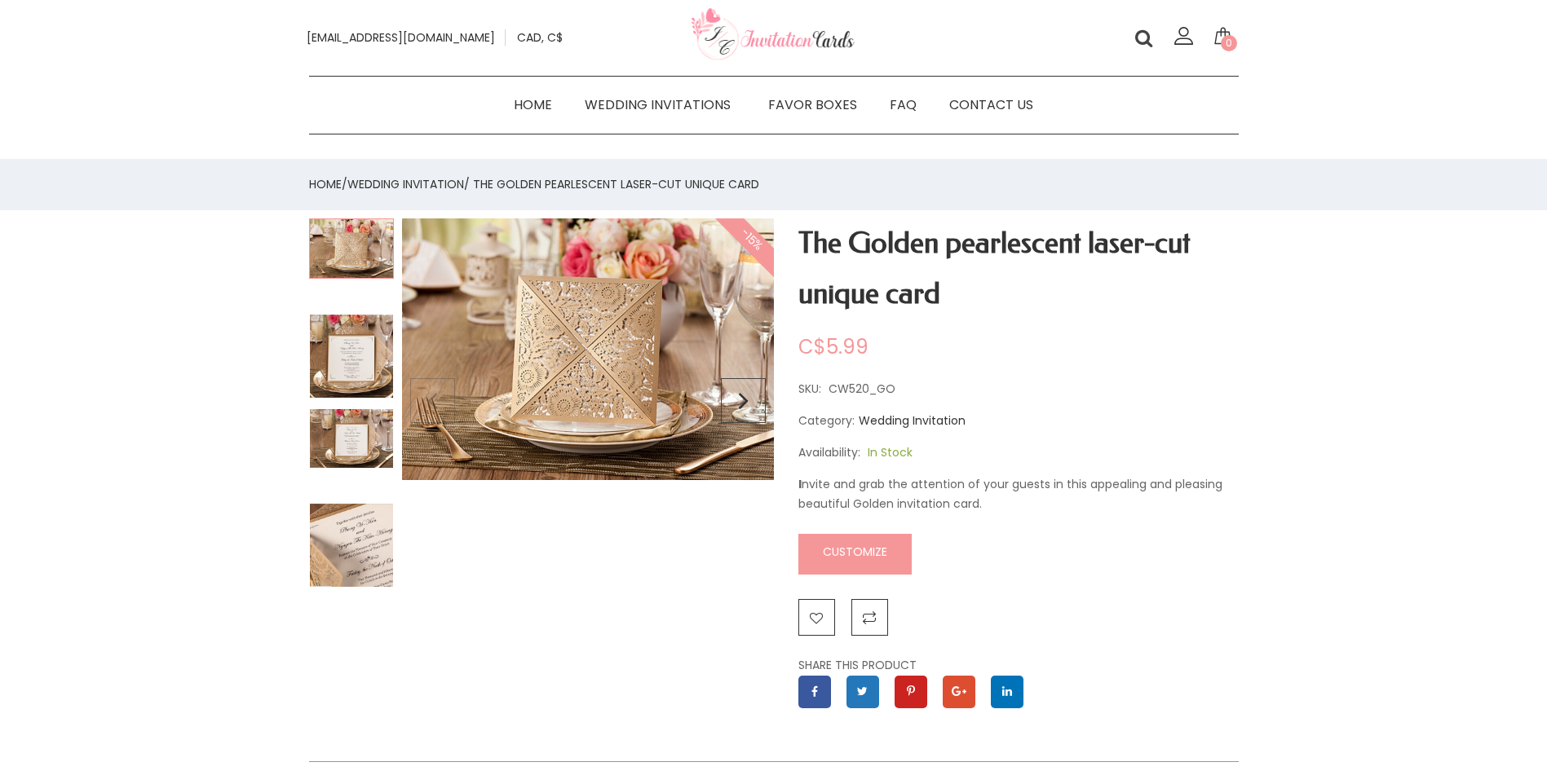
click at [861, 555] on link "Customize" at bounding box center [855, 555] width 113 height 41
click at [865, 551] on link "Customize" at bounding box center [855, 555] width 113 height 41
